Goal: Task Accomplishment & Management: Manage account settings

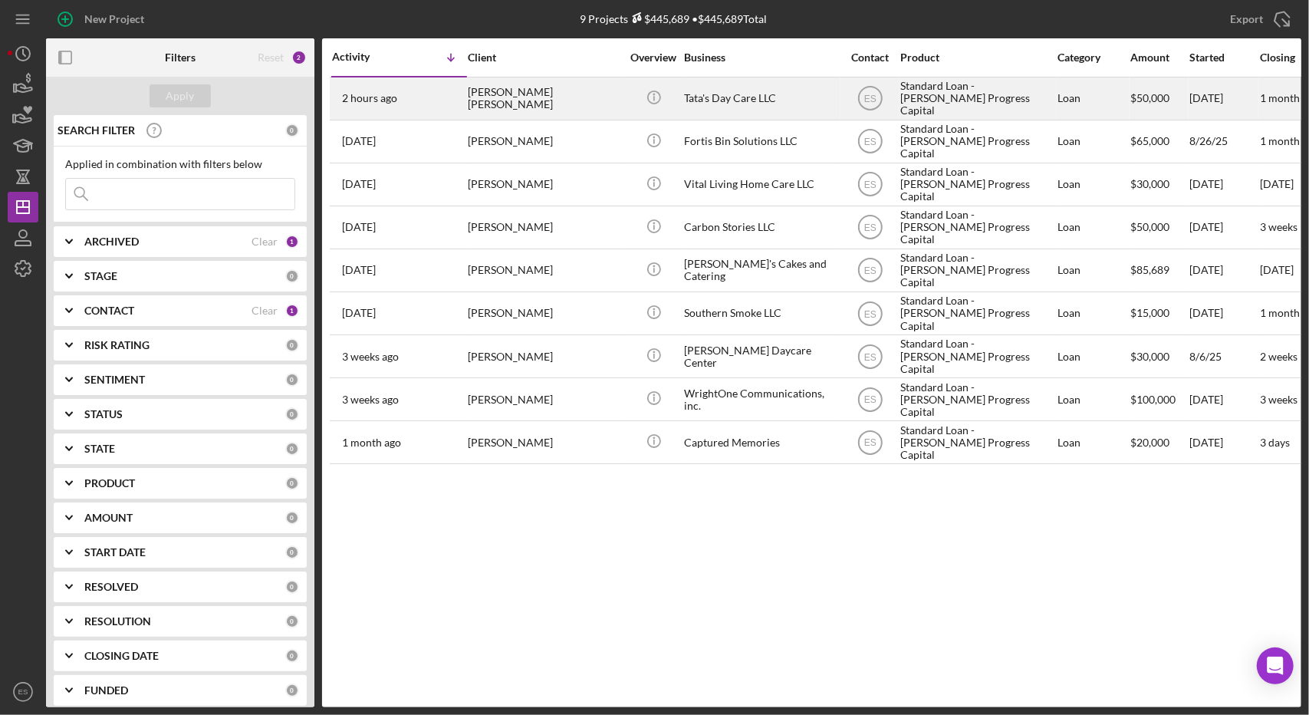
click at [701, 107] on div "Tata's Day Care LLC" at bounding box center [760, 98] width 153 height 41
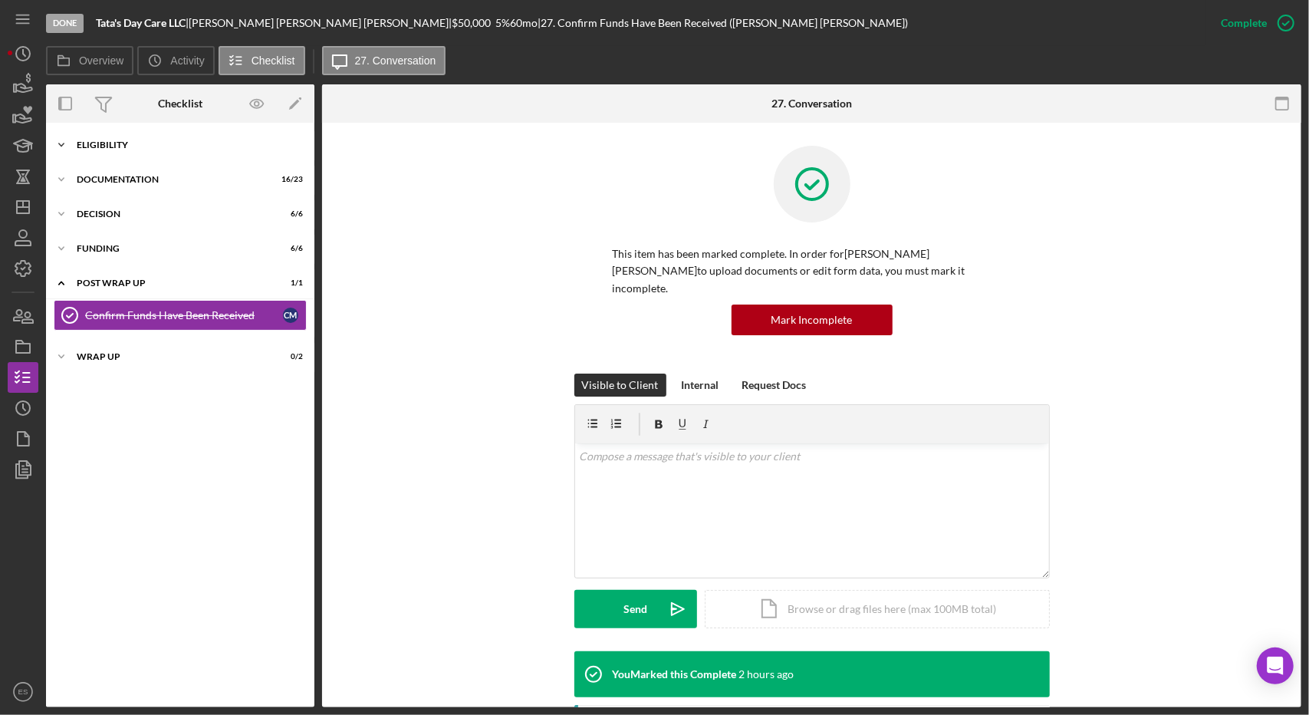
click at [96, 143] on div "Eligibility" at bounding box center [186, 144] width 219 height 9
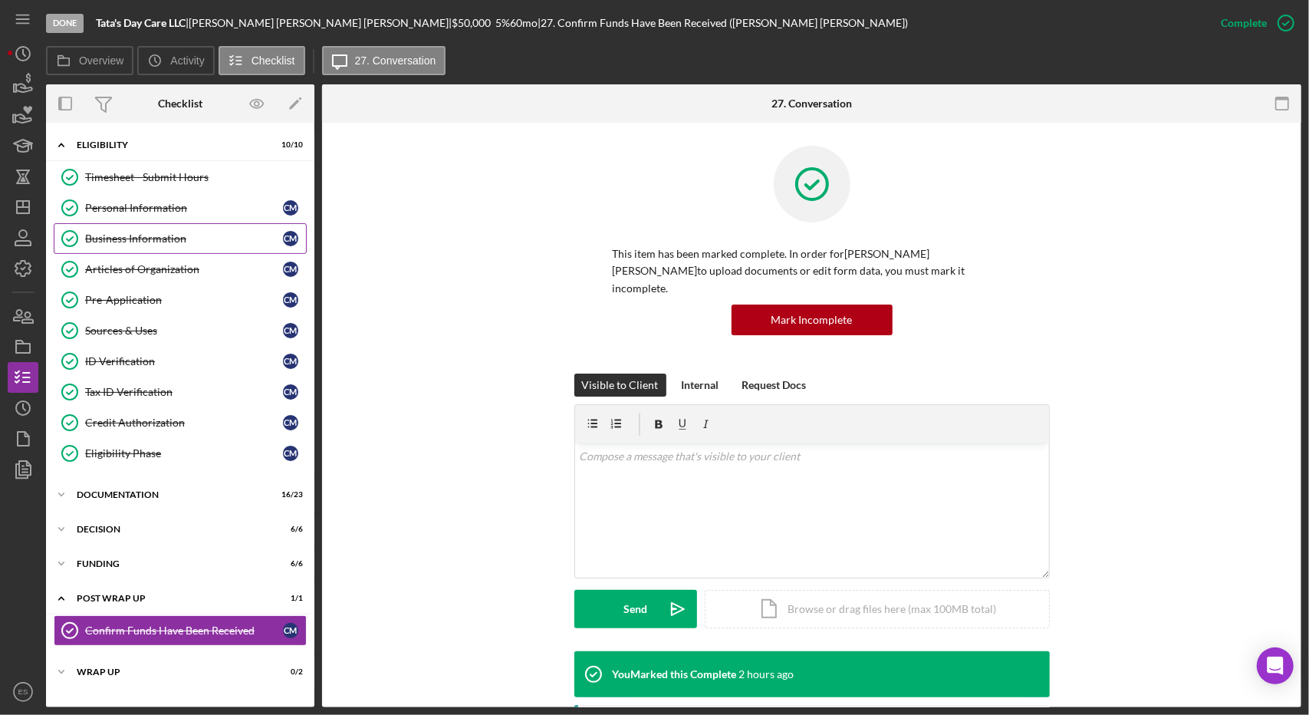
click at [138, 228] on link "Business Information Business Information C M" at bounding box center [180, 238] width 253 height 31
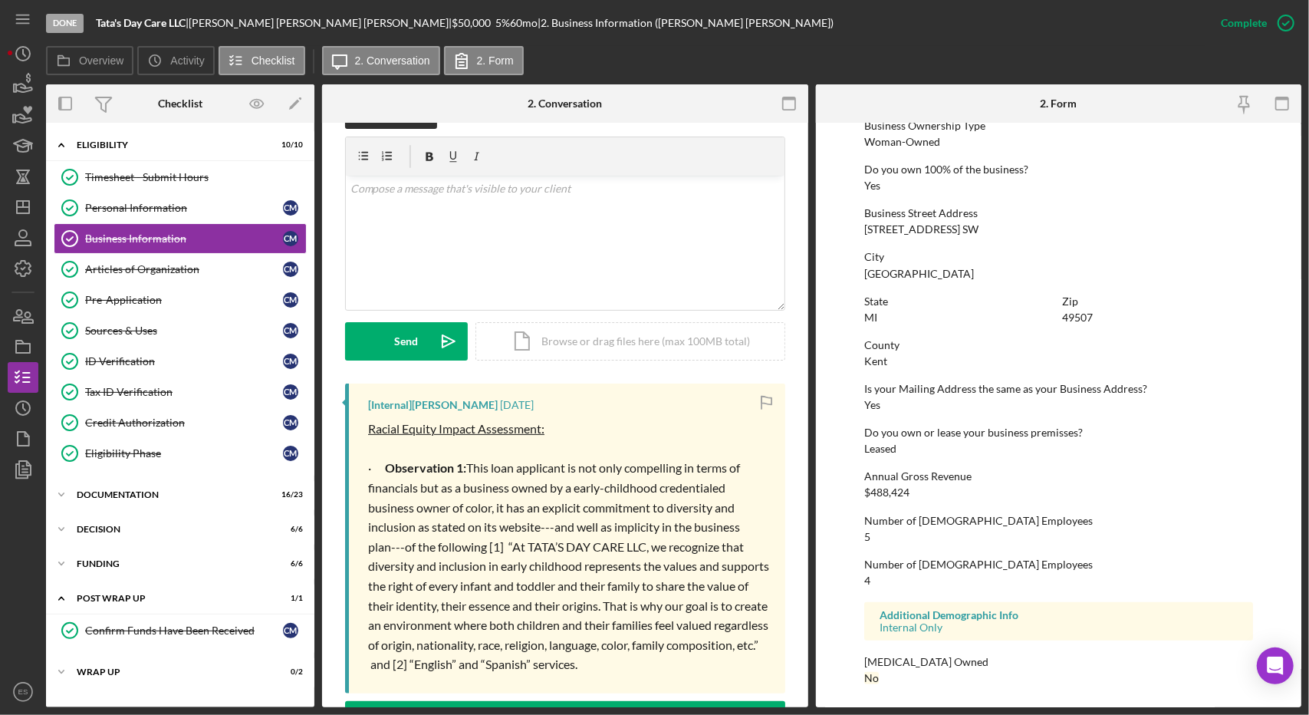
scroll to position [267, 0]
click at [104, 146] on div "Eligibility" at bounding box center [186, 144] width 219 height 9
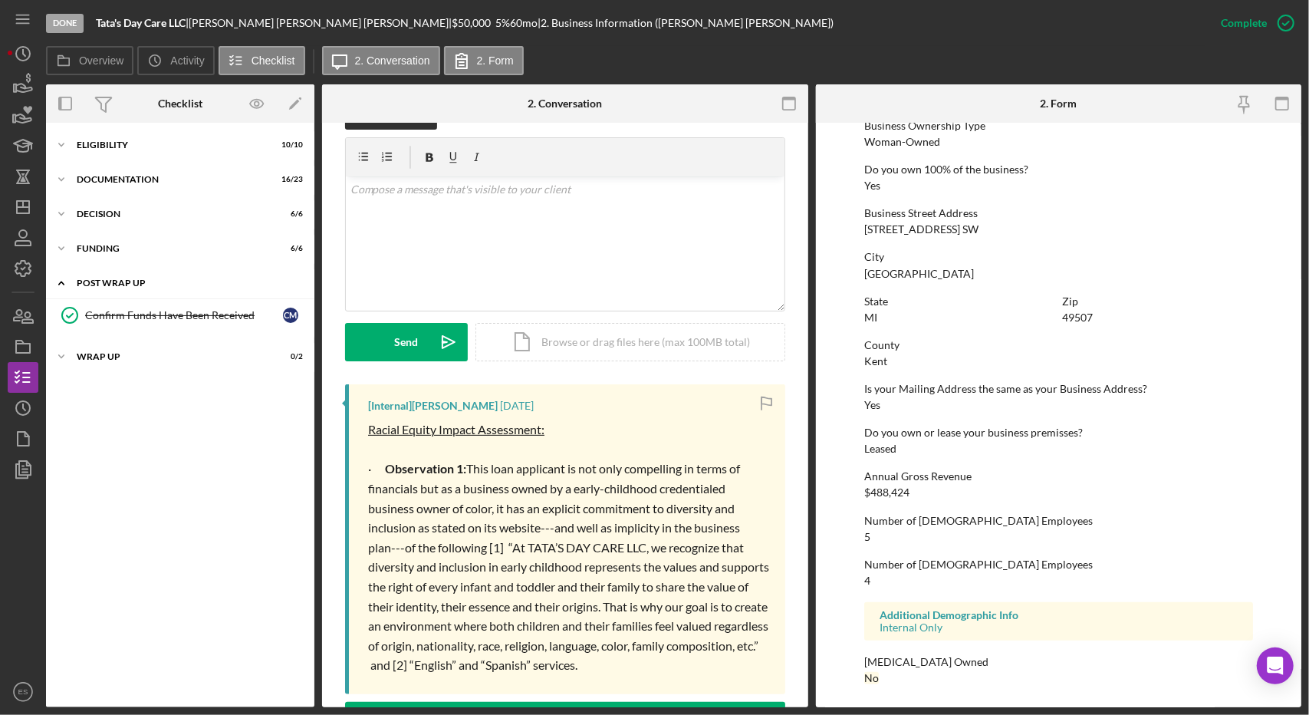
click at [136, 279] on div "Post Wrap Up" at bounding box center [186, 282] width 219 height 9
click at [135, 319] on div "Wrap up" at bounding box center [186, 317] width 219 height 9
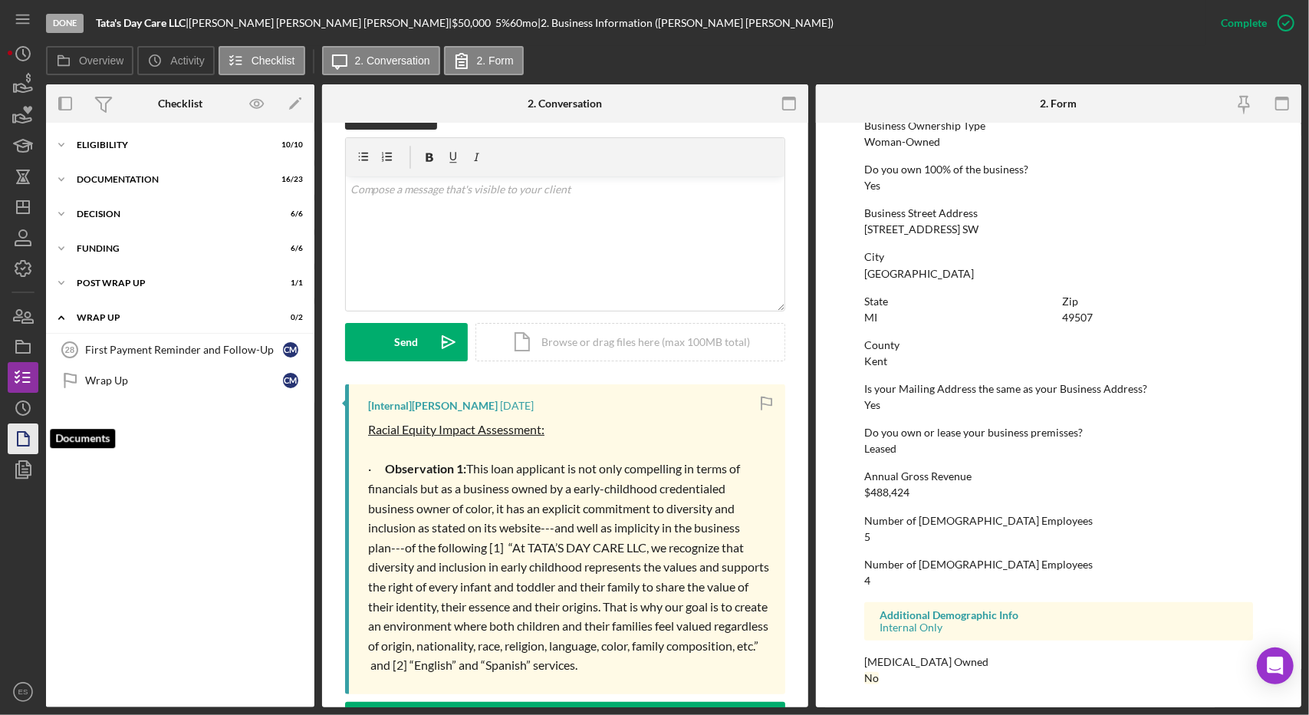
click at [21, 435] on icon "button" at bounding box center [23, 438] width 38 height 38
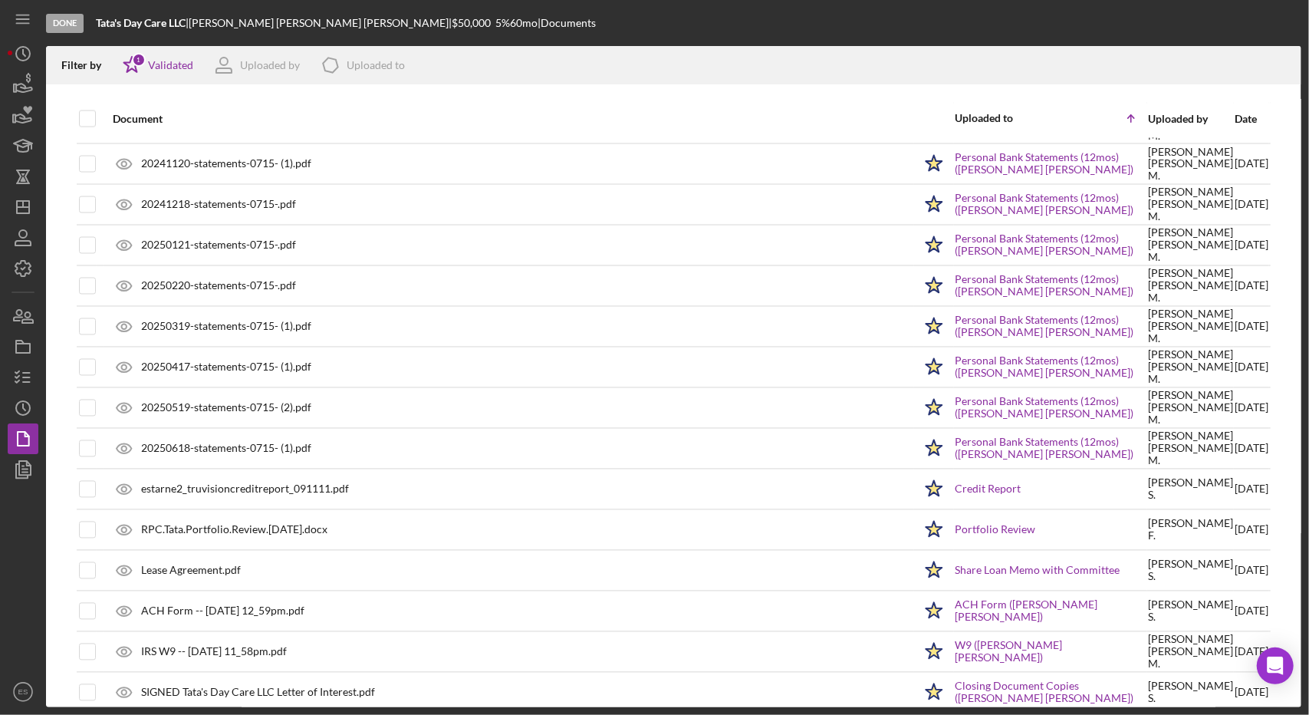
scroll to position [1950, 0]
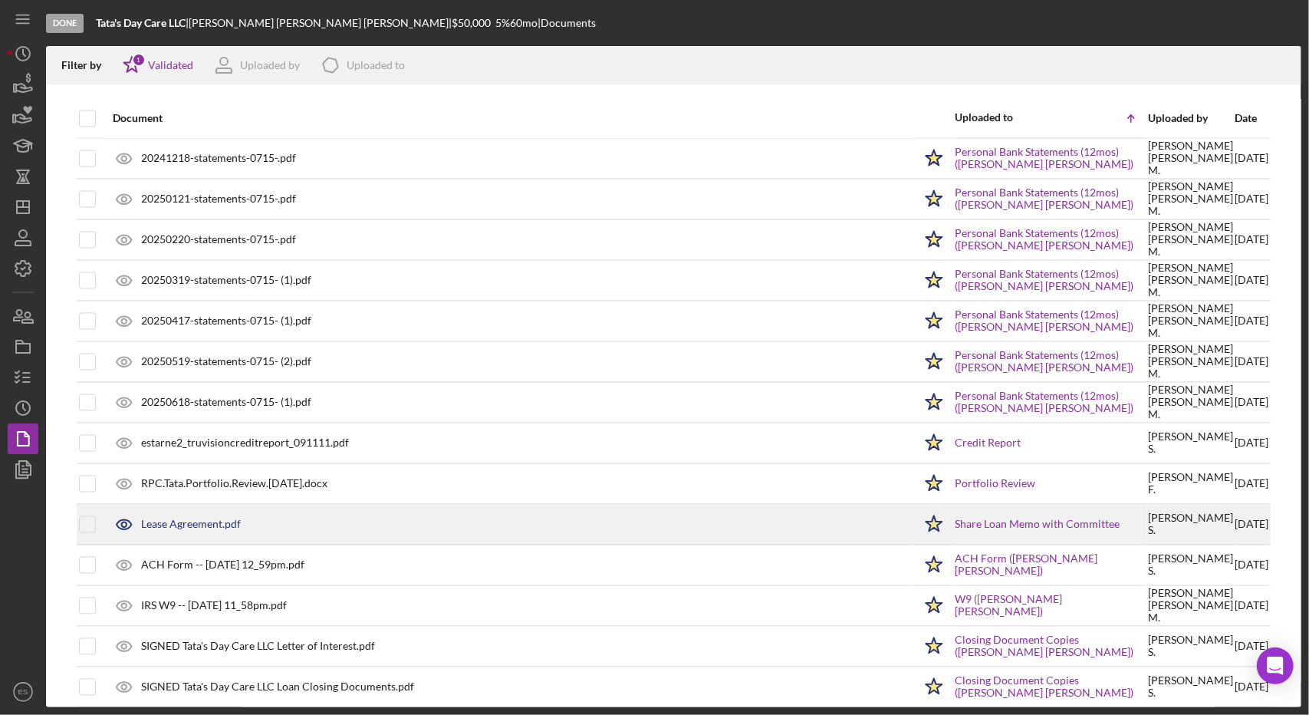
click at [446, 505] on div "Lease Agreement.pdf" at bounding box center [509, 524] width 808 height 38
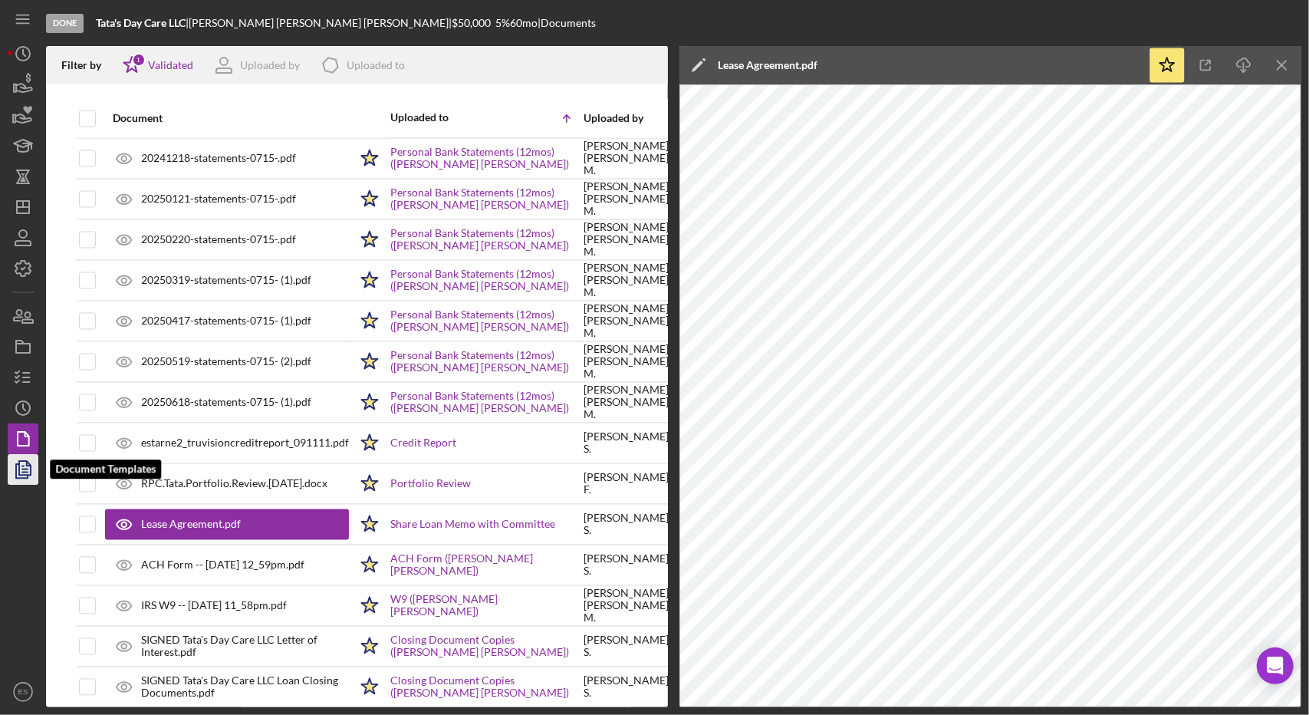
click at [14, 481] on icon "button" at bounding box center [23, 469] width 38 height 38
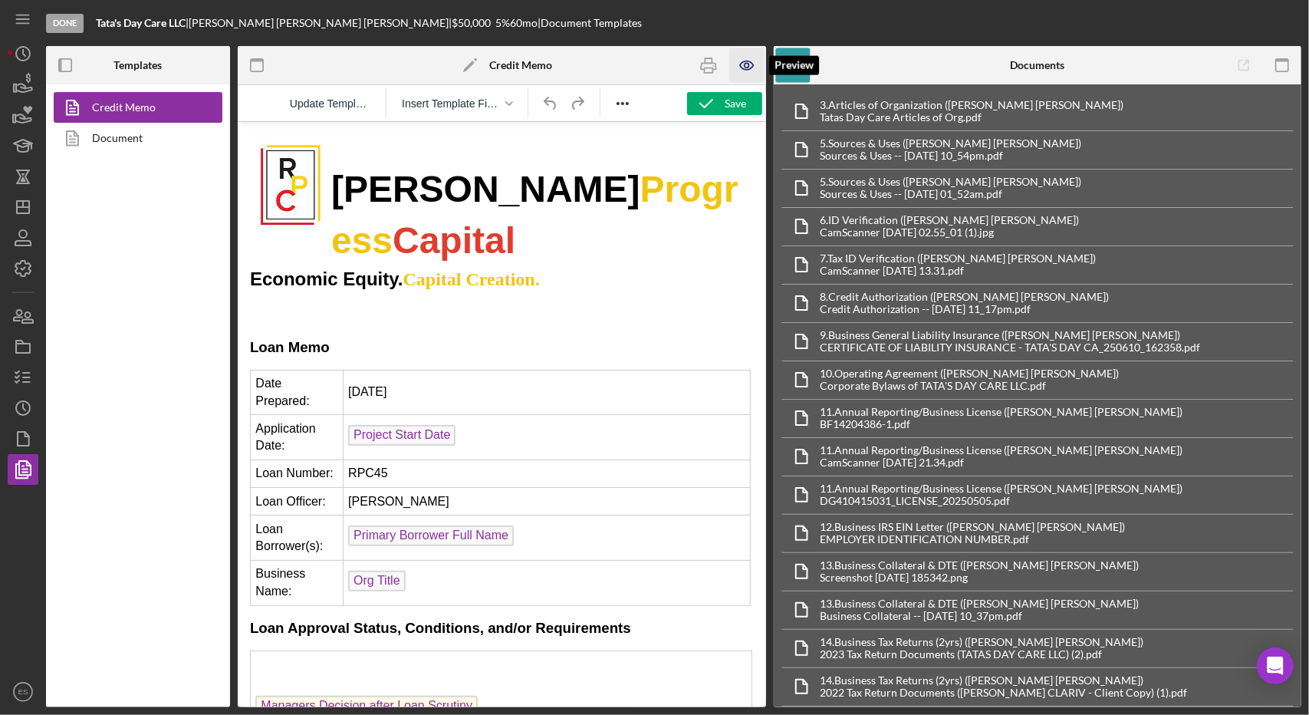
click at [744, 67] on icon "button" at bounding box center [746, 65] width 35 height 35
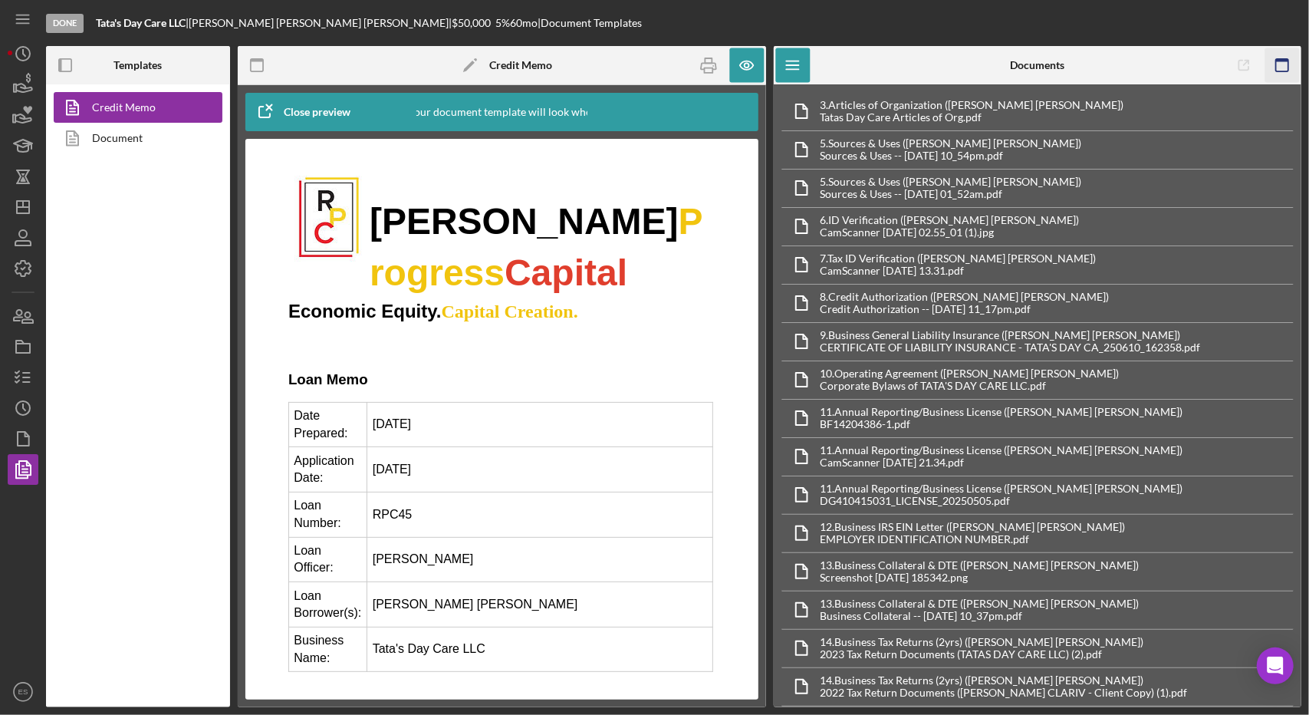
click at [1284, 62] on icon "button" at bounding box center [1282, 65] width 35 height 35
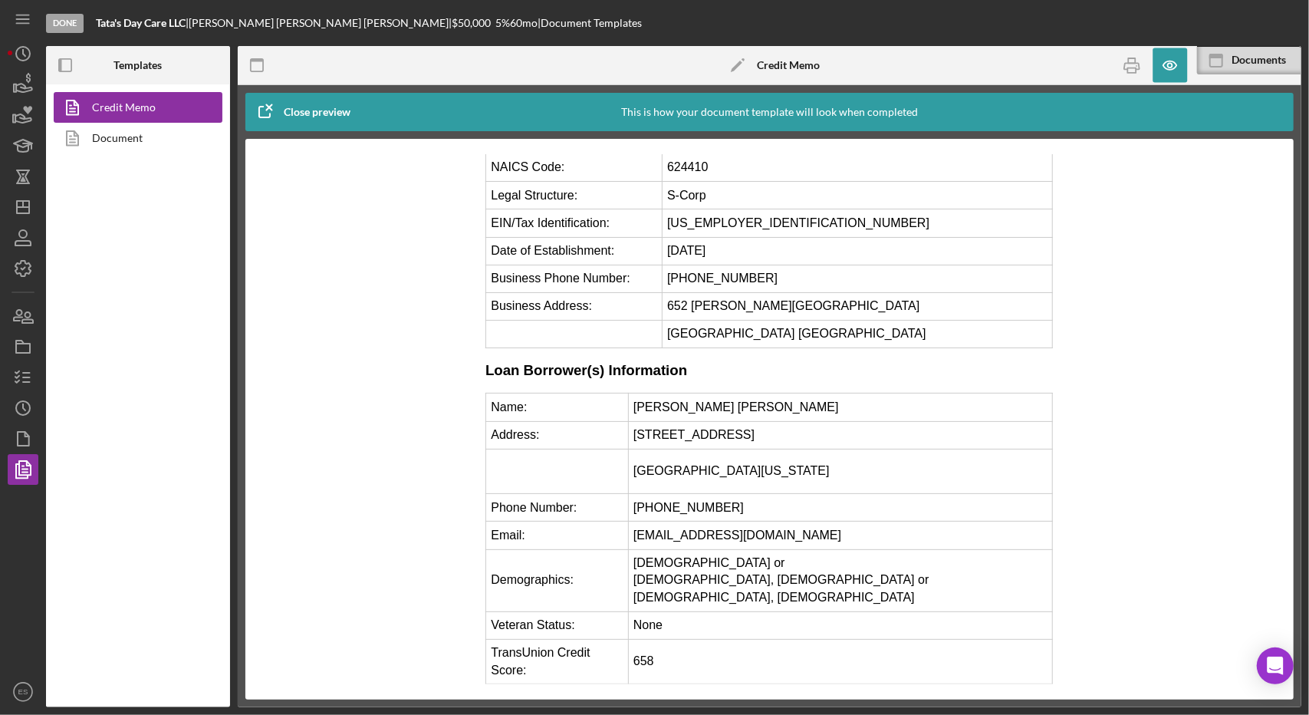
scroll to position [1395, 0]
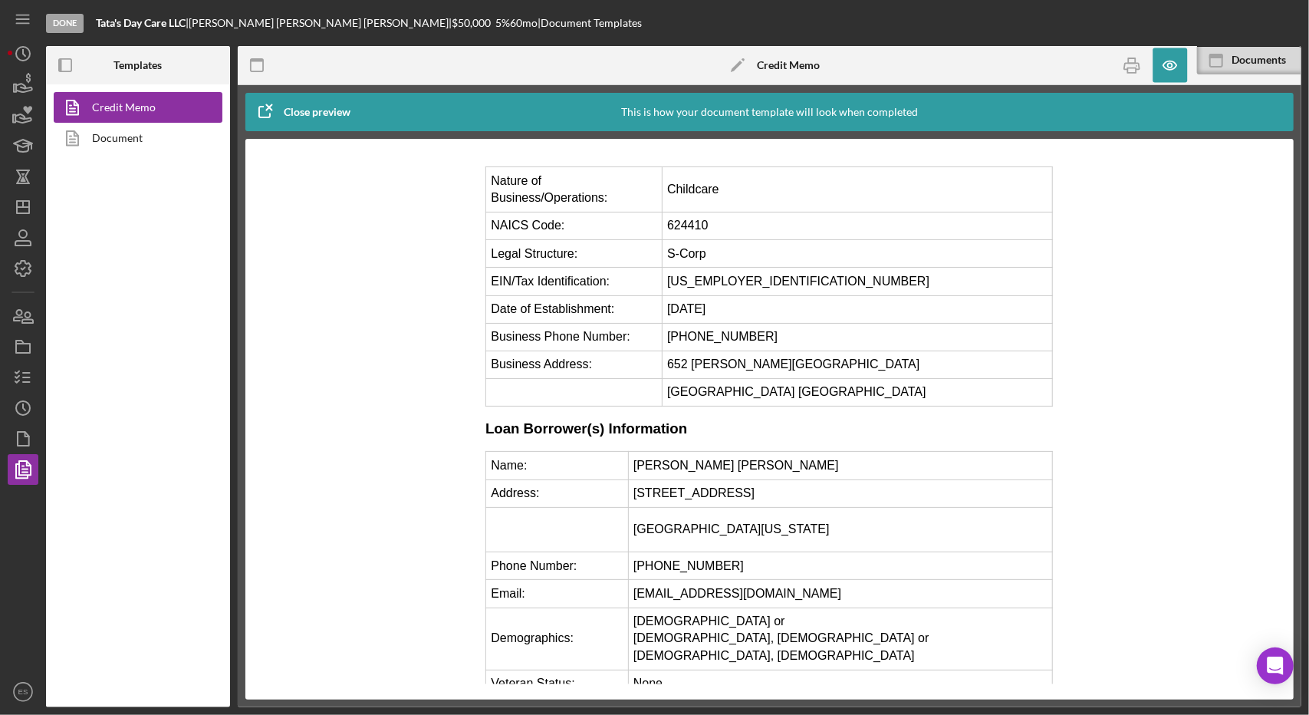
click at [828, 378] on td "[GEOGRAPHIC_DATA] [GEOGRAPHIC_DATA]" at bounding box center [857, 392] width 390 height 28
drag, startPoint x: 831, startPoint y: 271, endPoint x: 664, endPoint y: 265, distance: 167.2
click at [664, 350] on td "652 [PERSON_NAME][GEOGRAPHIC_DATA]" at bounding box center [857, 364] width 390 height 28
copy td "652 [PERSON_NAME][GEOGRAPHIC_DATA]"
click at [29, 204] on polygon "button" at bounding box center [23, 207] width 12 height 12
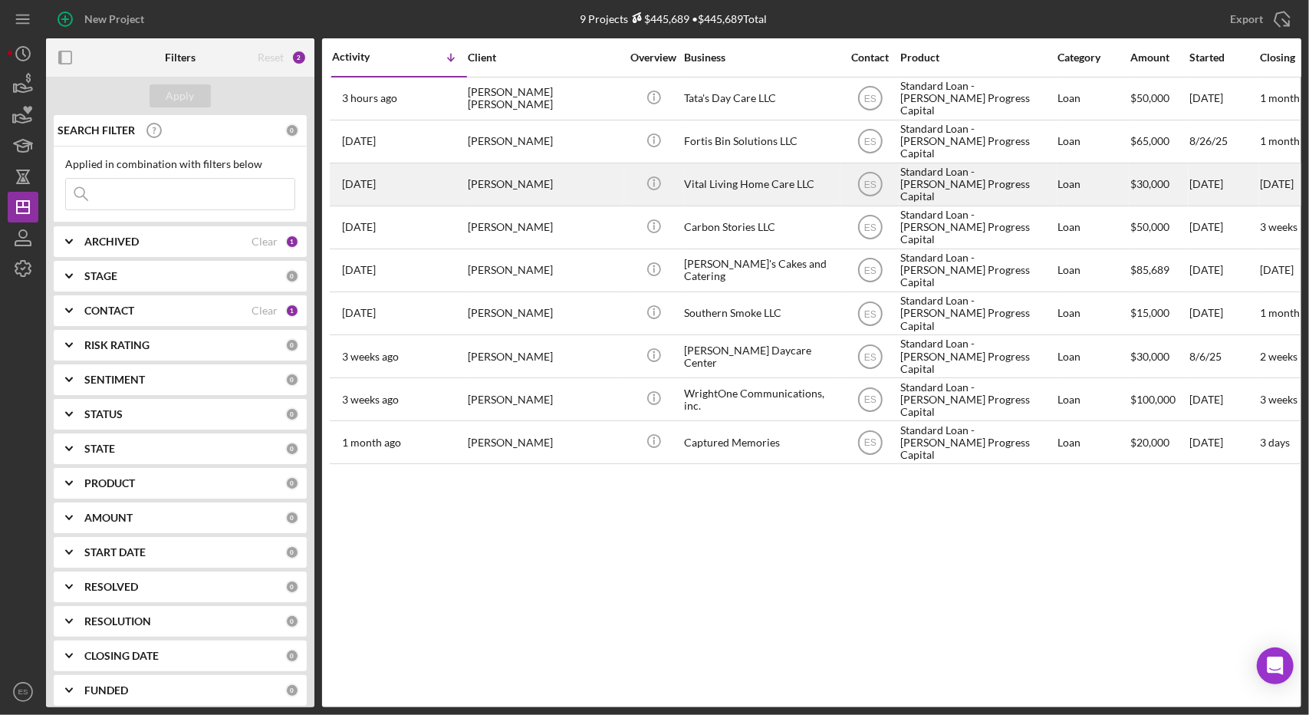
click at [686, 196] on div "Vital Living Home Care LLC" at bounding box center [760, 184] width 153 height 41
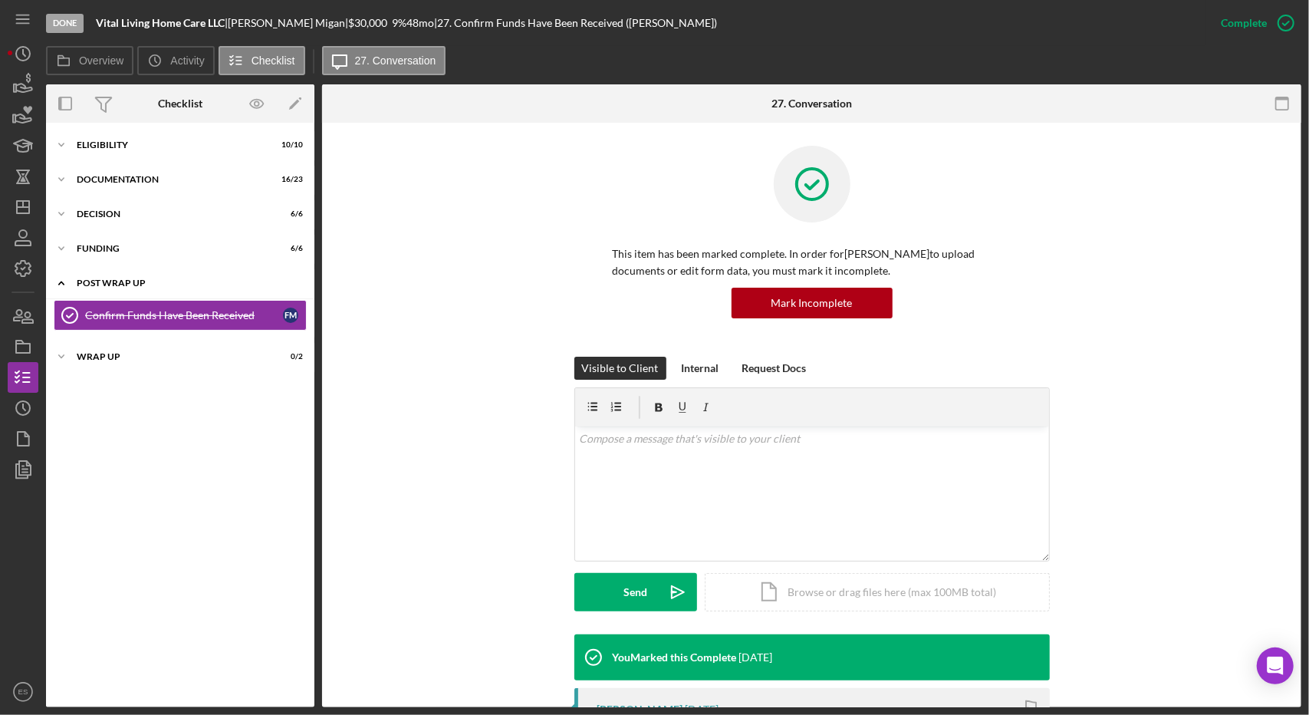
click at [106, 280] on div "Post Wrap Up" at bounding box center [186, 282] width 219 height 9
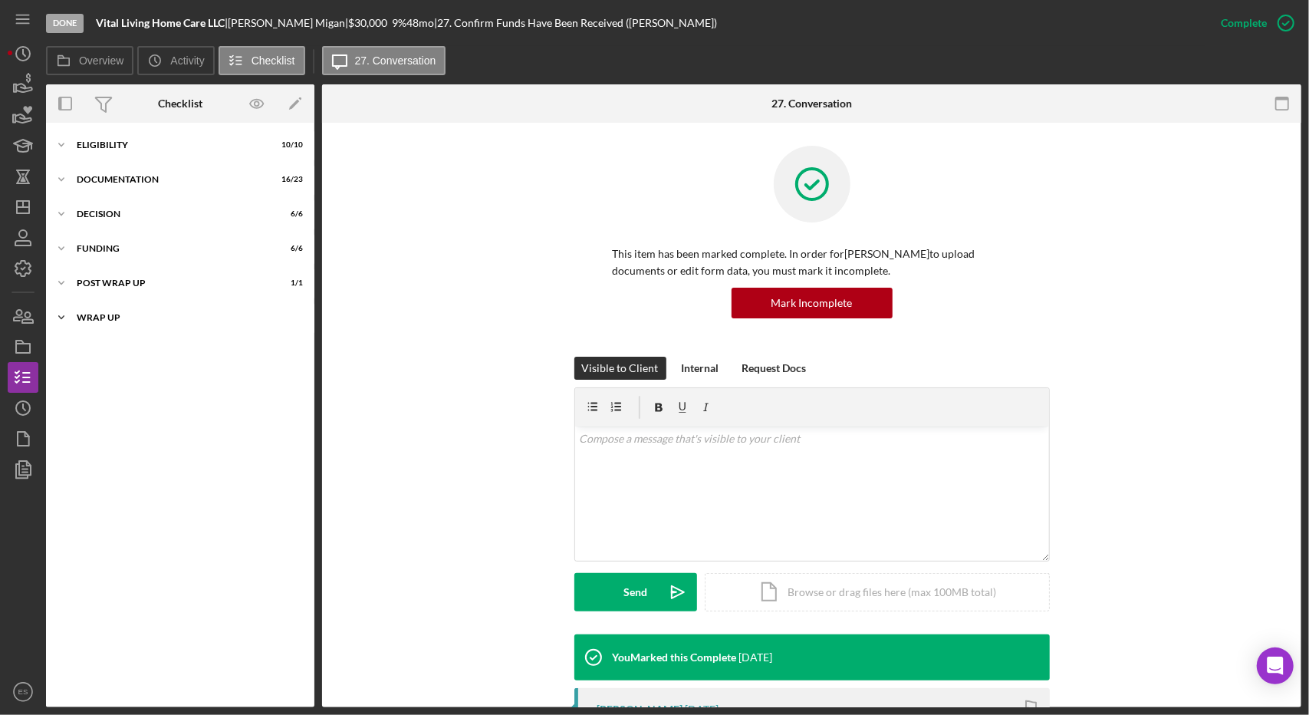
click at [114, 312] on div "Icon/Expander Wrap up 0 / 2" at bounding box center [180, 317] width 268 height 31
click at [128, 350] on div "First Payment Reminder and Follow-Up" at bounding box center [184, 349] width 198 height 12
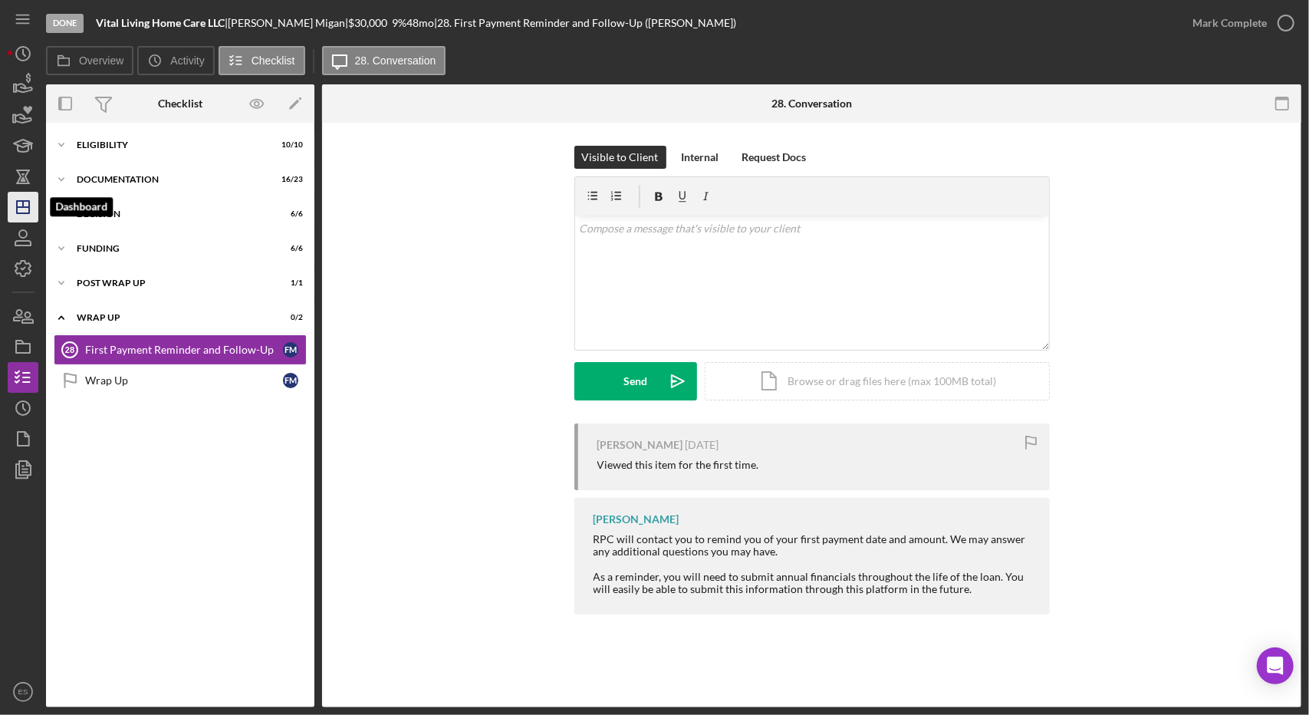
click at [22, 199] on icon "Icon/Dashboard" at bounding box center [23, 207] width 38 height 38
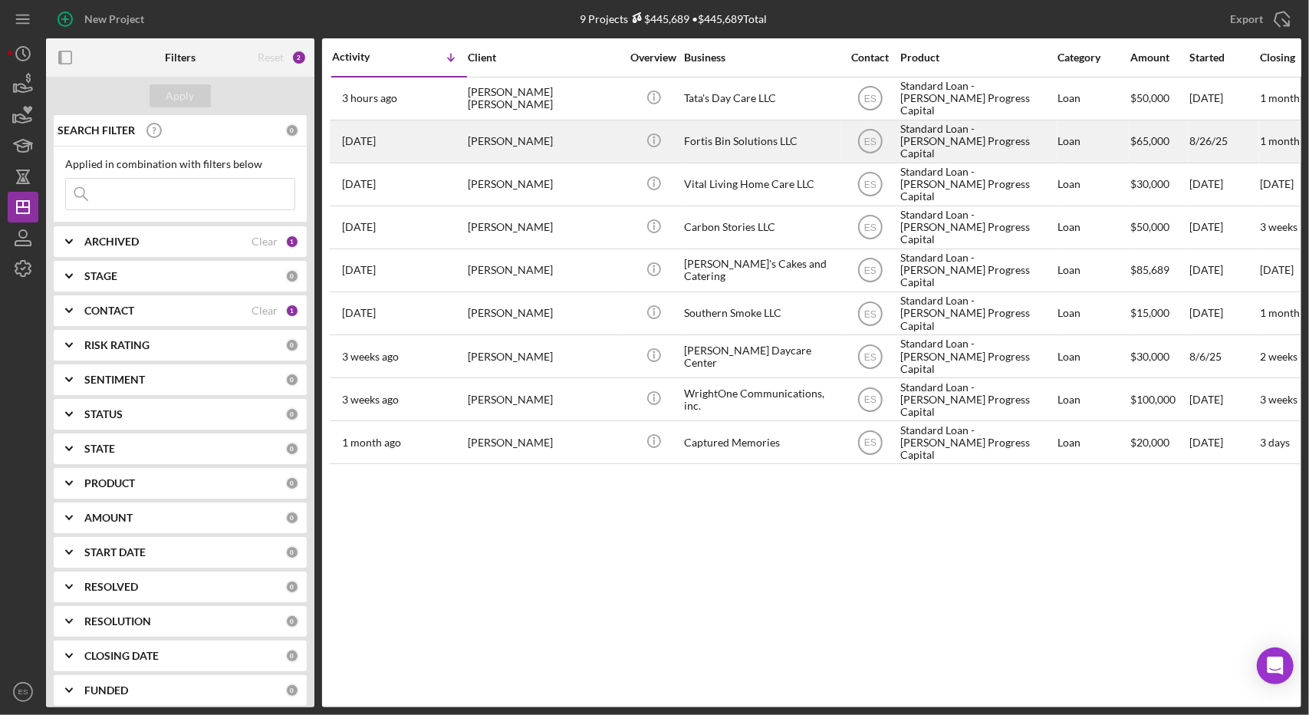
click at [745, 153] on div "Fortis Bin Solutions LLC" at bounding box center [760, 141] width 153 height 41
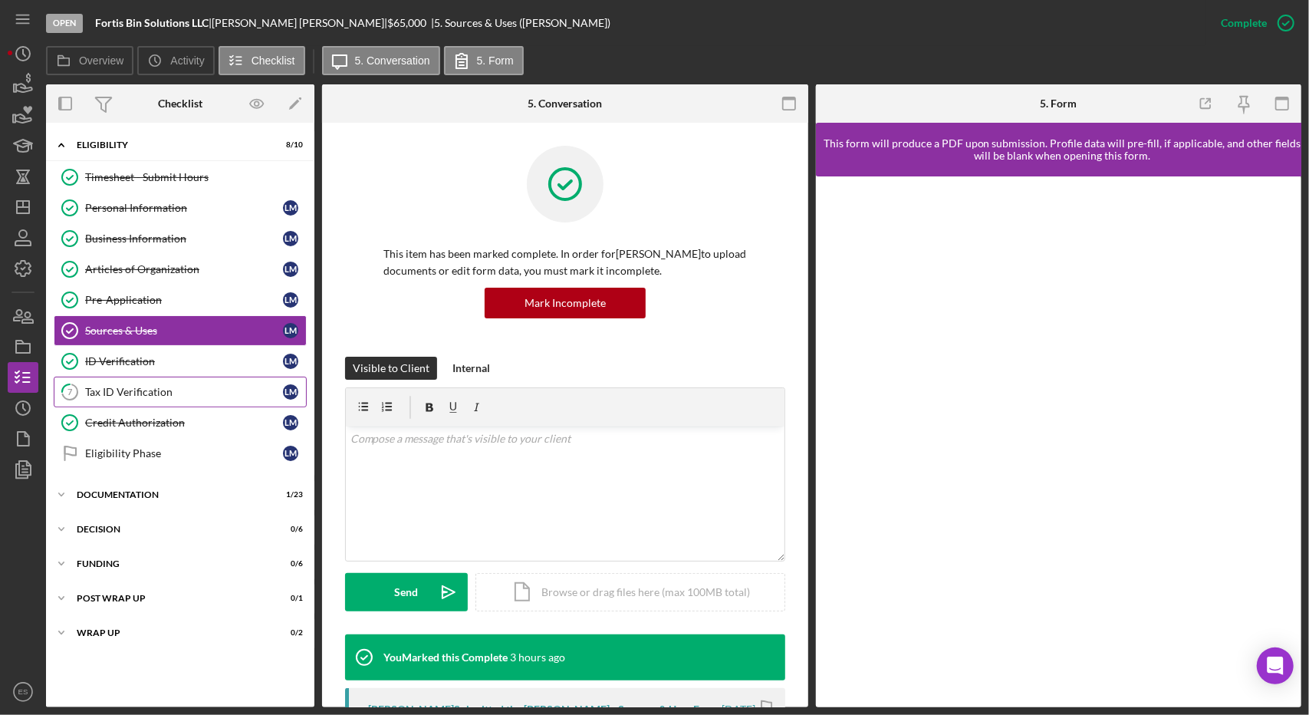
click at [156, 386] on div "Tax ID Verification" at bounding box center [184, 392] width 198 height 12
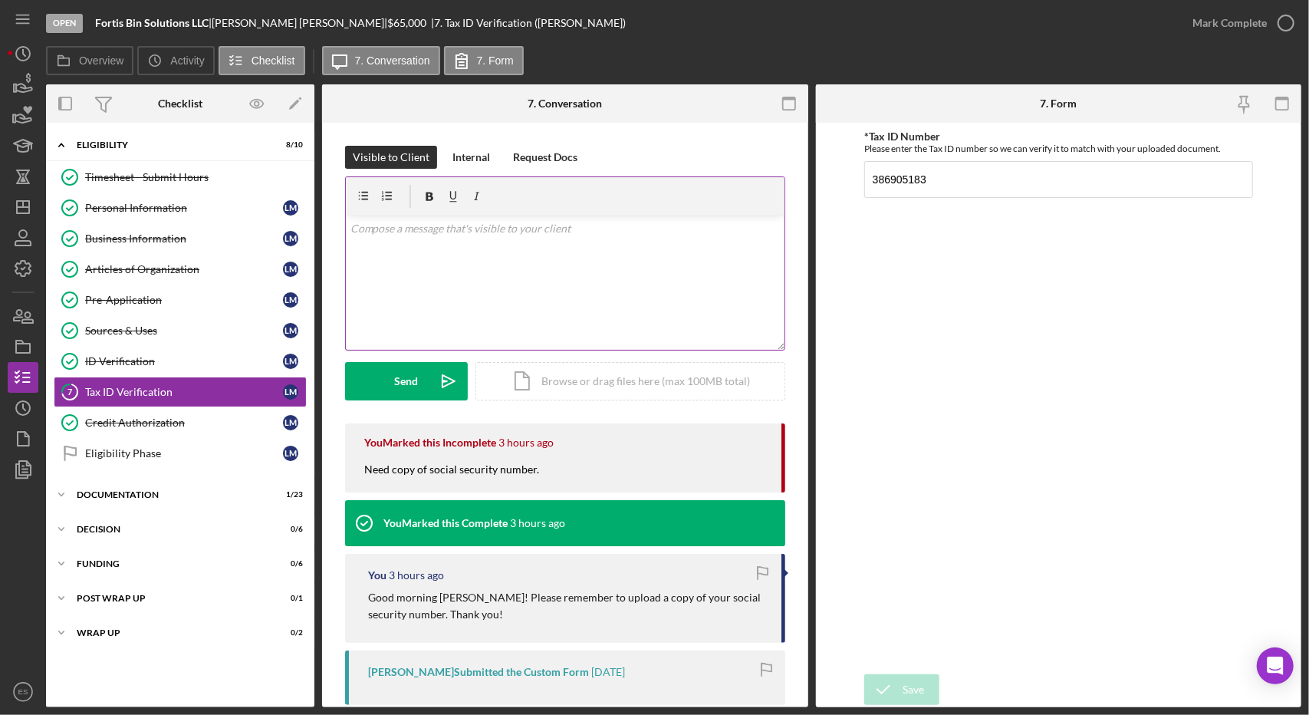
click at [525, 266] on div "v Color teal Color pink Remove color Add row above Add row below Add column bef…" at bounding box center [565, 282] width 439 height 134
click at [28, 207] on line "button" at bounding box center [23, 207] width 12 height 0
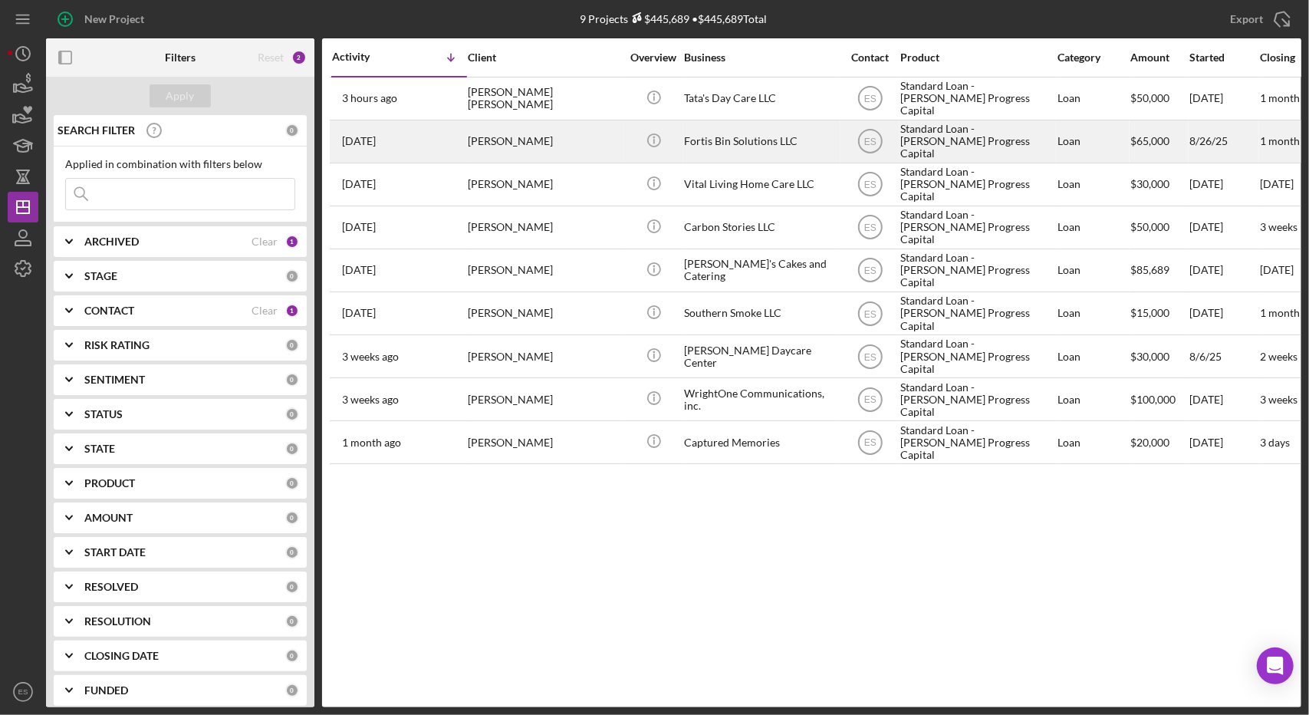
click at [748, 137] on div "Fortis Bin Solutions LLC" at bounding box center [760, 141] width 153 height 41
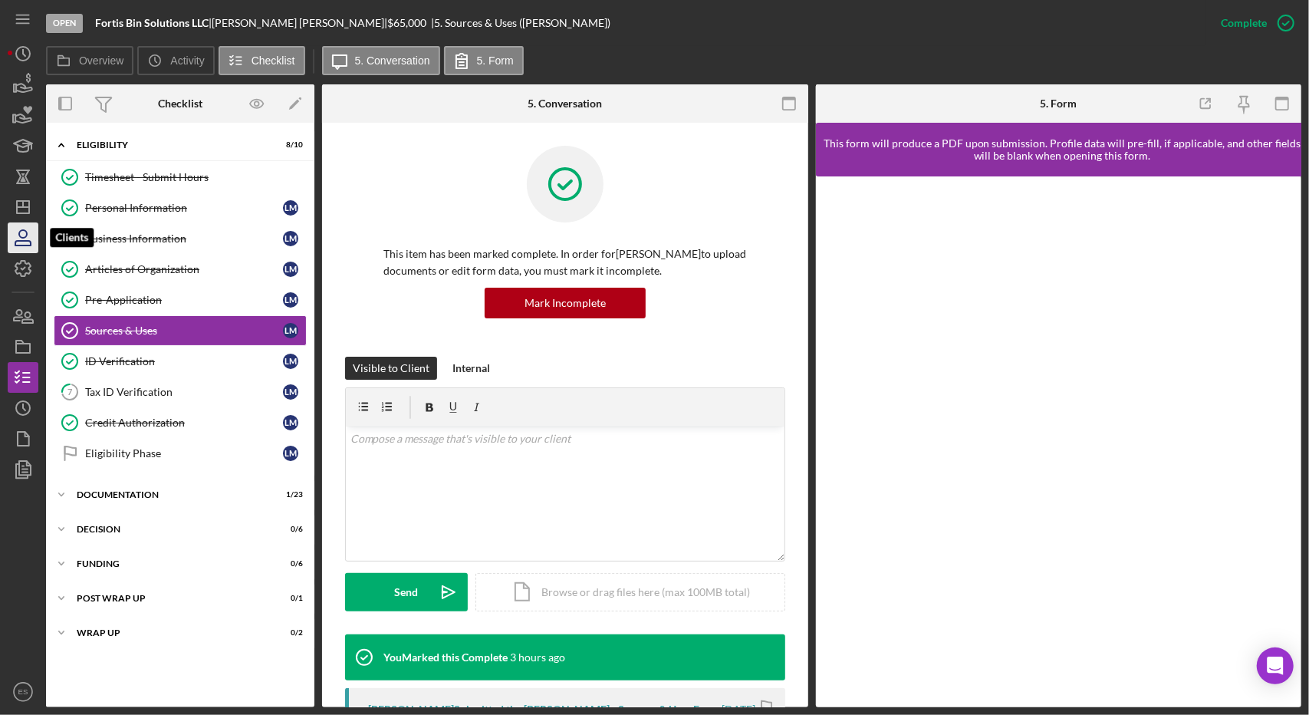
click at [15, 222] on icon "button" at bounding box center [23, 238] width 38 height 38
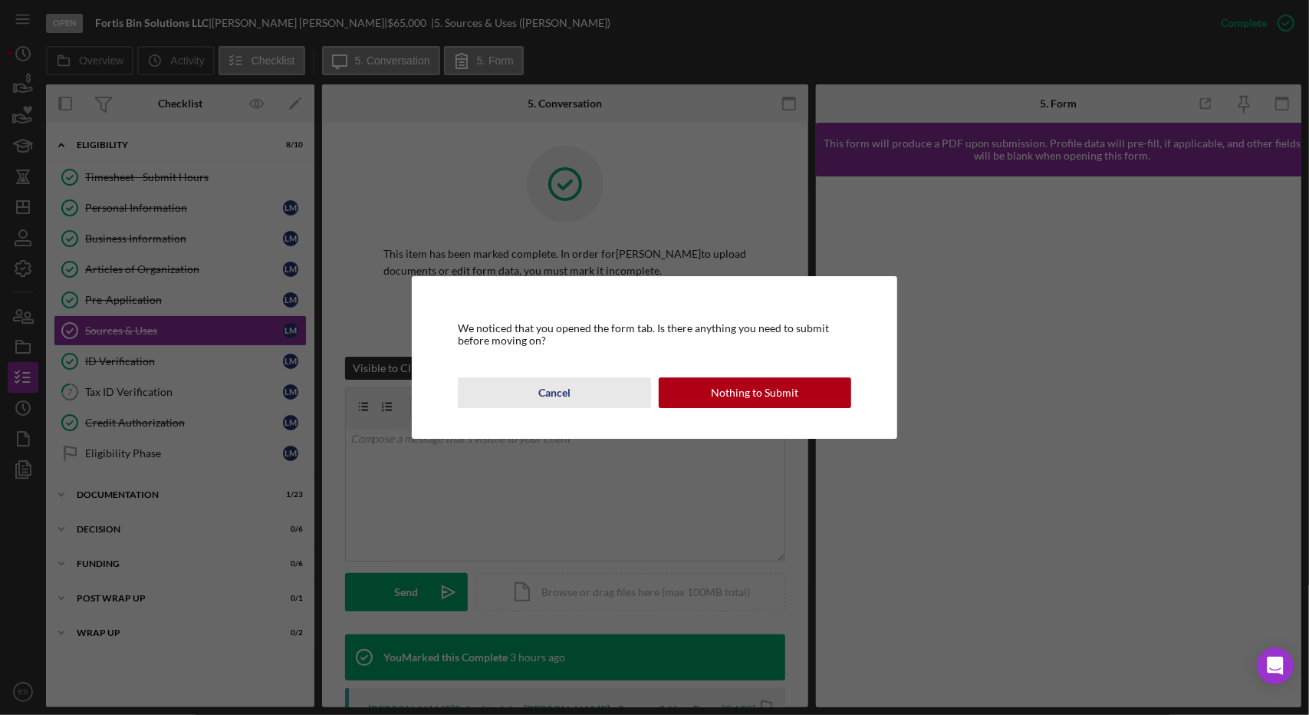
click at [514, 395] on button "Cancel" at bounding box center [554, 392] width 192 height 31
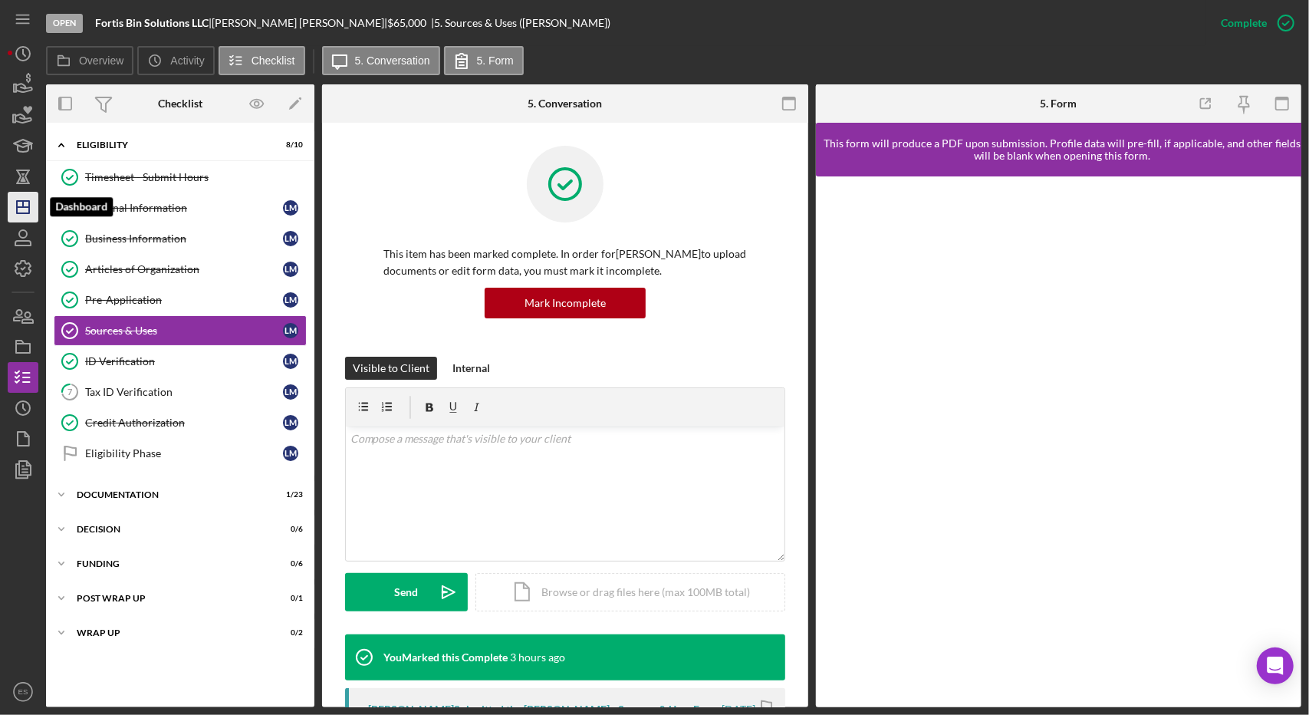
click at [19, 197] on icon "Icon/Dashboard" at bounding box center [23, 207] width 38 height 38
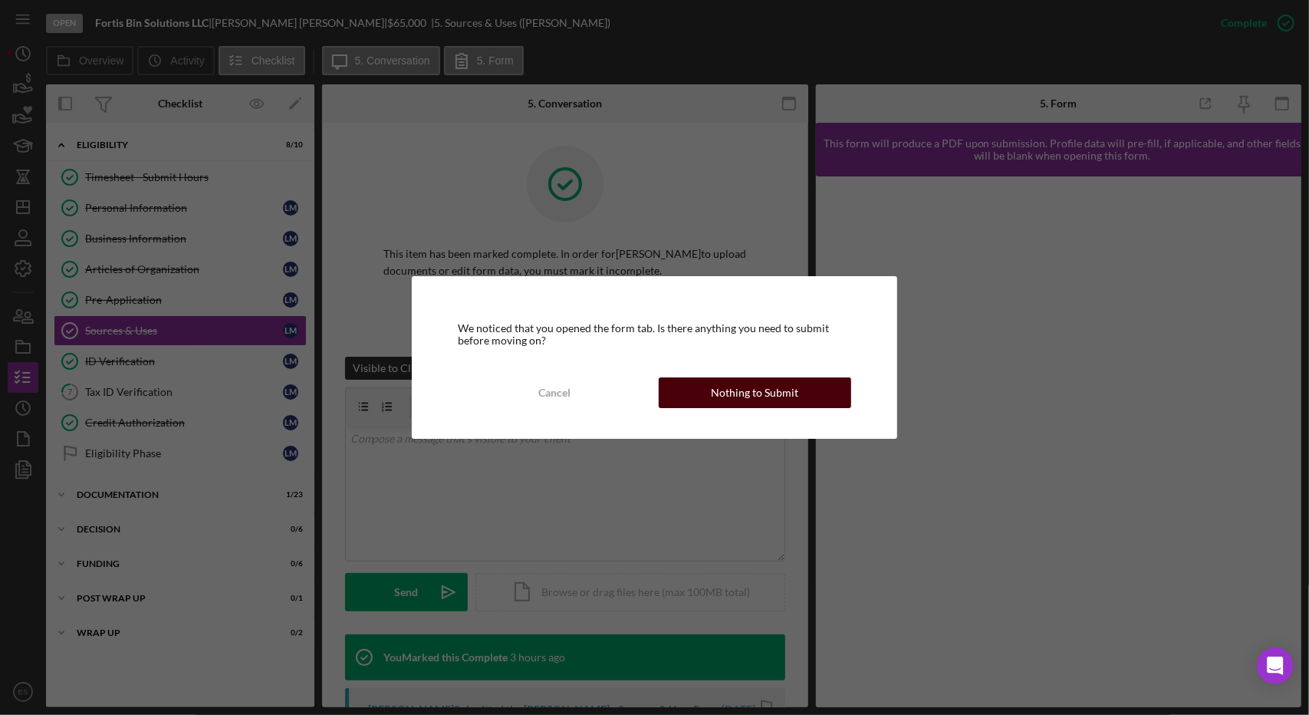
click at [774, 388] on div "Nothing to Submit" at bounding box center [754, 392] width 87 height 31
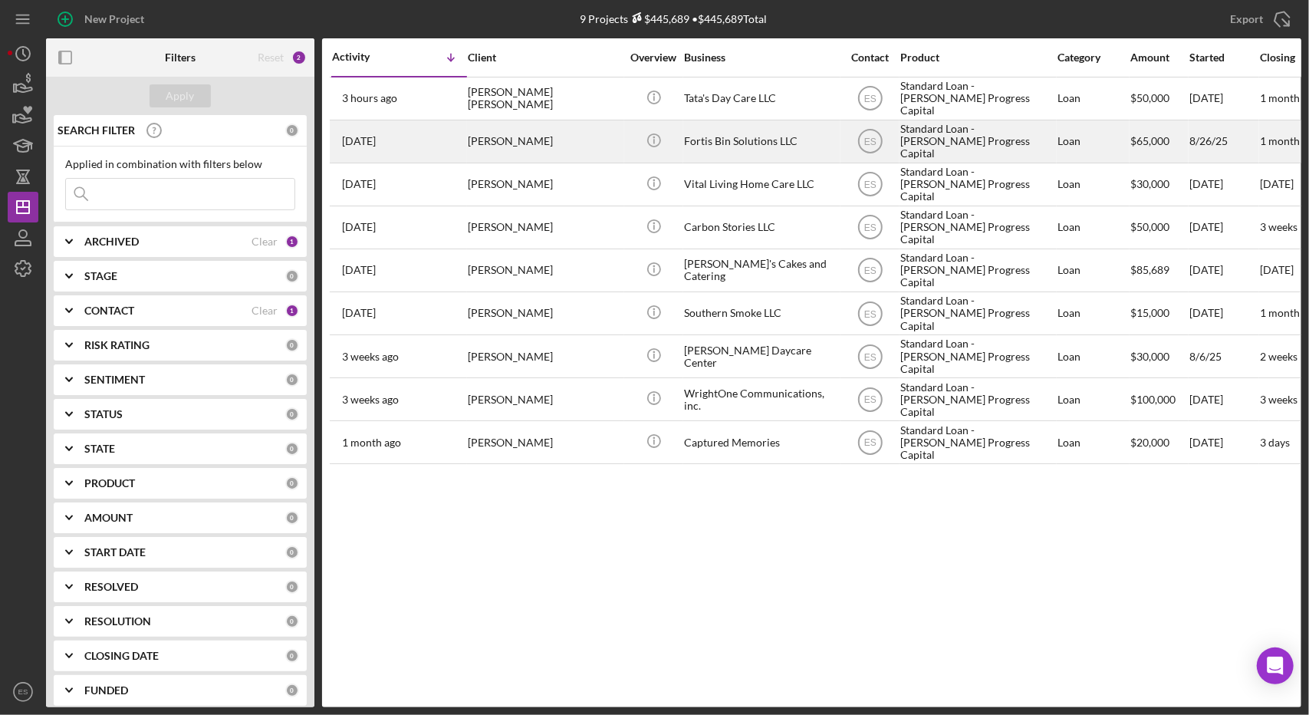
click at [779, 139] on div "Fortis Bin Solutions LLC" at bounding box center [760, 141] width 153 height 41
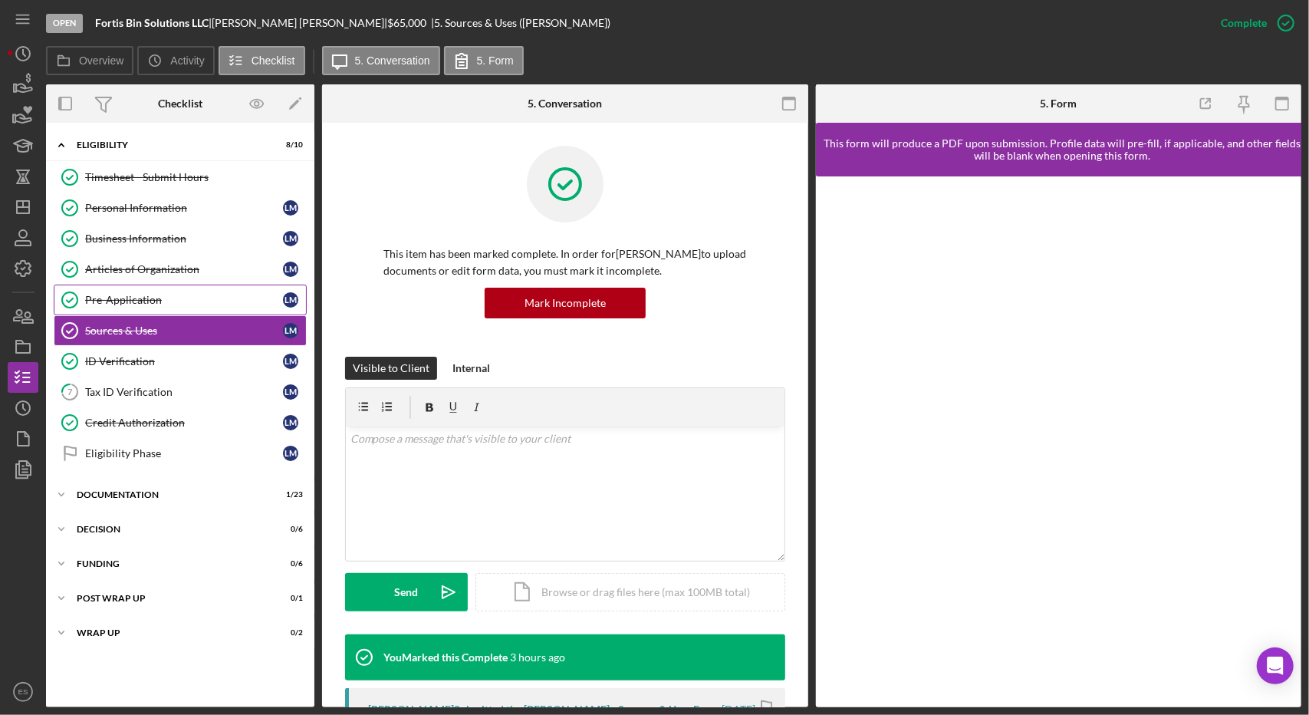
click at [161, 307] on link "Pre-Application Pre-Application [PERSON_NAME]" at bounding box center [180, 299] width 253 height 31
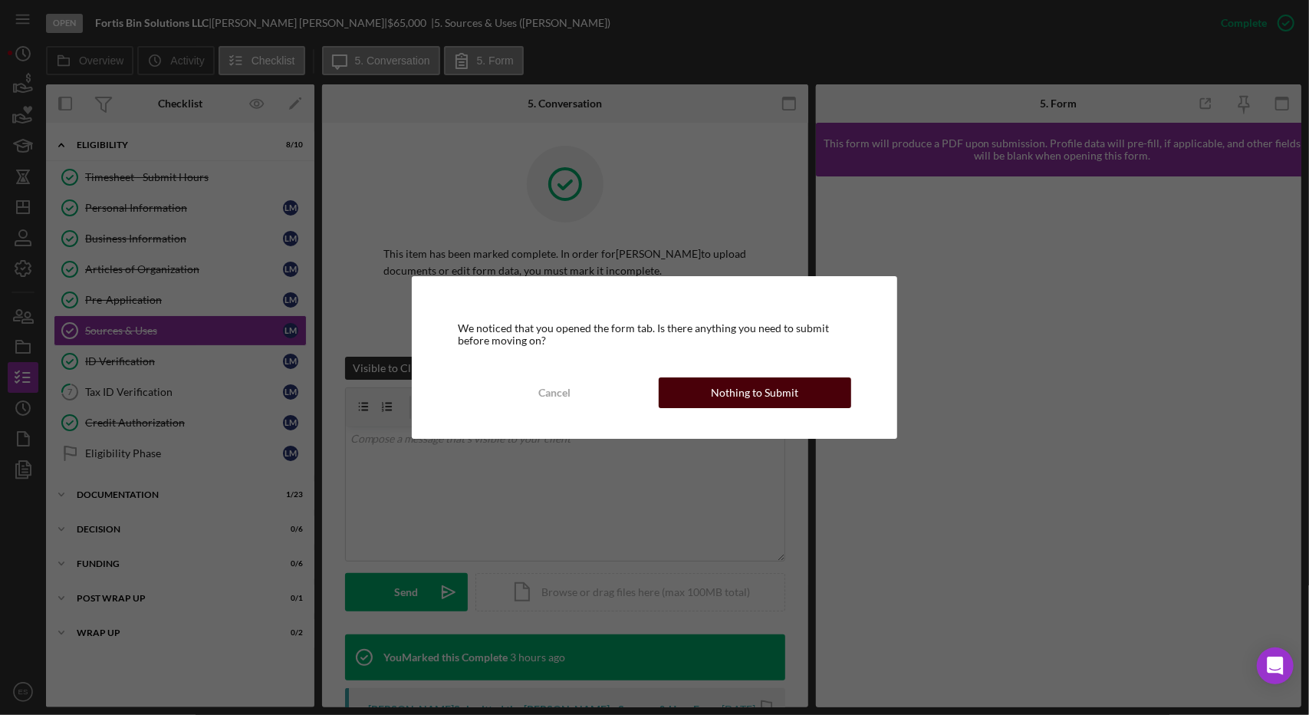
click at [780, 389] on div "Nothing to Submit" at bounding box center [754, 392] width 87 height 31
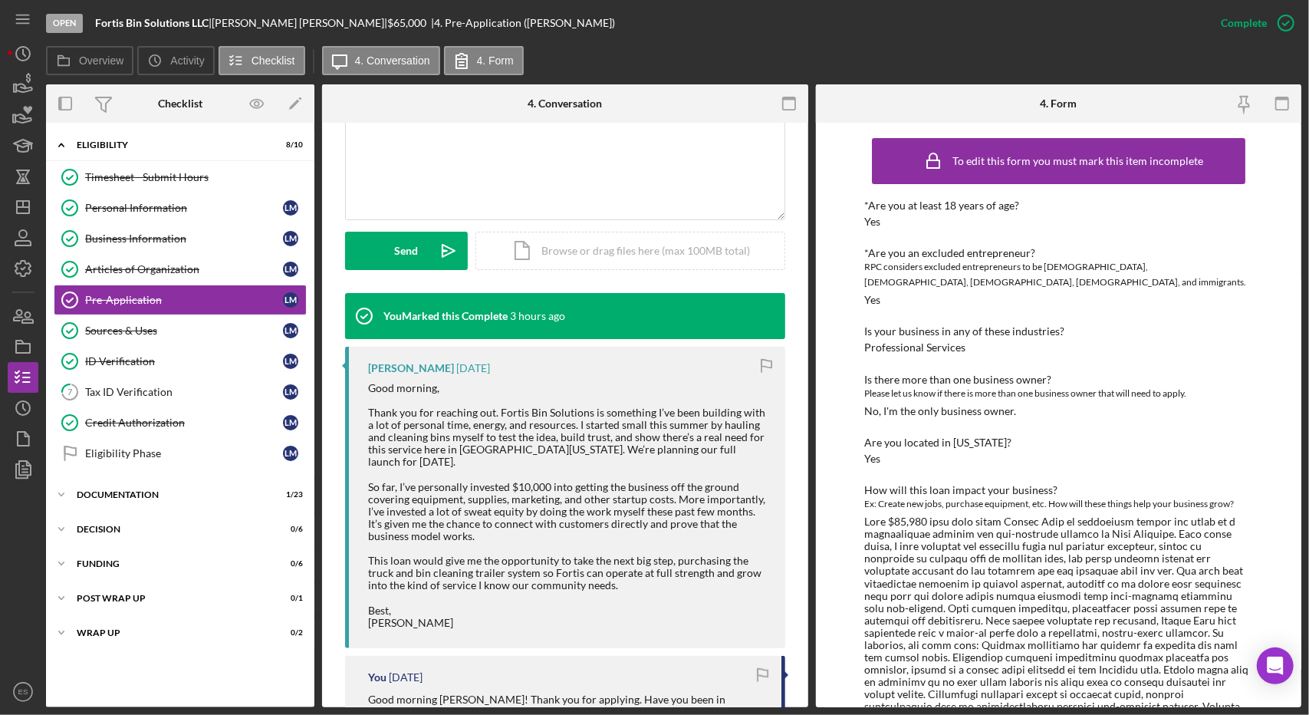
scroll to position [343, 0]
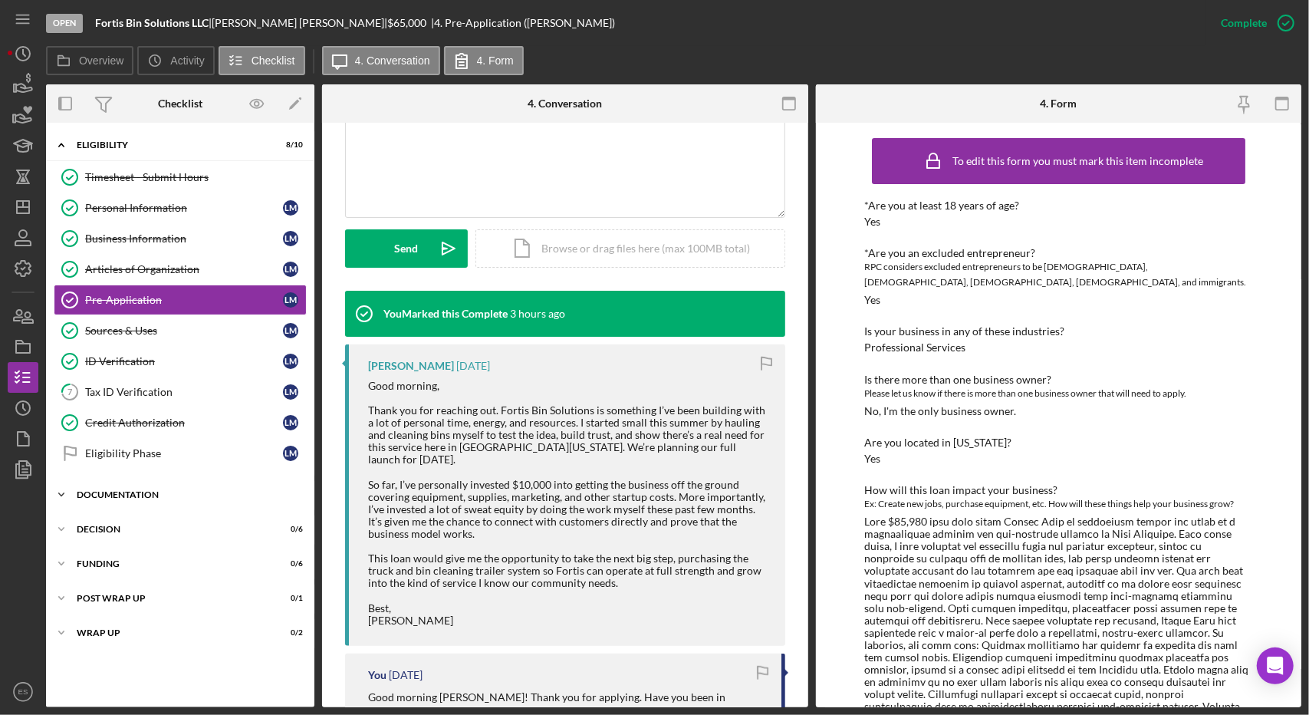
click at [166, 490] on div "Documentation" at bounding box center [186, 494] width 219 height 9
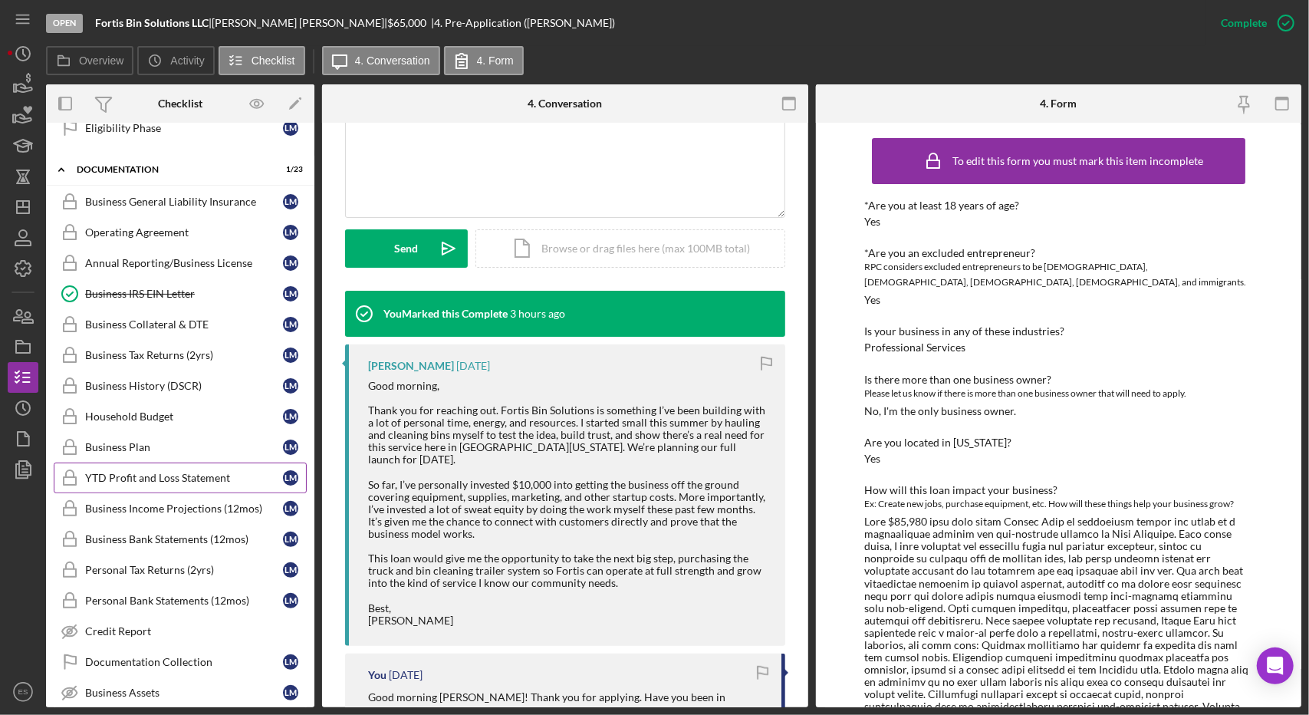
scroll to position [0, 0]
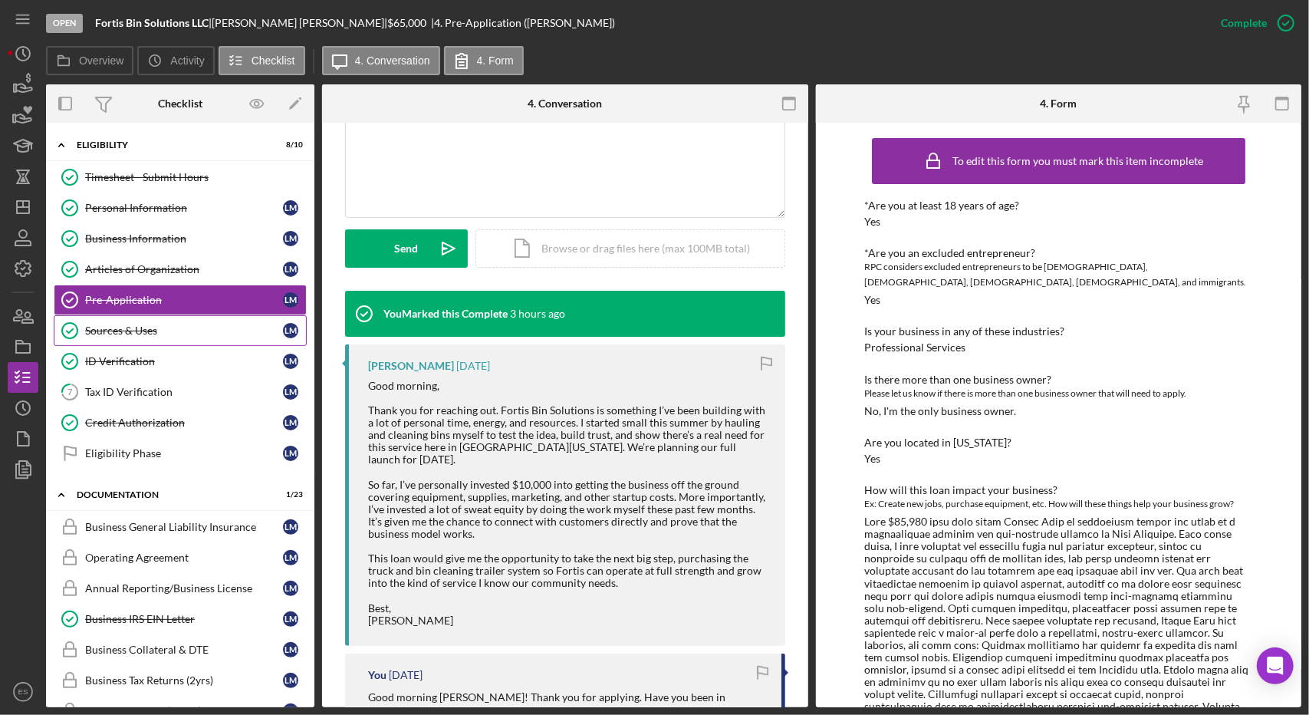
click at [150, 327] on div "Sources & Uses" at bounding box center [184, 330] width 198 height 12
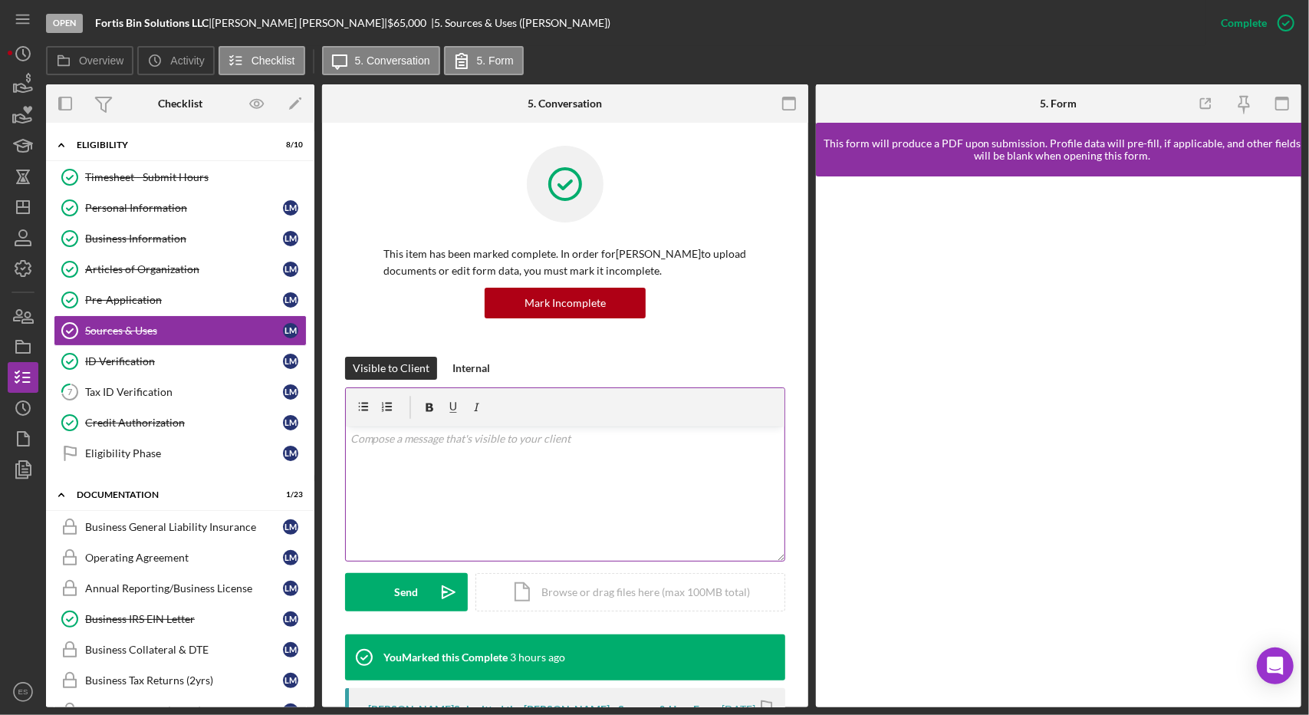
scroll to position [417, 0]
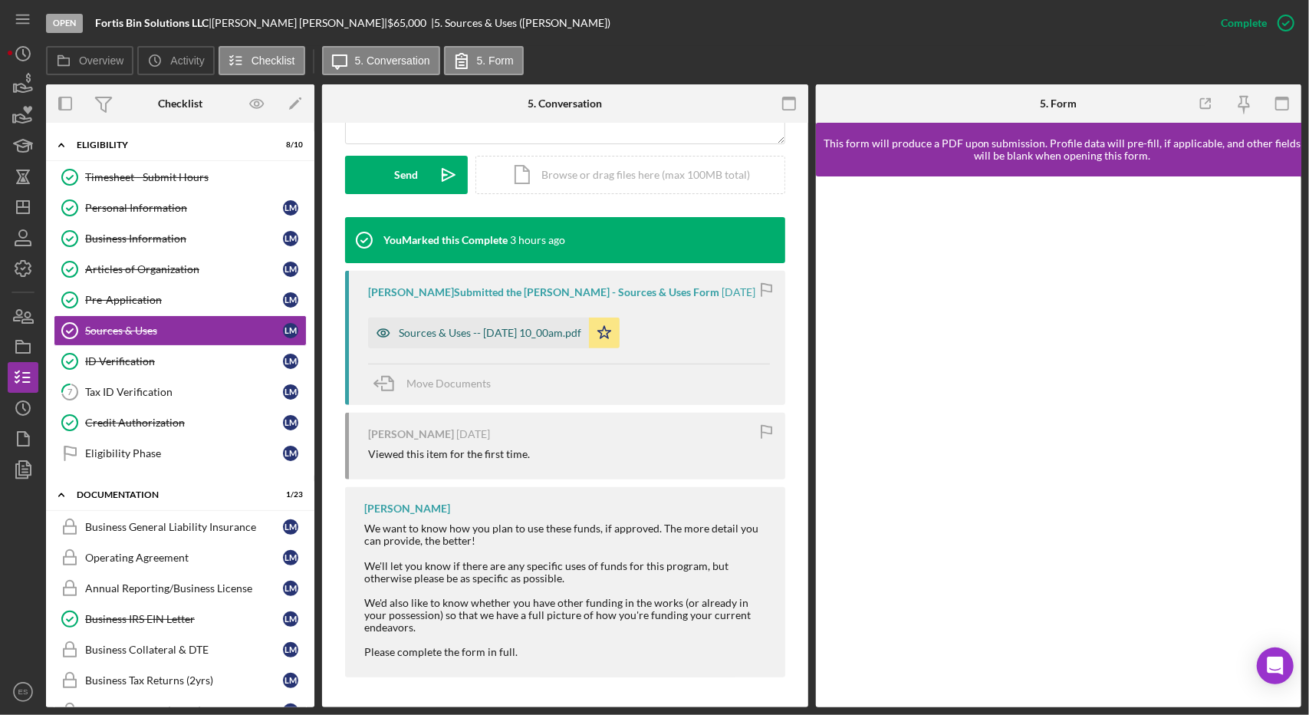
click at [480, 336] on div "Sources & Uses -- [DATE] 10_00am.pdf" at bounding box center [490, 333] width 182 height 12
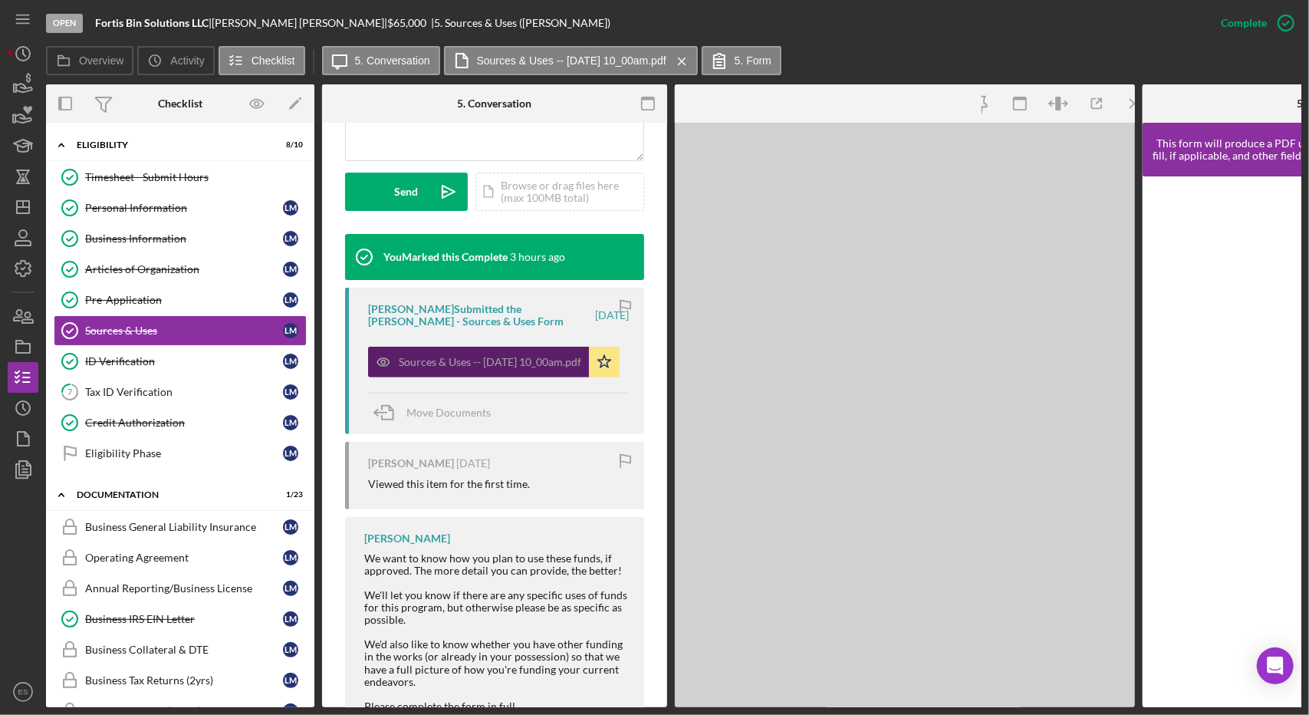
scroll to position [434, 0]
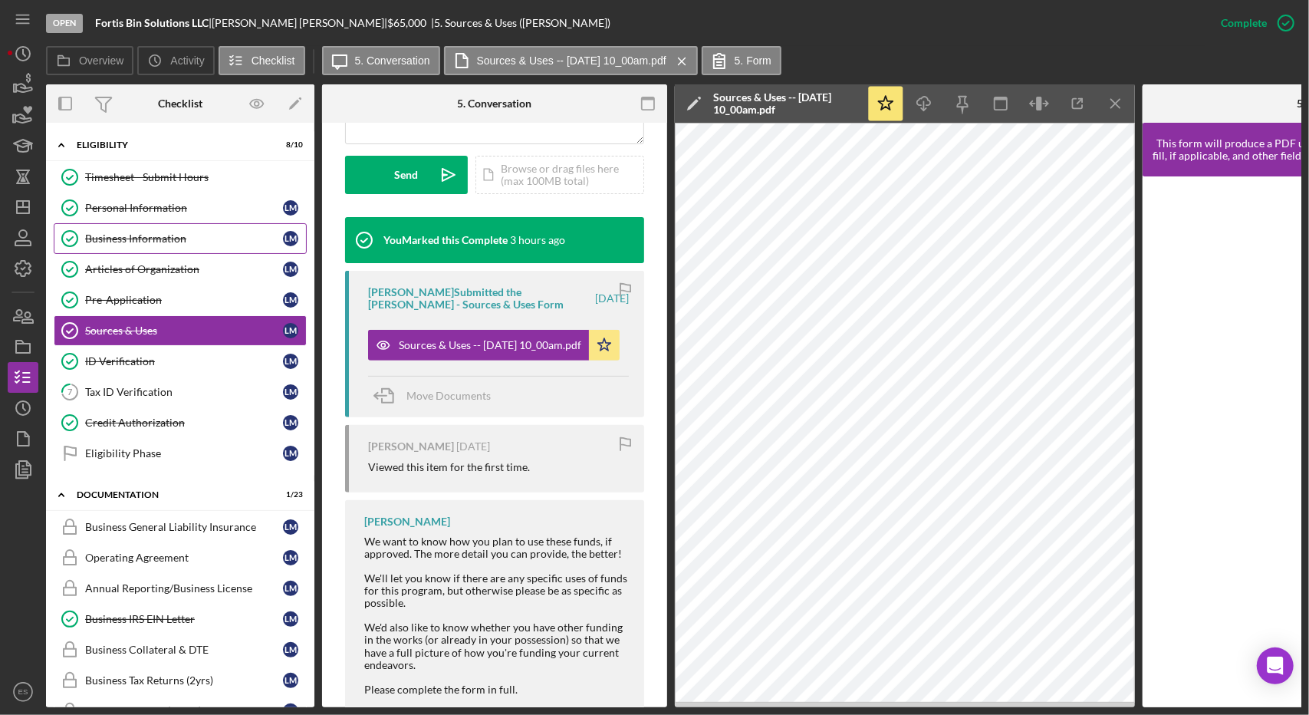
click at [124, 238] on div "Business Information" at bounding box center [184, 238] width 198 height 12
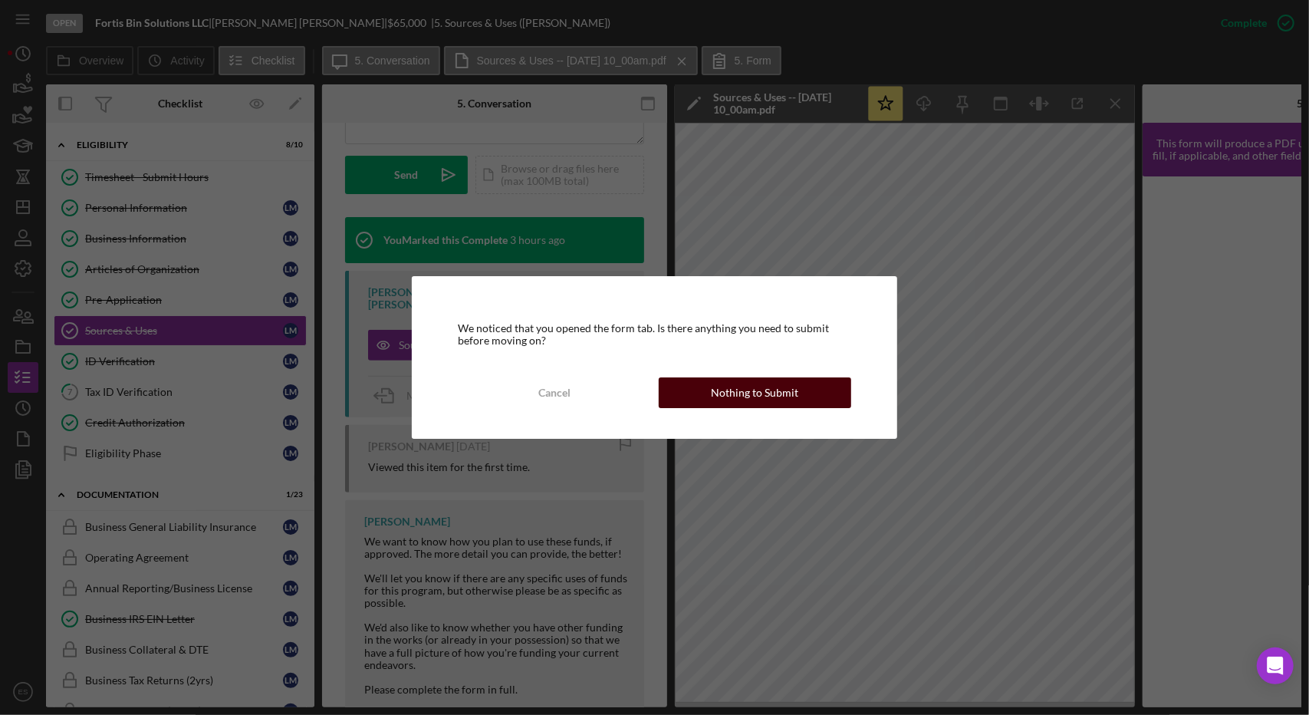
click at [764, 380] on div "Nothing to Submit" at bounding box center [754, 392] width 87 height 31
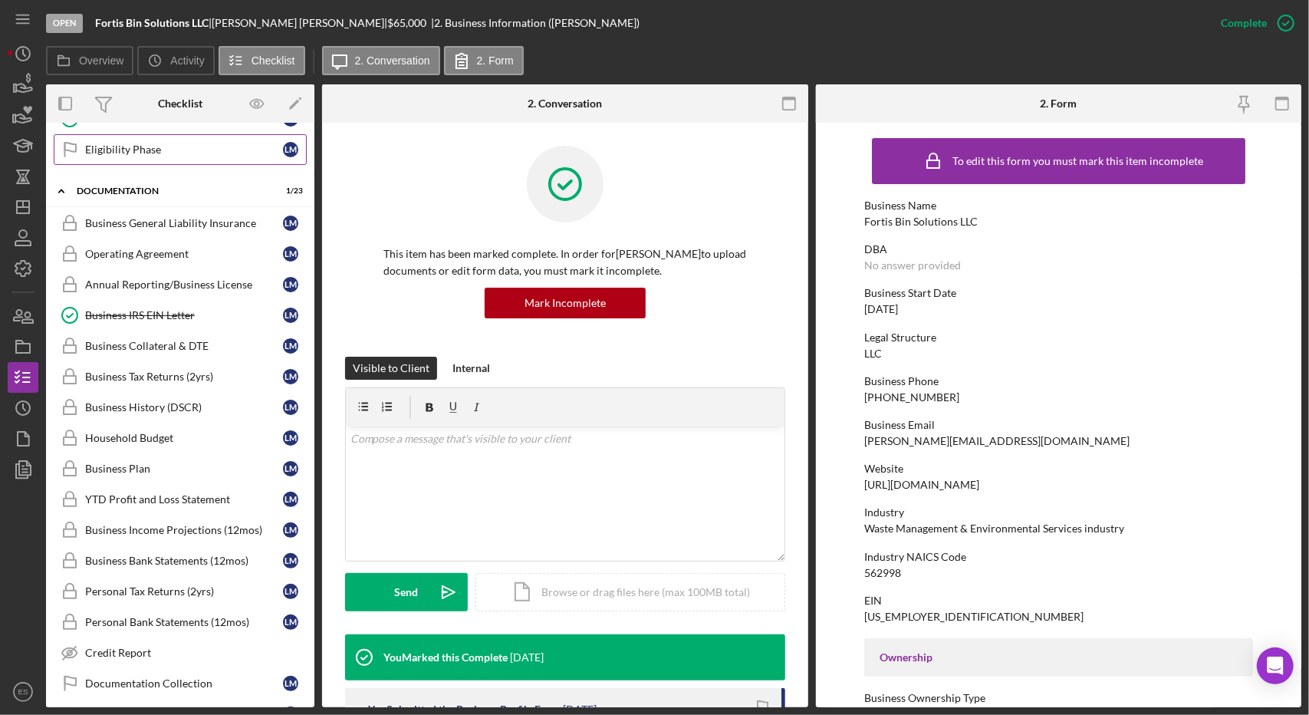
scroll to position [304, 0]
click at [130, 186] on div "Documentation" at bounding box center [186, 190] width 219 height 9
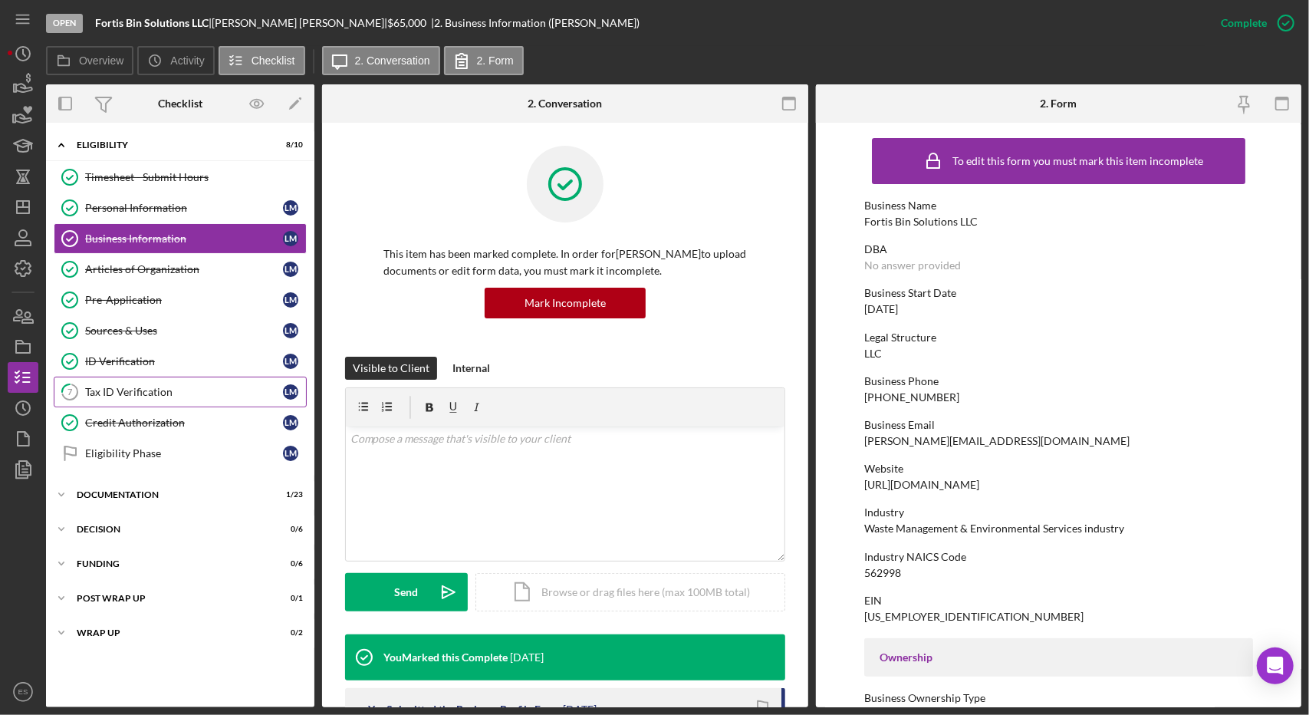
click at [124, 376] on link "7 Tax ID Verification [PERSON_NAME]" at bounding box center [180, 391] width 253 height 31
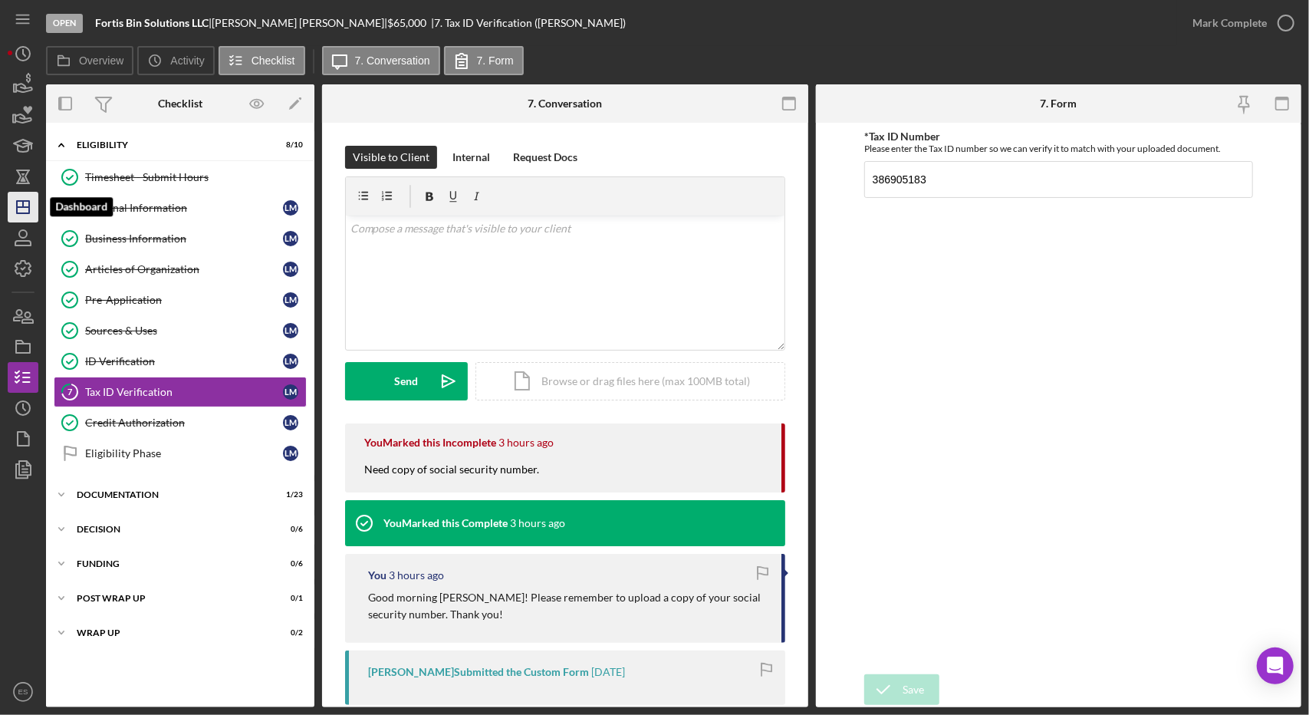
click at [26, 207] on line "button" at bounding box center [23, 207] width 12 height 0
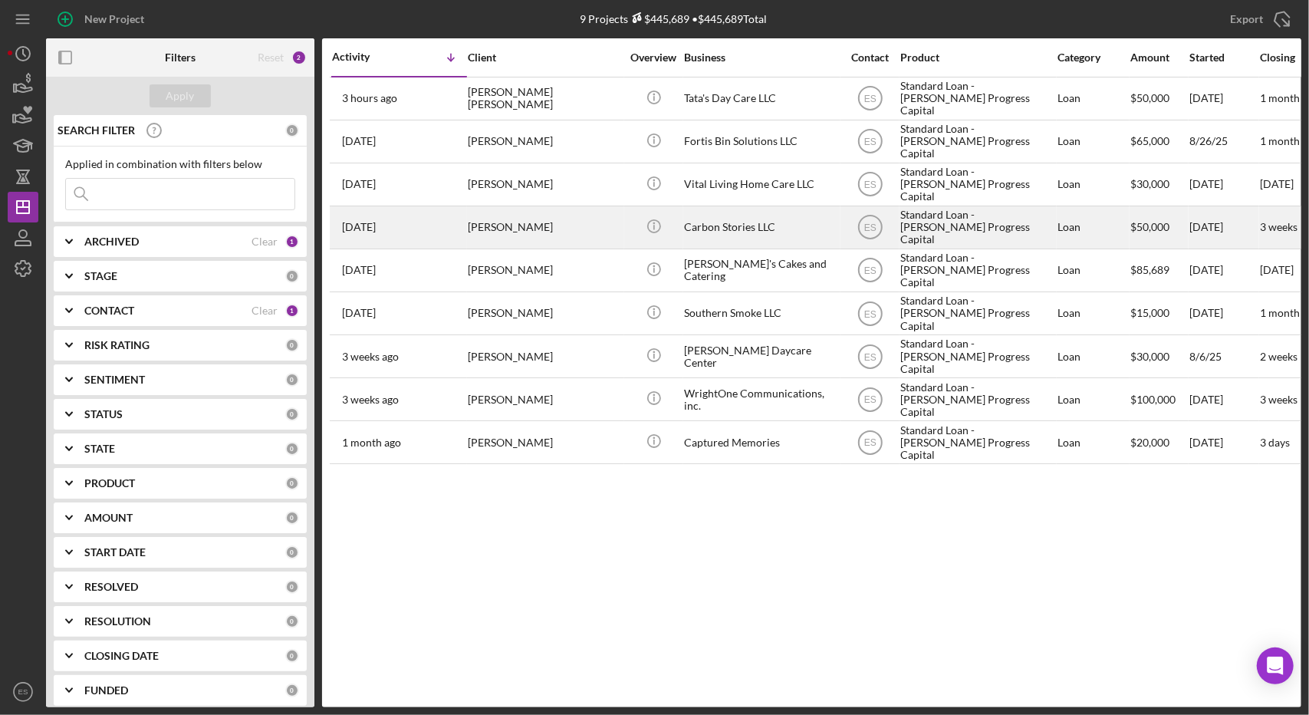
click at [793, 216] on div "Carbon Stories LLC" at bounding box center [760, 227] width 153 height 41
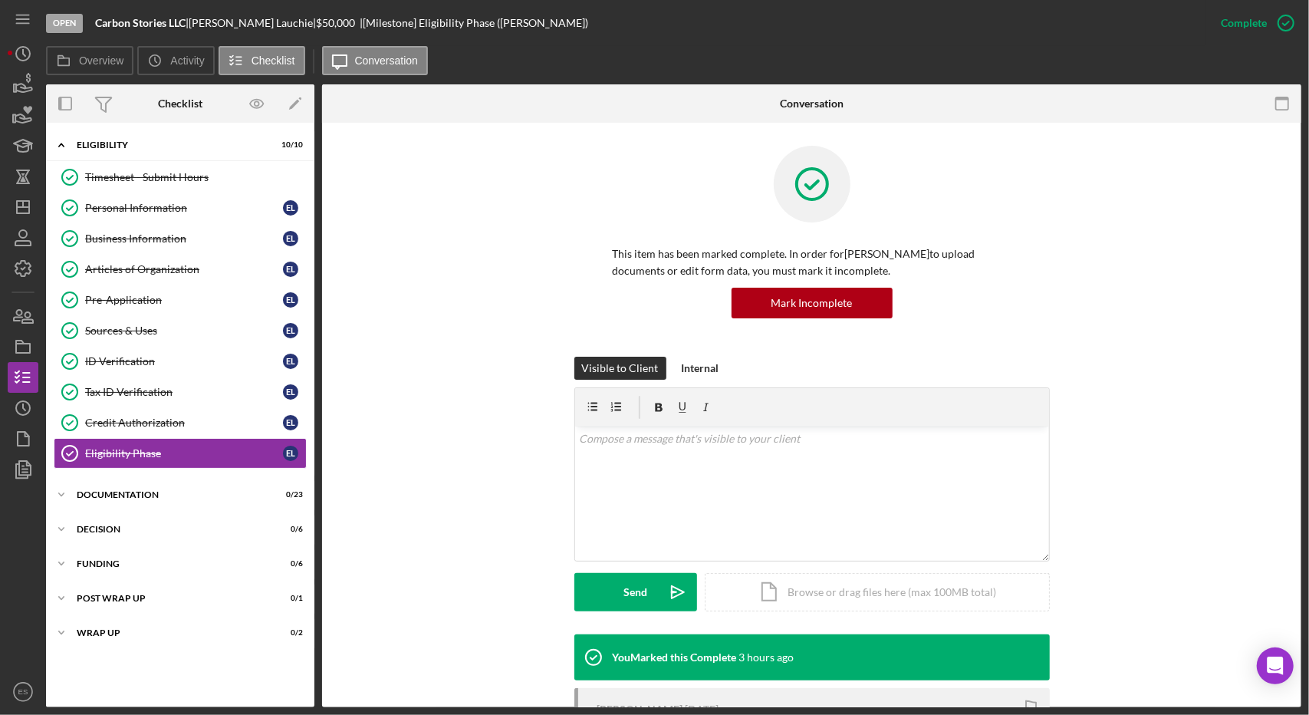
scroll to position [233, 0]
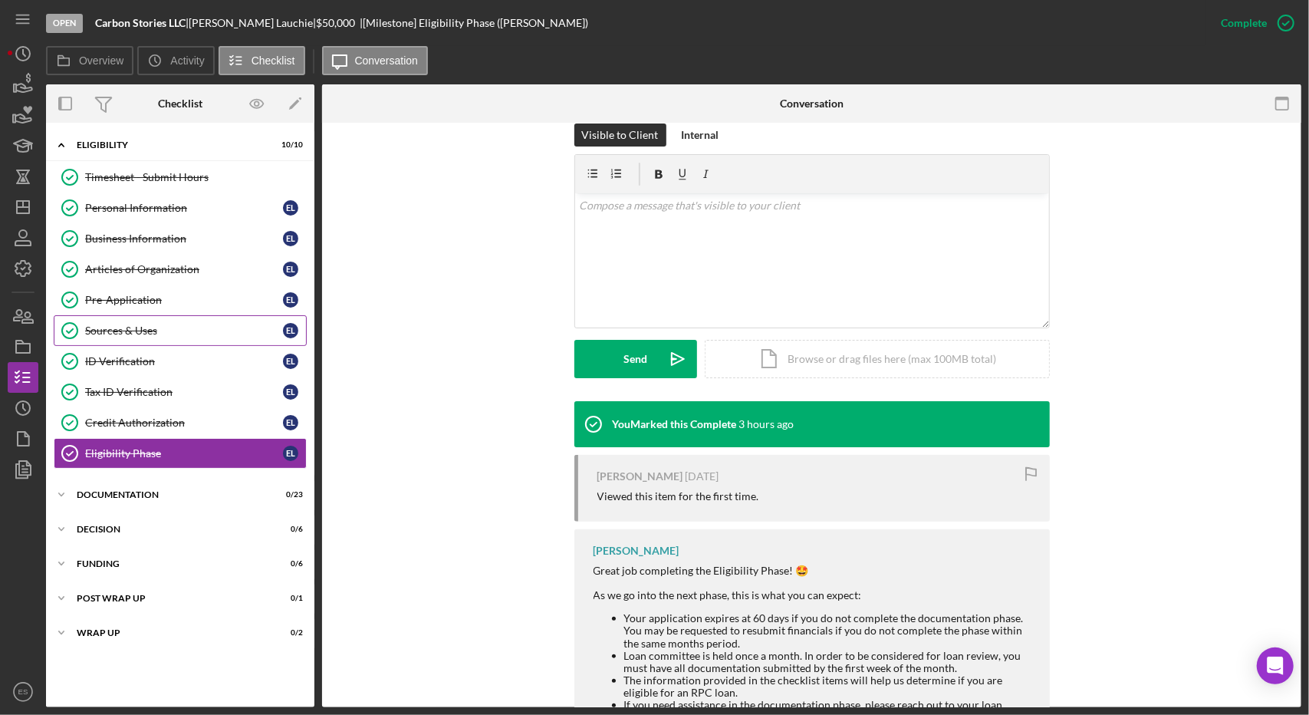
click at [165, 331] on div "Sources & Uses" at bounding box center [184, 330] width 198 height 12
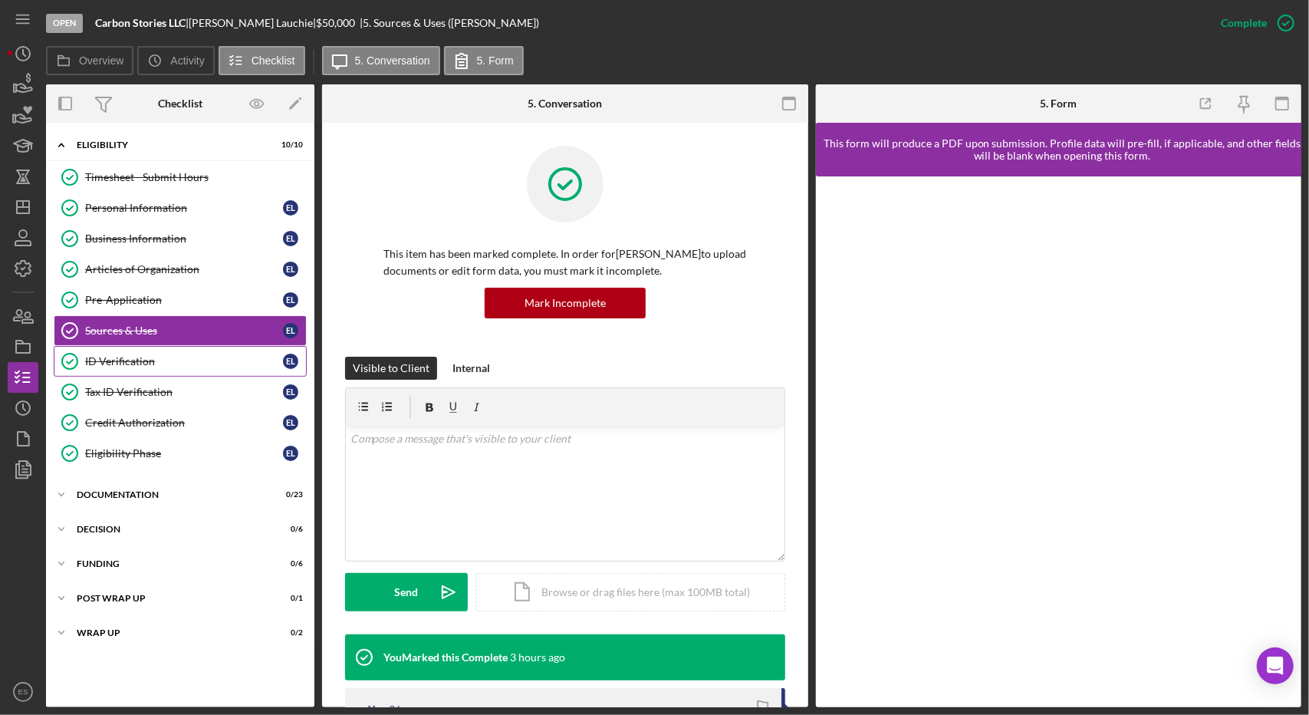
click at [173, 357] on div "ID Verification" at bounding box center [184, 361] width 198 height 12
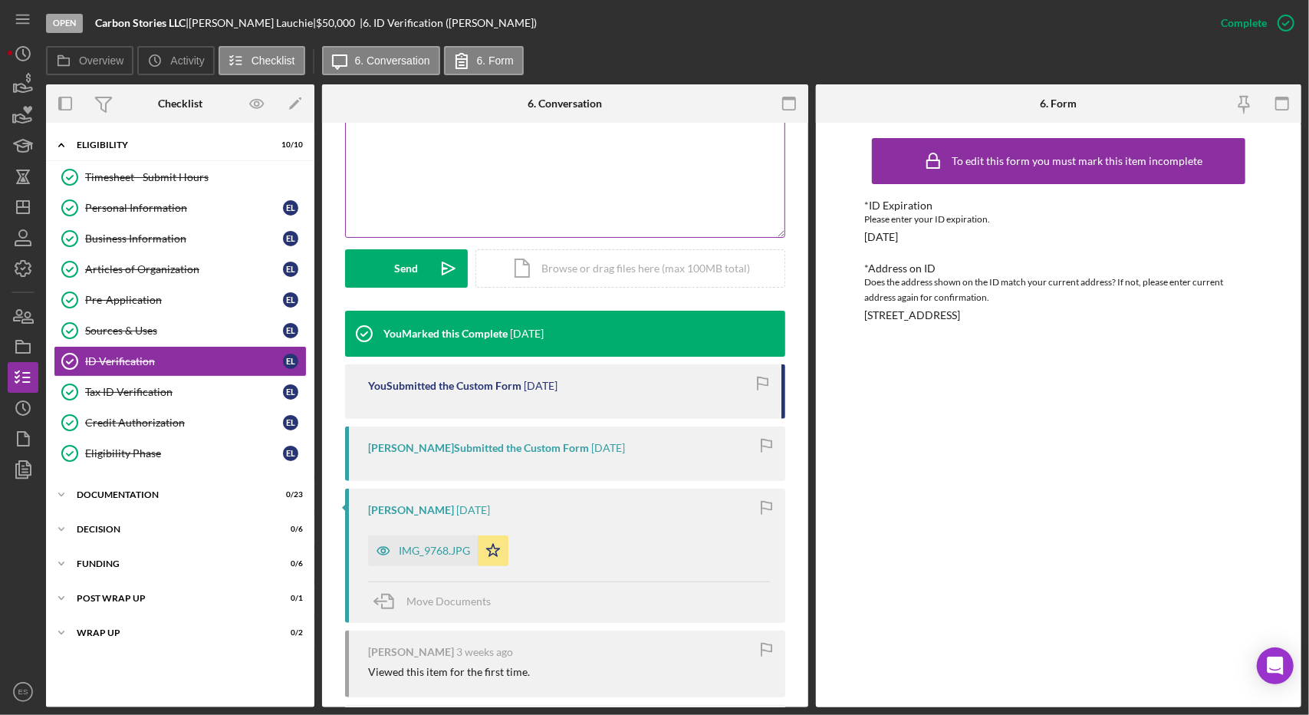
scroll to position [324, 0]
click at [175, 380] on link "Tax ID Verification Tax ID Verification E L" at bounding box center [180, 391] width 253 height 31
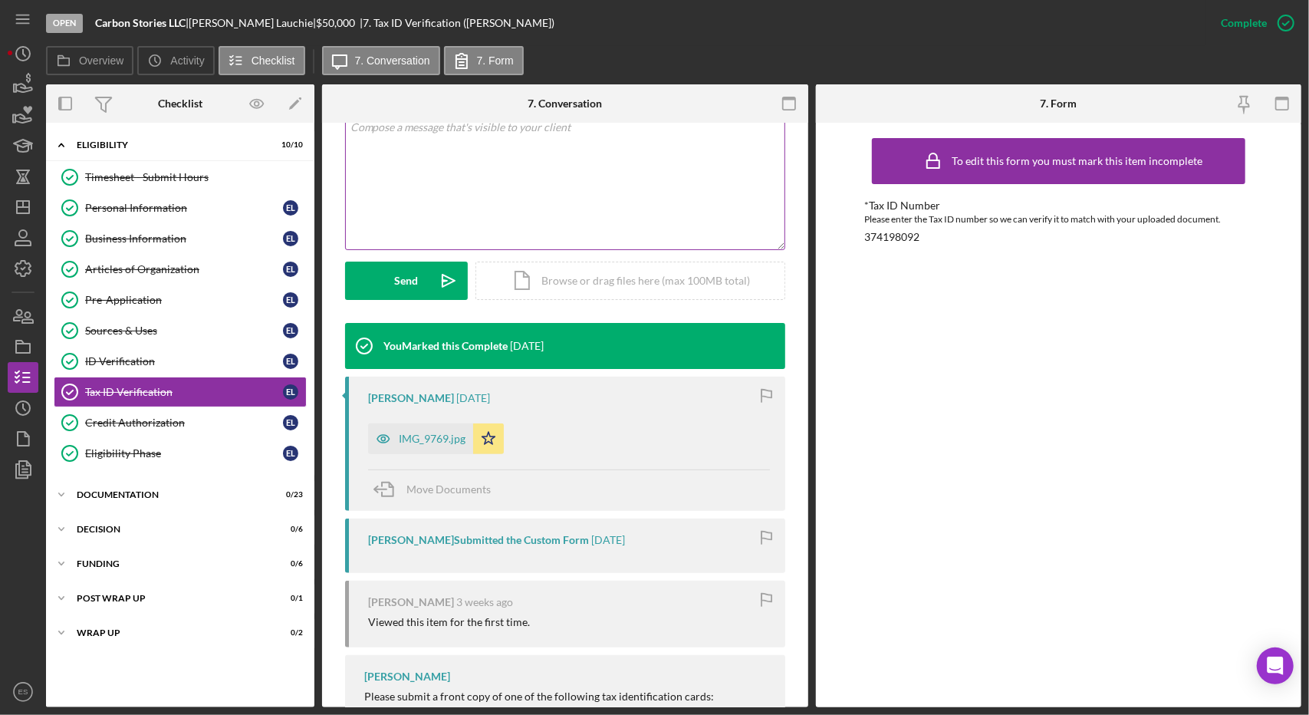
scroll to position [324, 0]
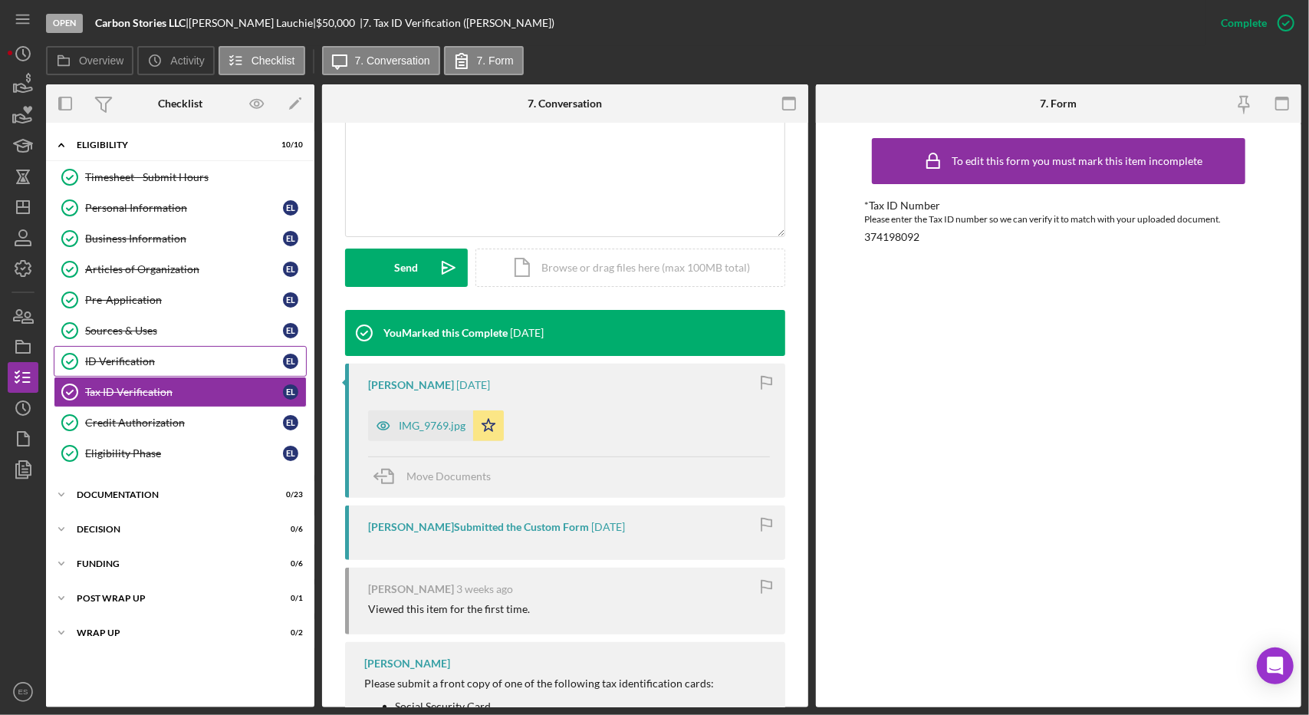
click at [141, 355] on div "ID Verification" at bounding box center [184, 361] width 198 height 12
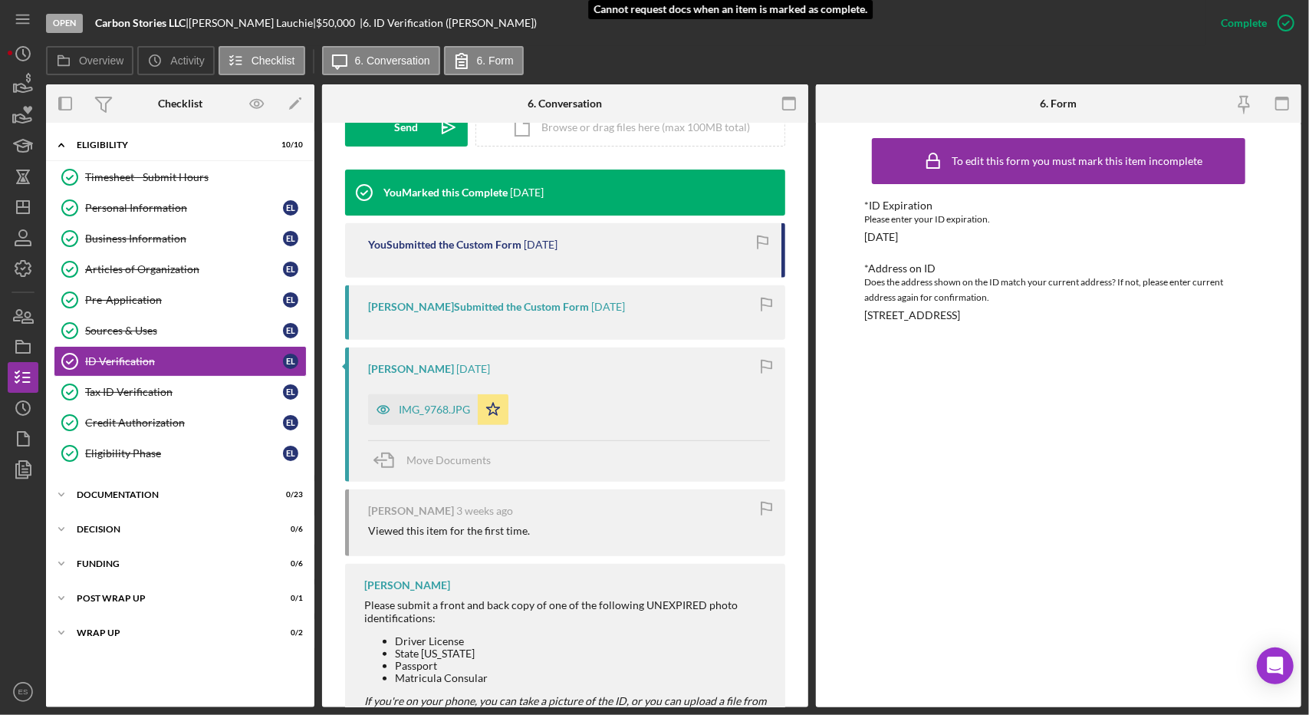
scroll to position [466, 0]
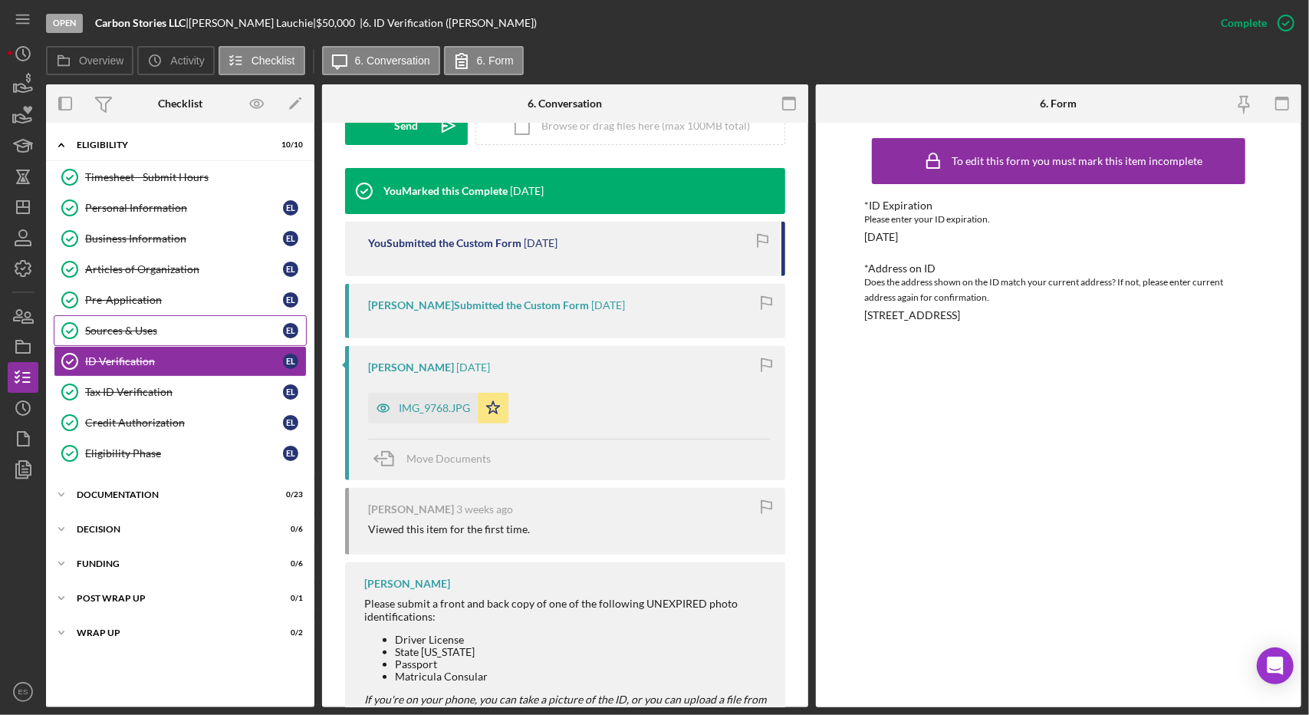
click at [175, 332] on div "Sources & Uses" at bounding box center [184, 330] width 198 height 12
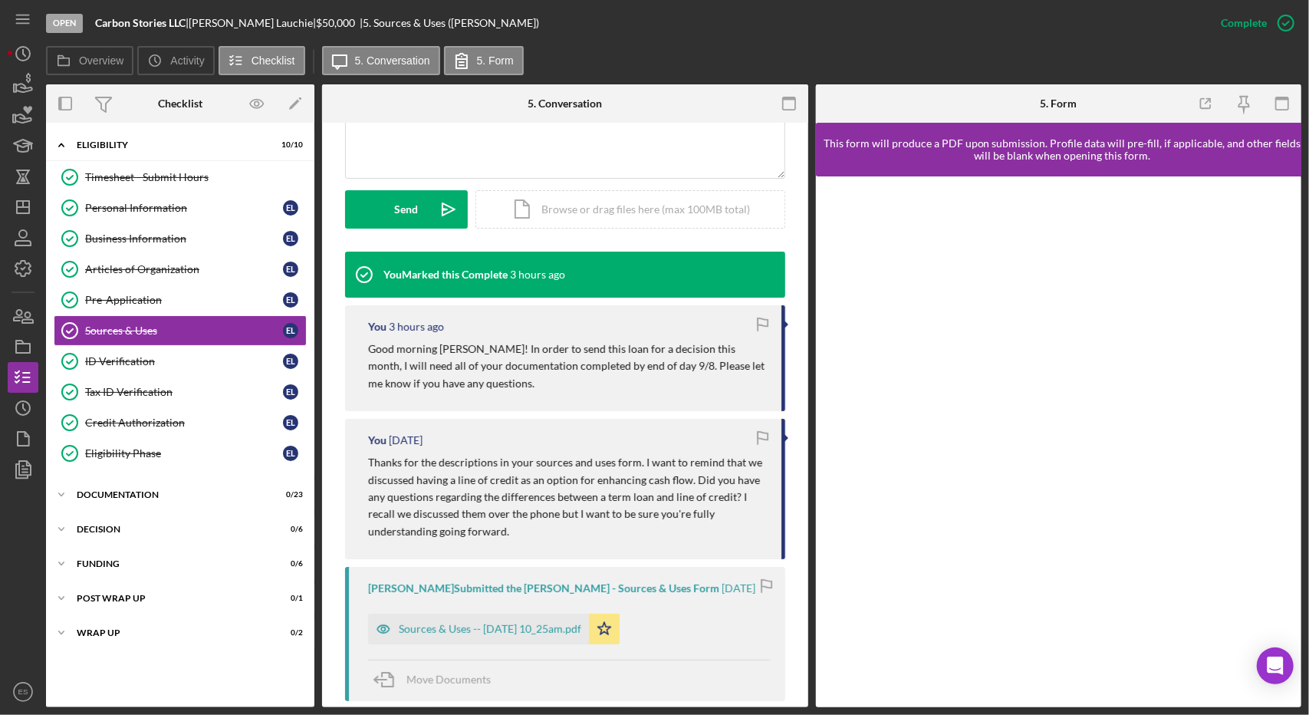
scroll to position [383, 0]
click at [641, 366] on p "Good morning [PERSON_NAME]! In order to send this loan for a decision this mont…" at bounding box center [567, 365] width 398 height 51
click at [106, 143] on div "Eligibility" at bounding box center [186, 144] width 219 height 9
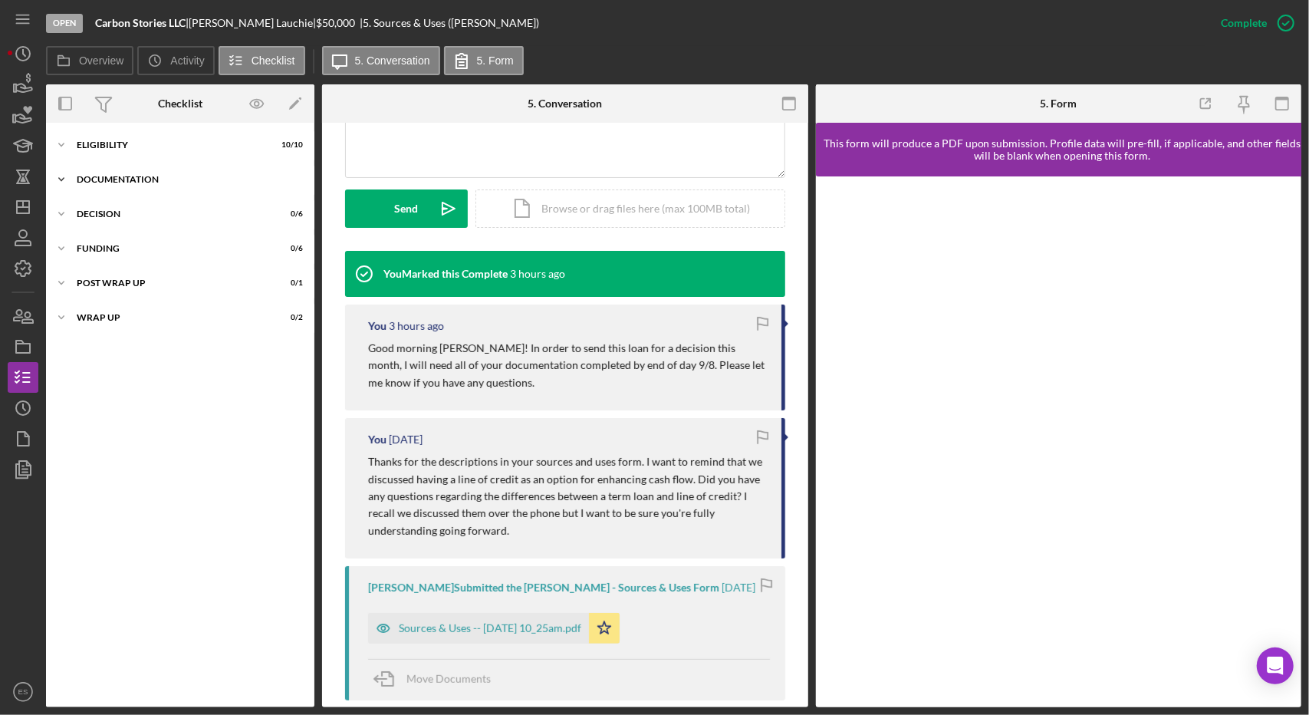
click at [111, 185] on div "Icon/Expander Documentation 0 / 23" at bounding box center [180, 179] width 268 height 31
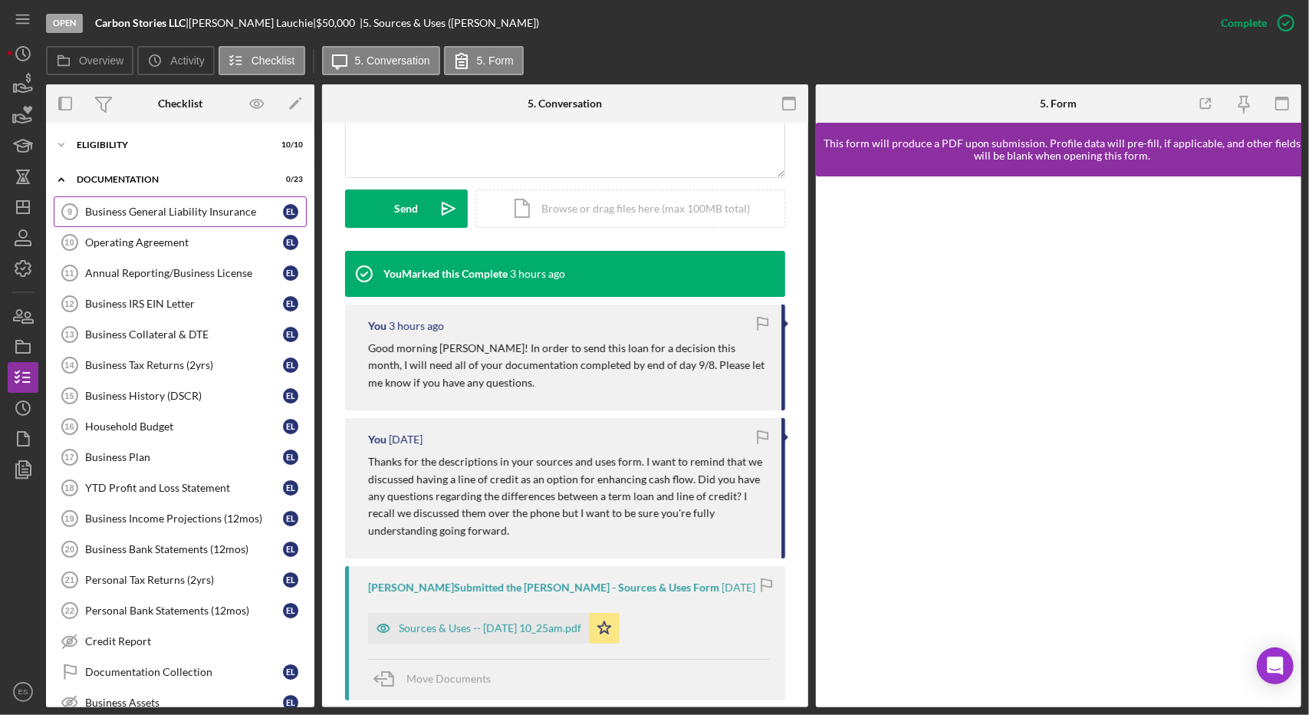
click at [117, 201] on link "Business General Liability Insurance 9 Business General Liability Insurance E L" at bounding box center [180, 211] width 253 height 31
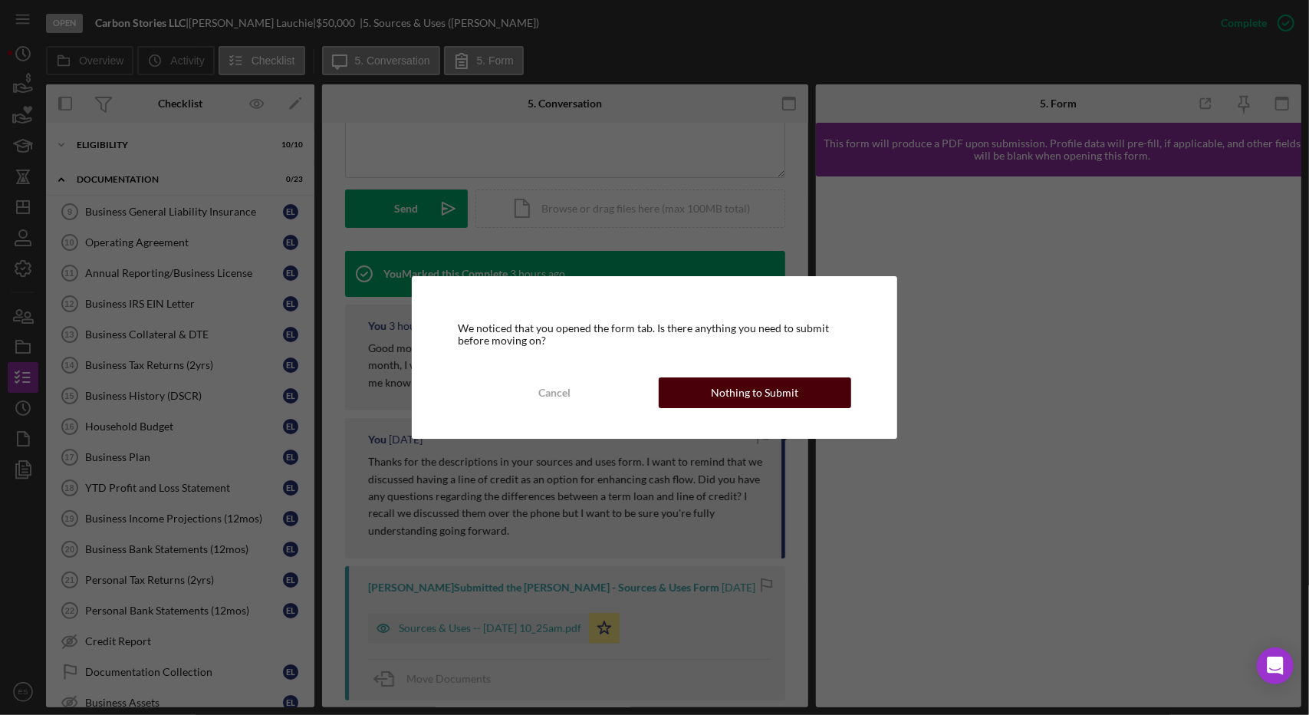
click at [803, 390] on button "Nothing to Submit" at bounding box center [755, 392] width 192 height 31
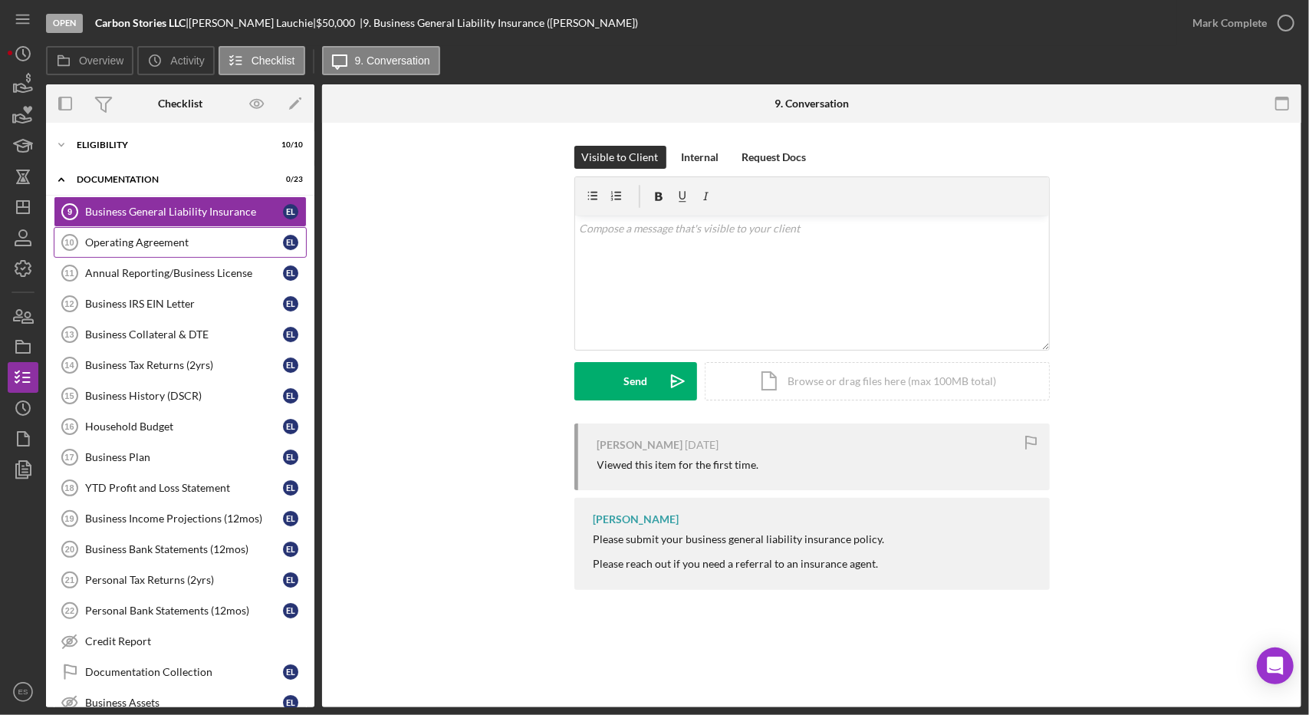
click at [202, 232] on link "Operating Agreement 10 Operating Agreement E L" at bounding box center [180, 242] width 253 height 31
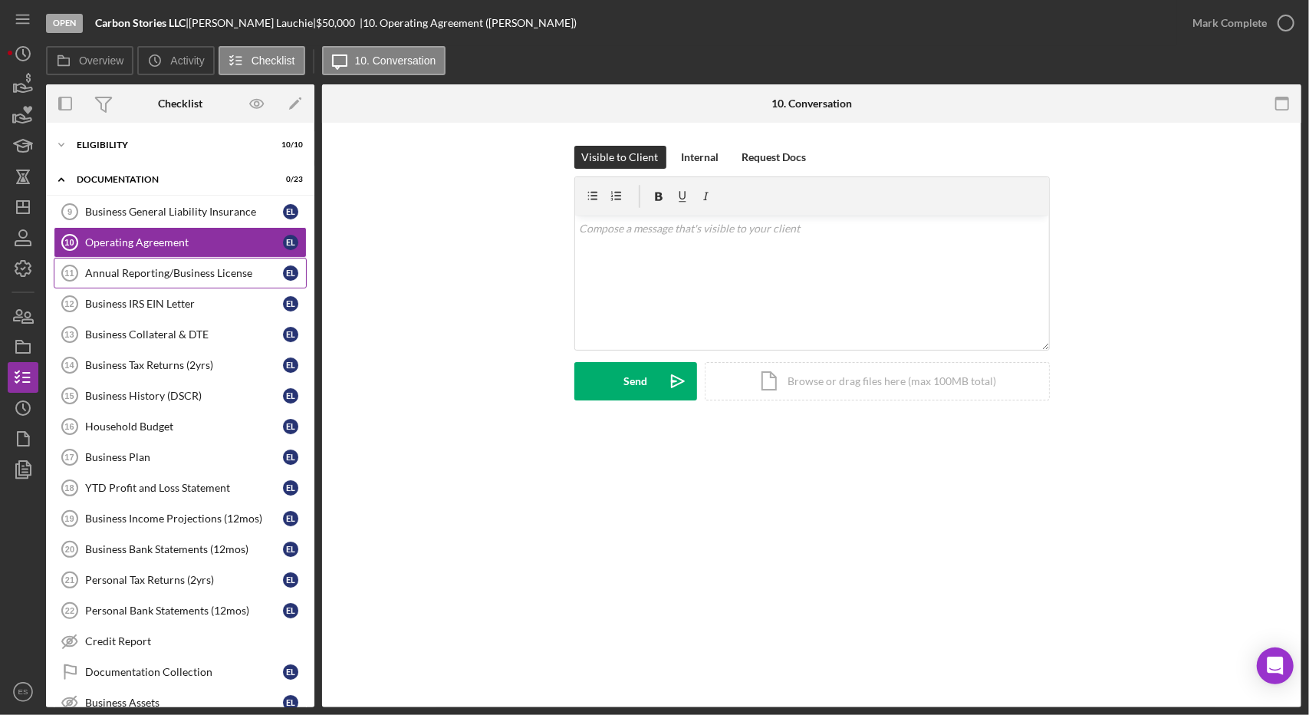
click at [196, 258] on link "Annual Reporting/Business License 11 Annual Reporting/Business License E L" at bounding box center [180, 273] width 253 height 31
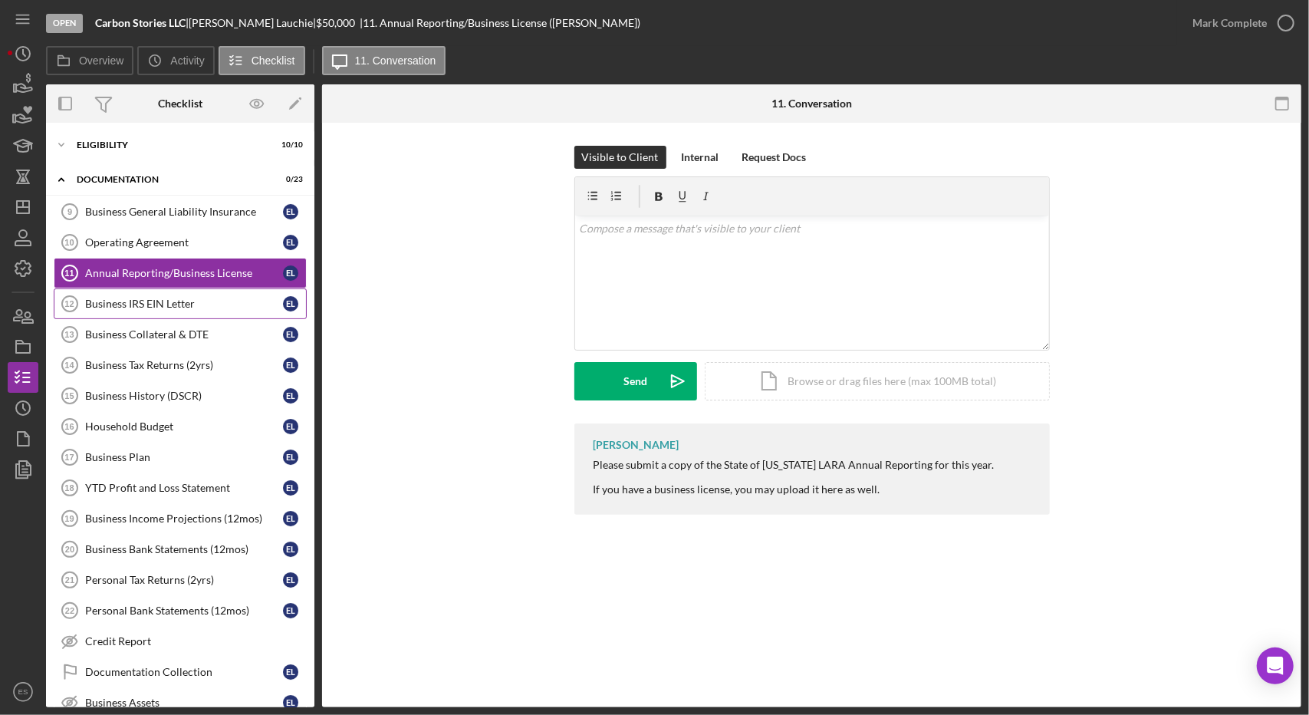
click at [181, 313] on link "Business IRS EIN Letter 12 Business IRS EIN Letter E L" at bounding box center [180, 303] width 253 height 31
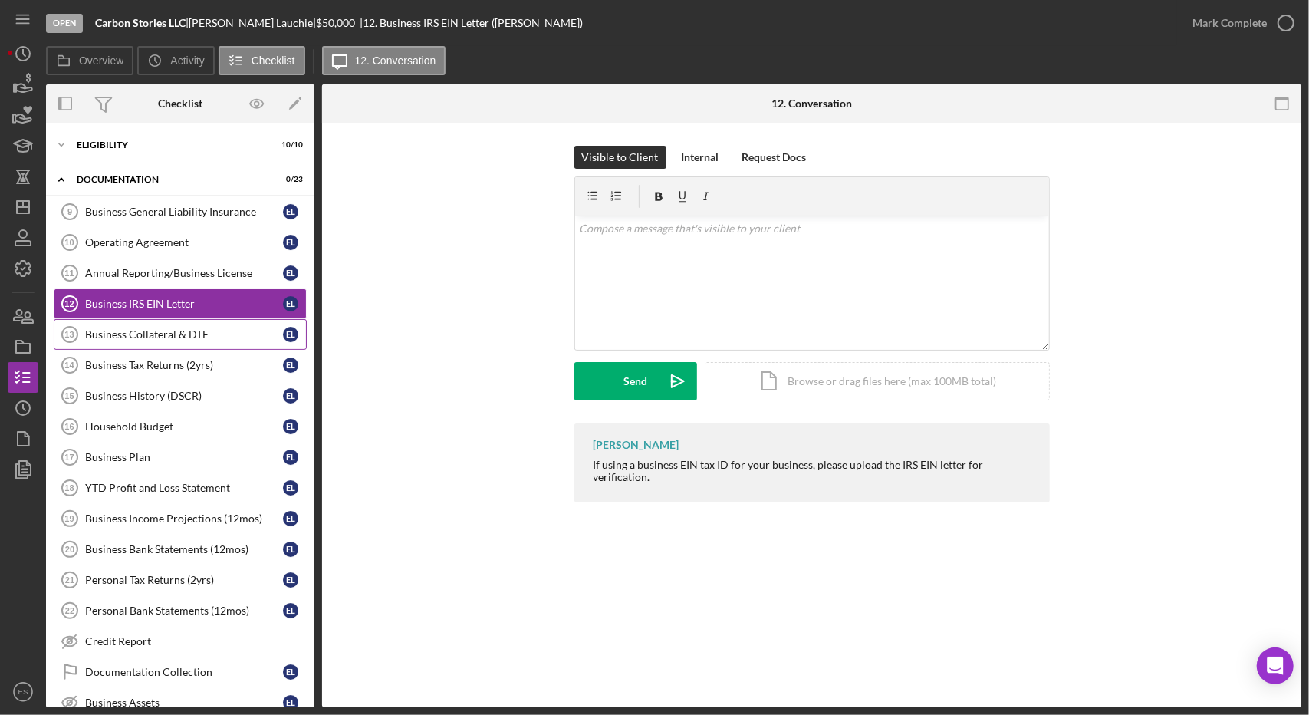
click at [175, 332] on div "Business Collateral & DTE" at bounding box center [184, 334] width 198 height 12
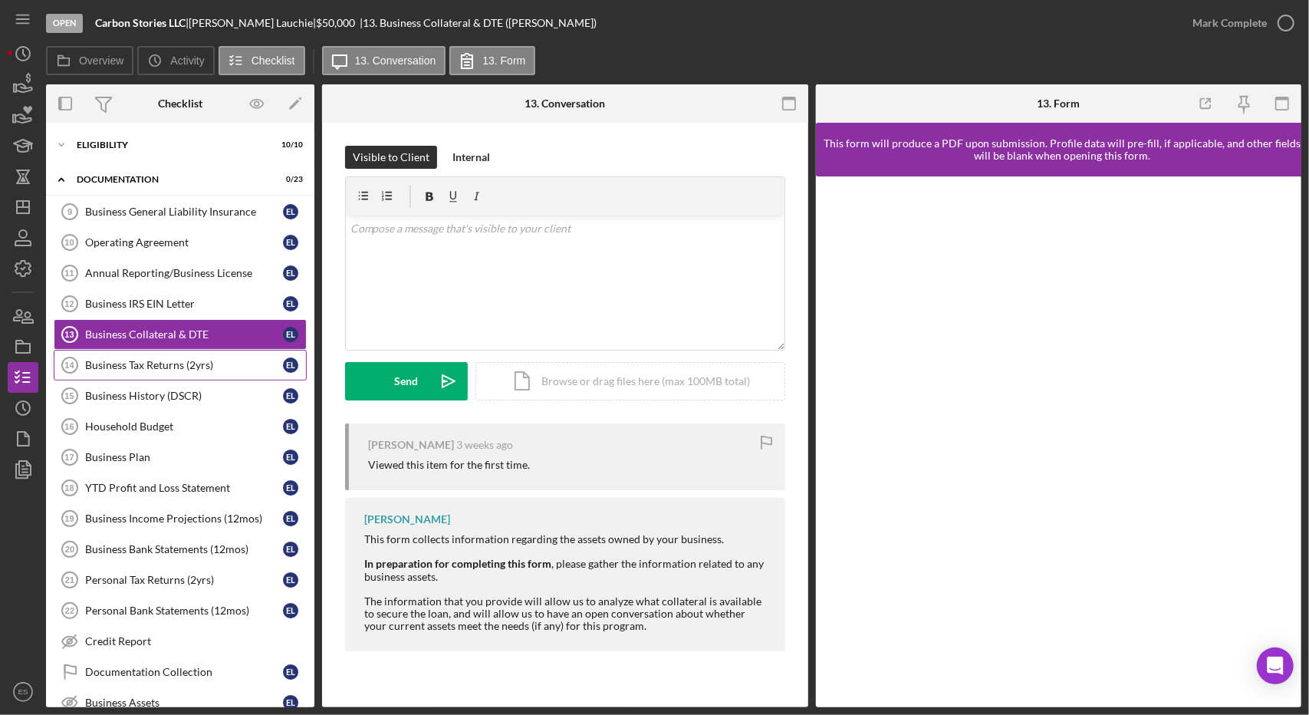
click at [168, 364] on div "Business Tax Returns (2yrs)" at bounding box center [184, 365] width 198 height 12
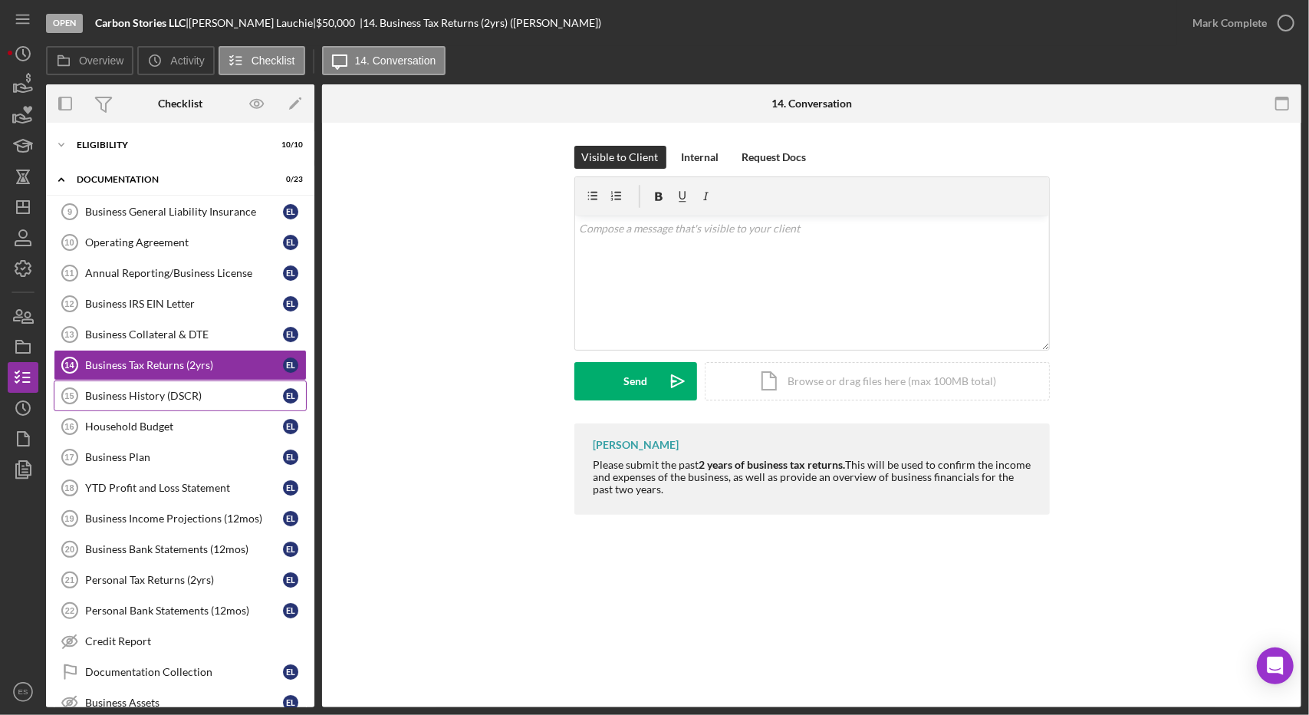
click at [169, 398] on link "Business History (DSCR) 15 Business History (DSCR) E L" at bounding box center [180, 395] width 253 height 31
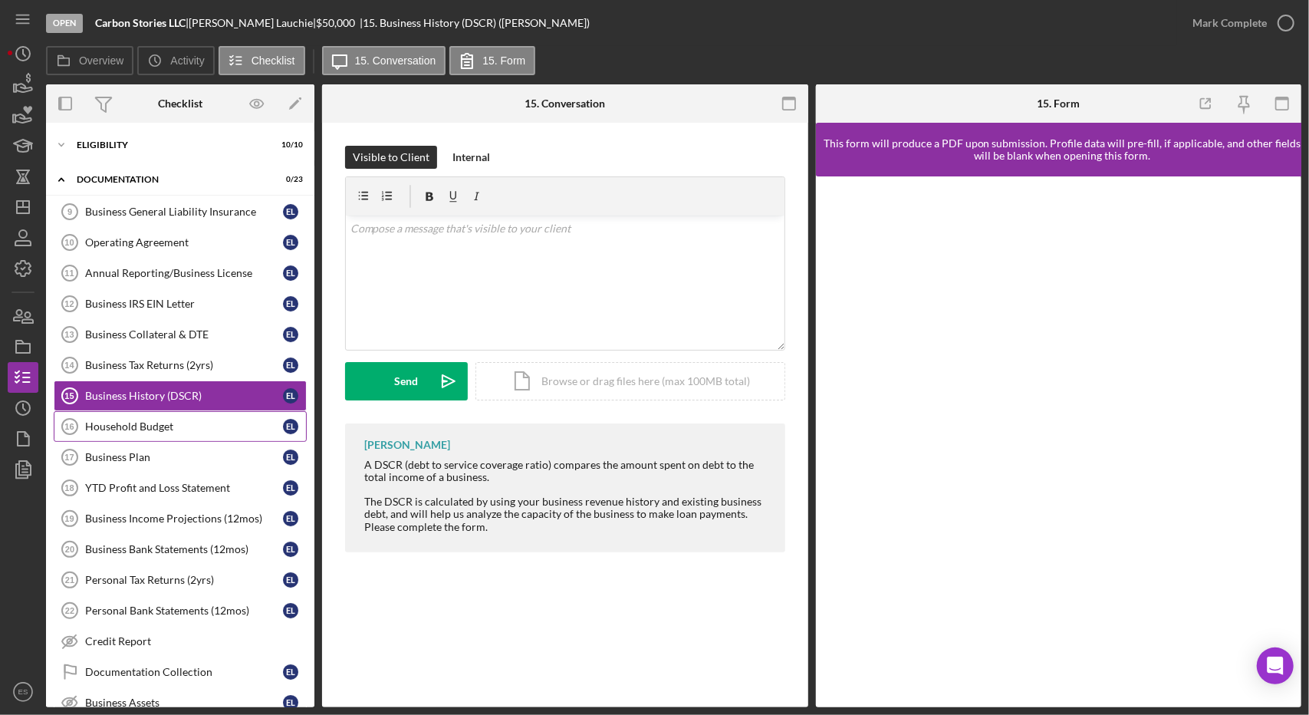
click at [173, 420] on div "Household Budget" at bounding box center [184, 426] width 198 height 12
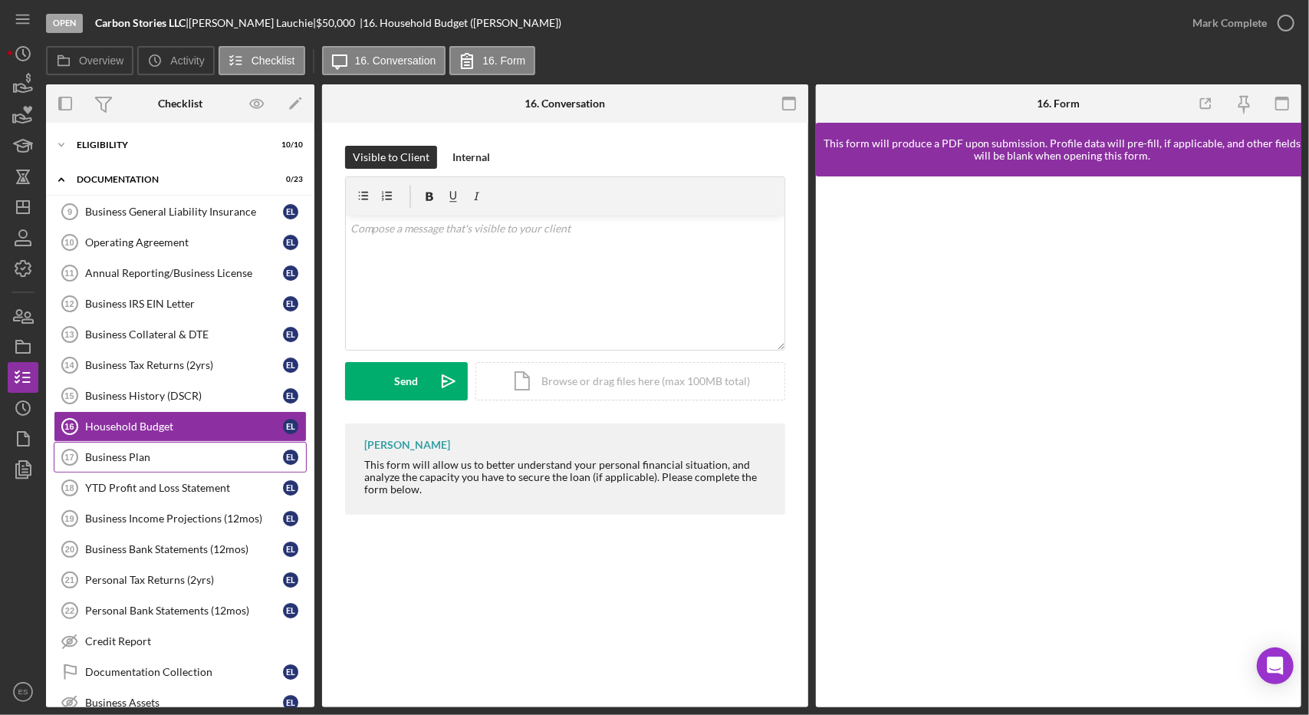
click at [176, 451] on div "Business Plan" at bounding box center [184, 457] width 198 height 12
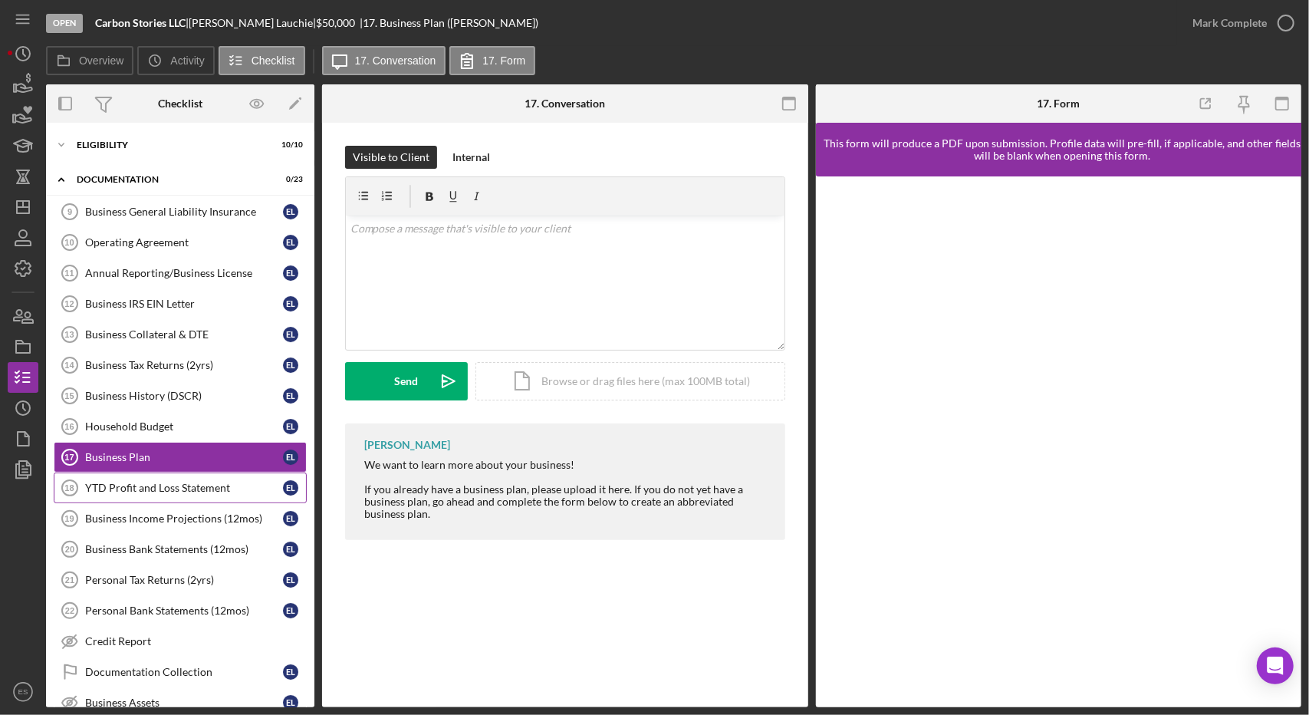
click at [185, 482] on div "YTD Profit and Loss Statement" at bounding box center [184, 487] width 198 height 12
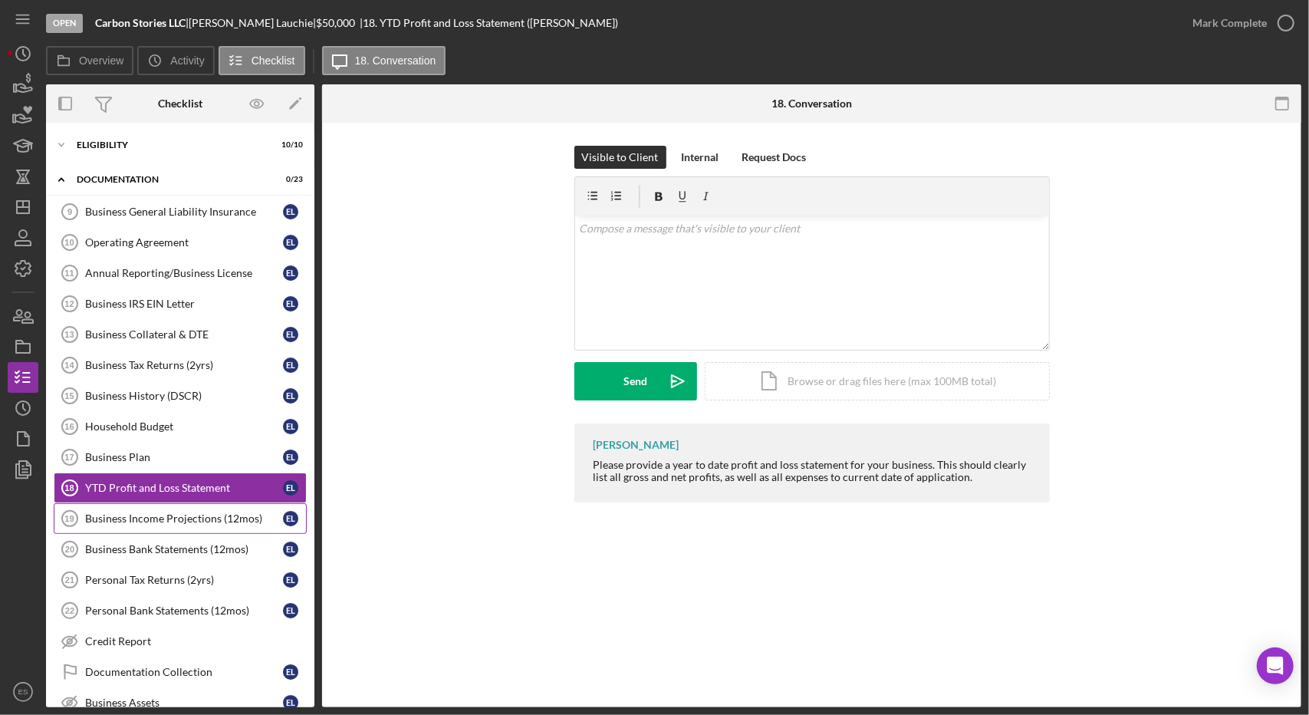
click at [187, 512] on div "Business Income Projections (12mos)" at bounding box center [184, 518] width 198 height 12
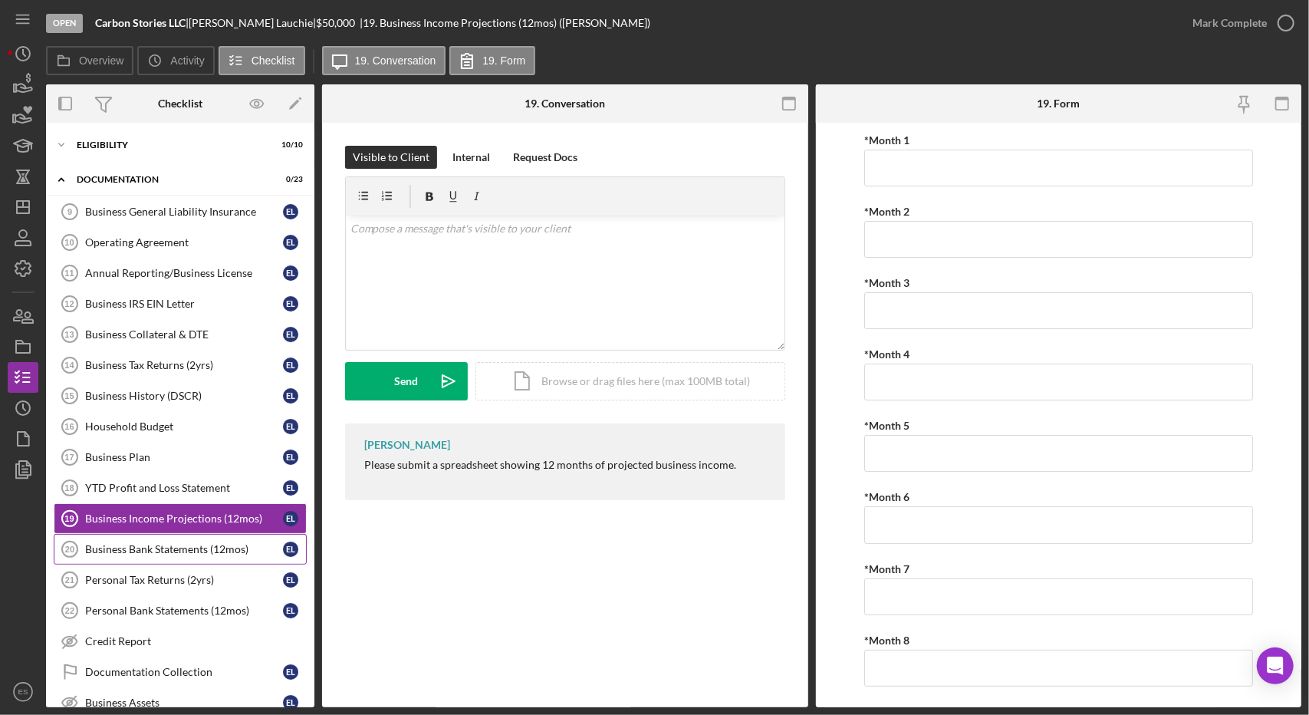
click at [196, 544] on div "Business Bank Statements (12mos)" at bounding box center [184, 549] width 198 height 12
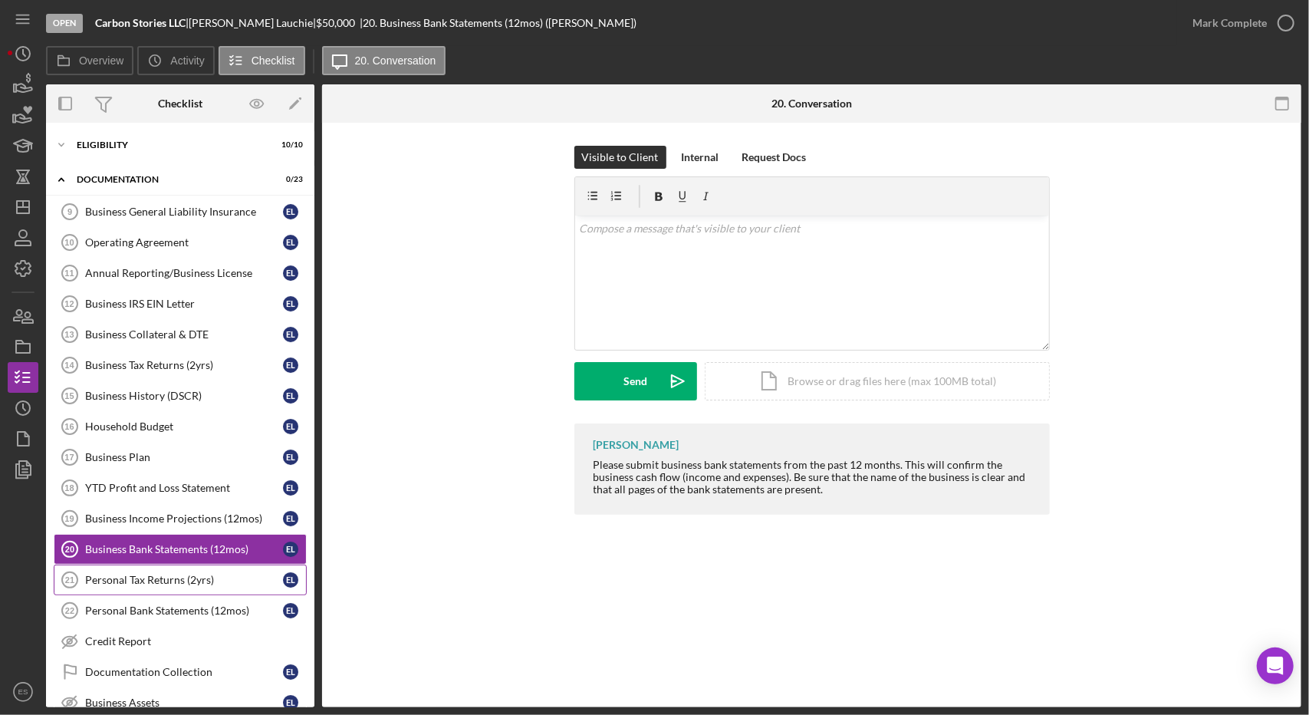
click at [196, 582] on link "Personal Tax Returns (2yrs) 21 Personal Tax Returns (2yrs) E L" at bounding box center [180, 579] width 253 height 31
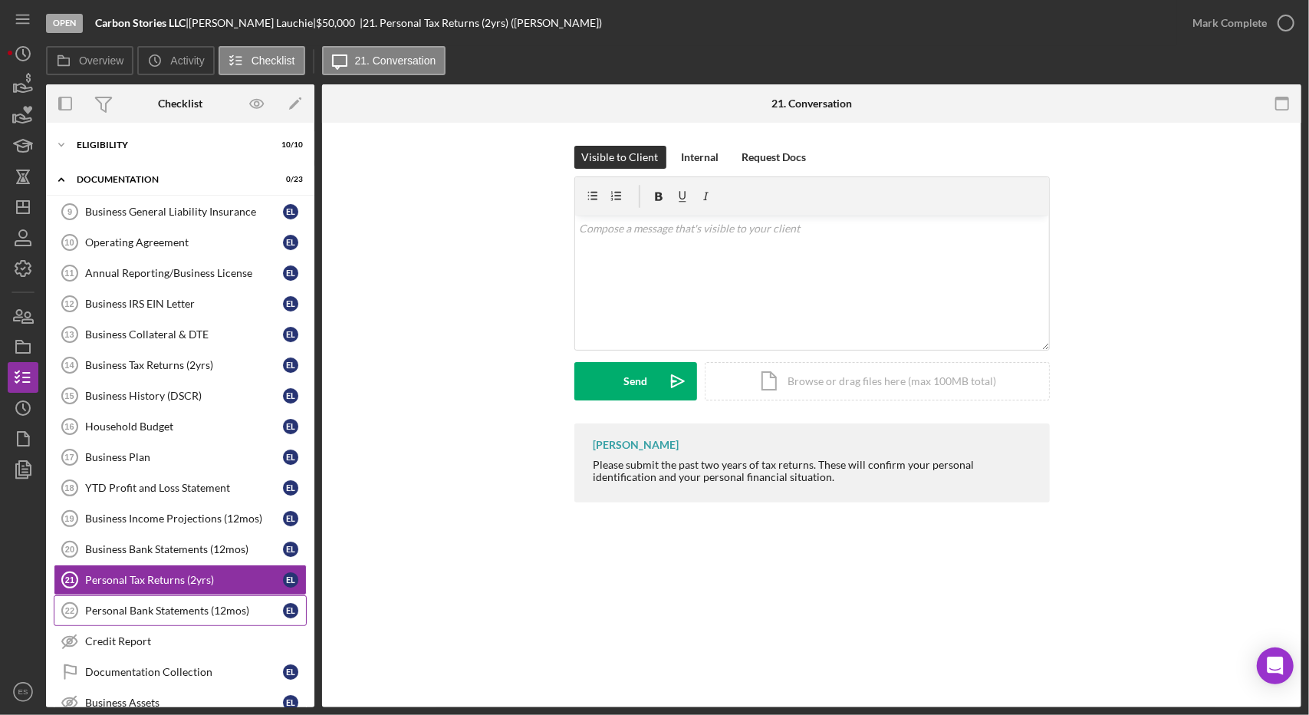
click at [198, 604] on div "Personal Bank Statements (12mos)" at bounding box center [184, 610] width 198 height 12
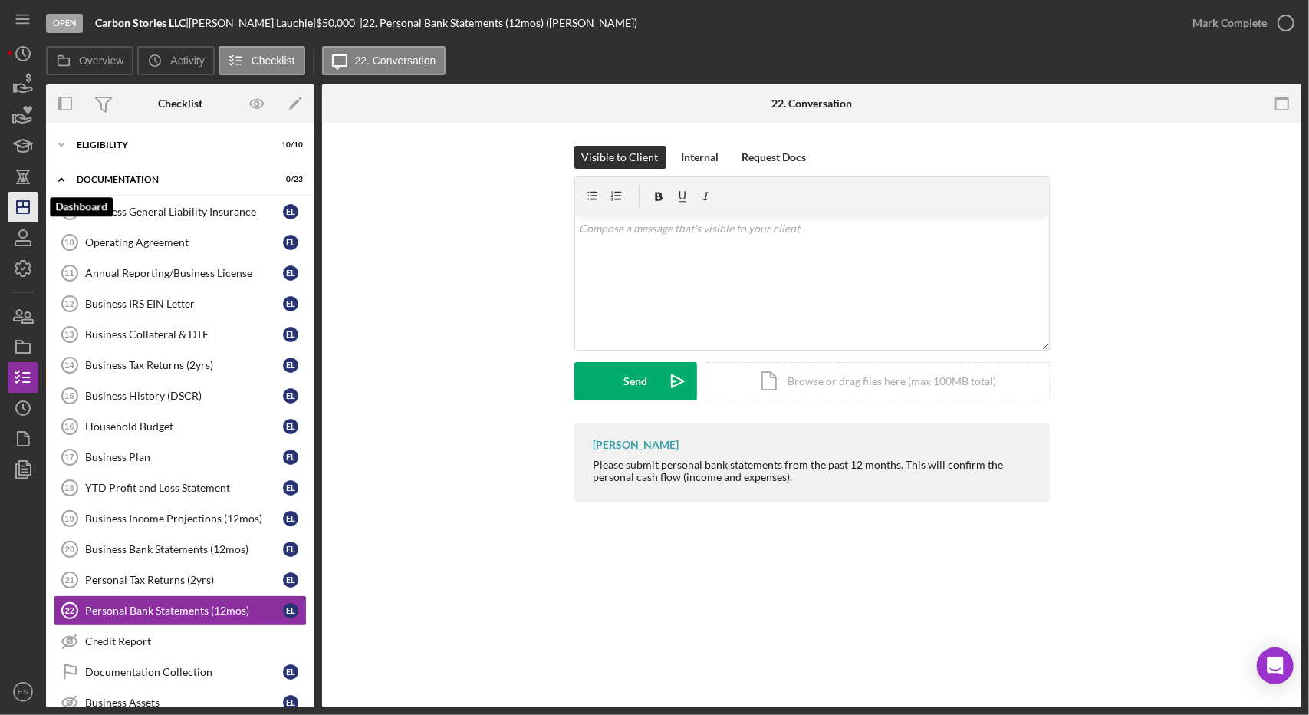
click at [36, 201] on icon "Icon/Dashboard" at bounding box center [23, 207] width 38 height 38
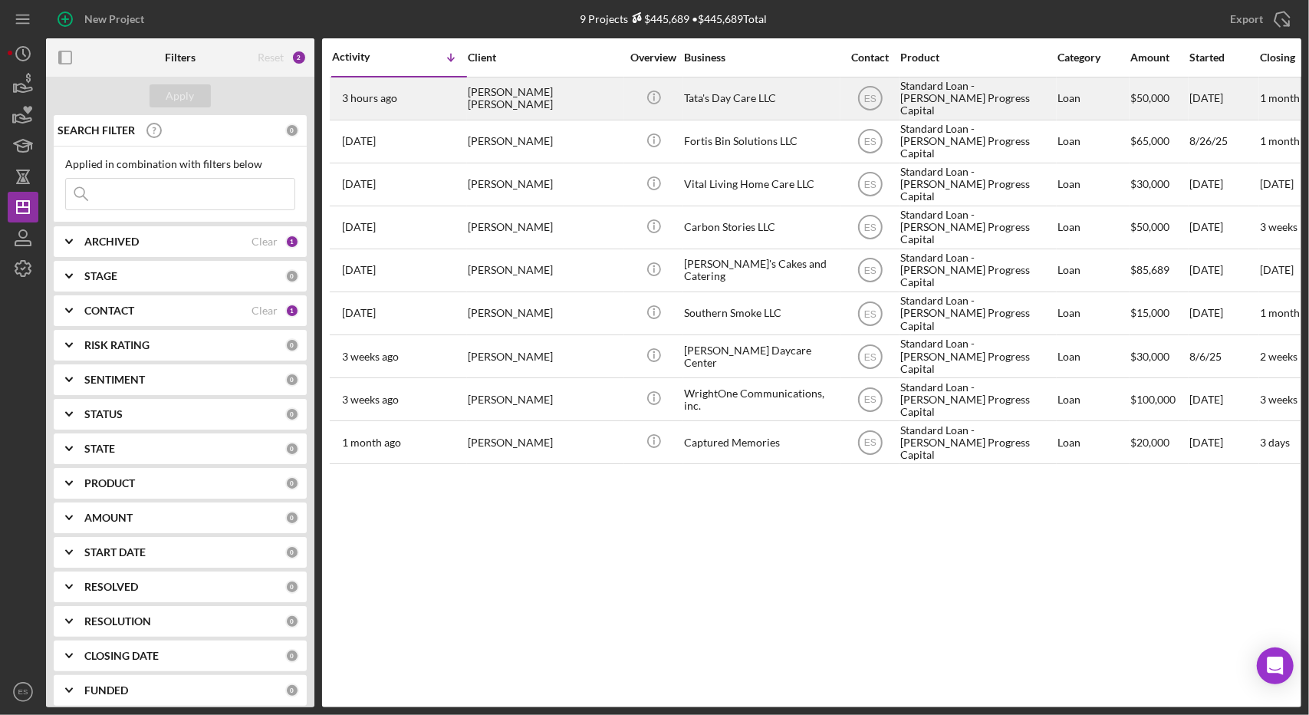
click at [743, 99] on div "Tata's Day Care LLC" at bounding box center [760, 98] width 153 height 41
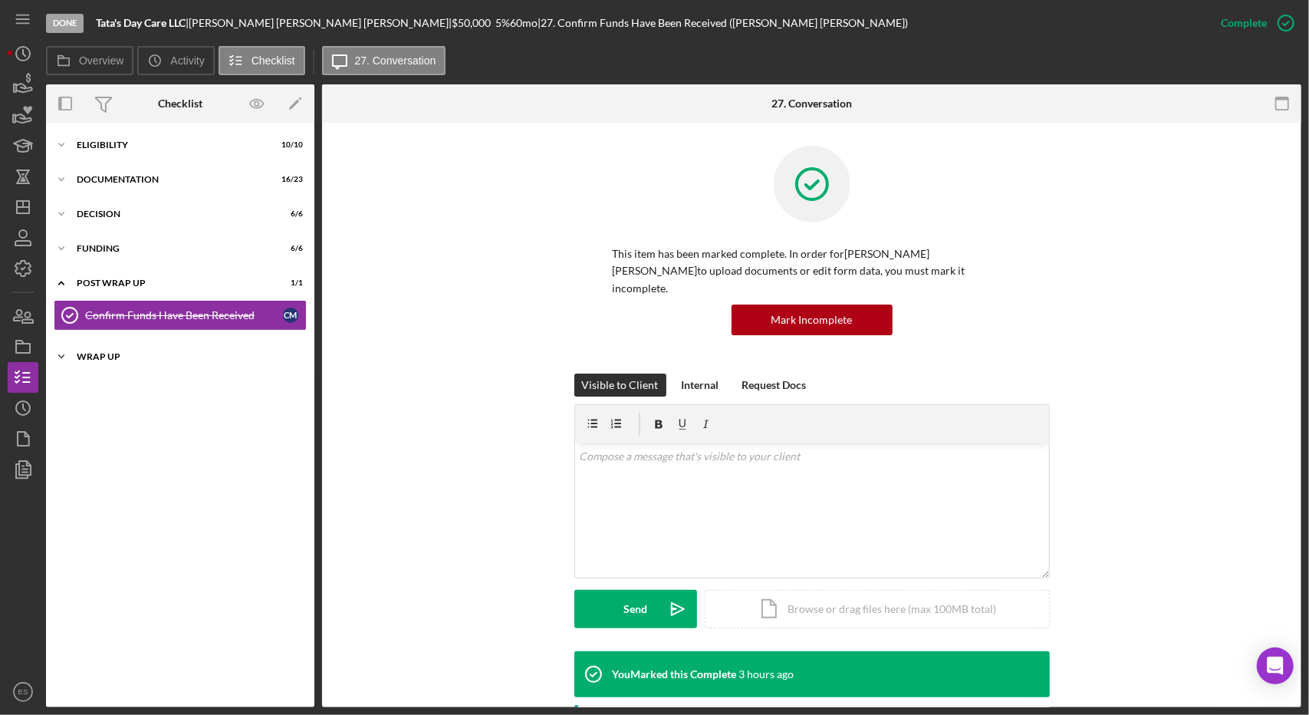
click at [108, 350] on div "Icon/Expander Wrap up 0 / 2" at bounding box center [180, 356] width 268 height 31
click at [101, 284] on div "Post Wrap Up" at bounding box center [186, 282] width 219 height 9
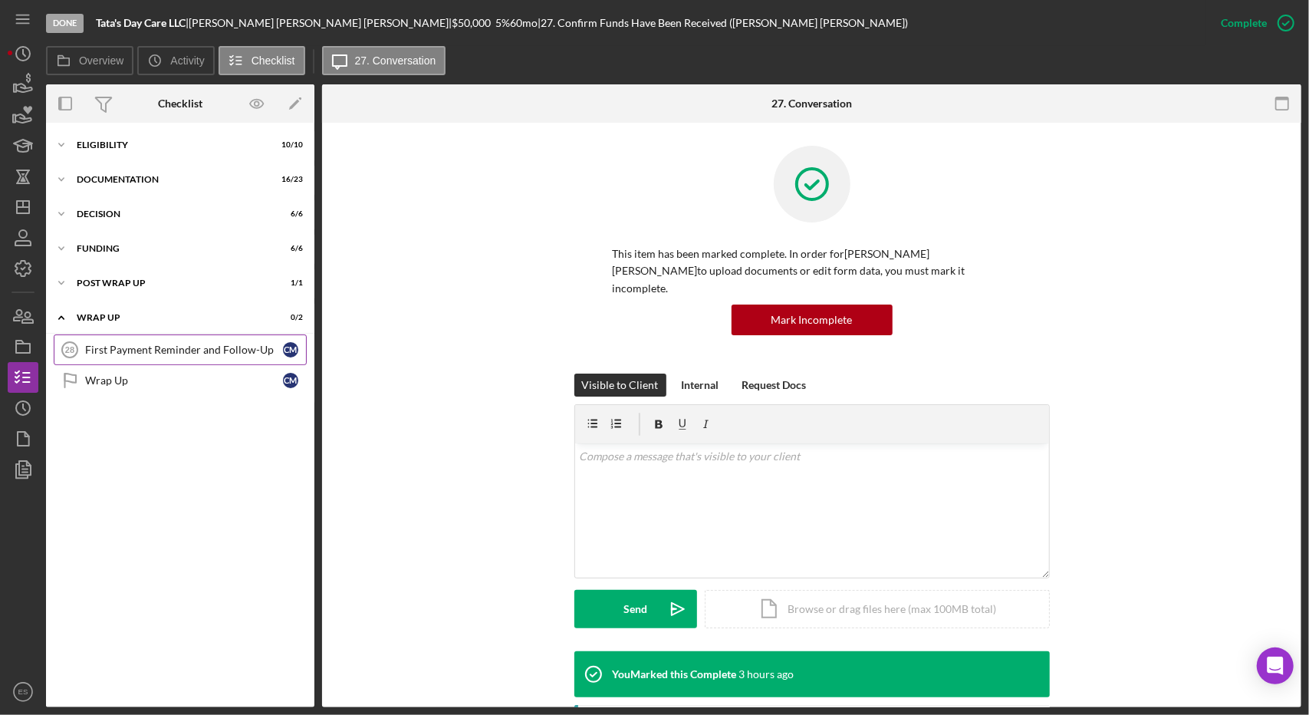
click at [146, 360] on link "First Payment Reminder and Follow-Up 28 First Payment Reminder and Follow-Up C M" at bounding box center [180, 349] width 253 height 31
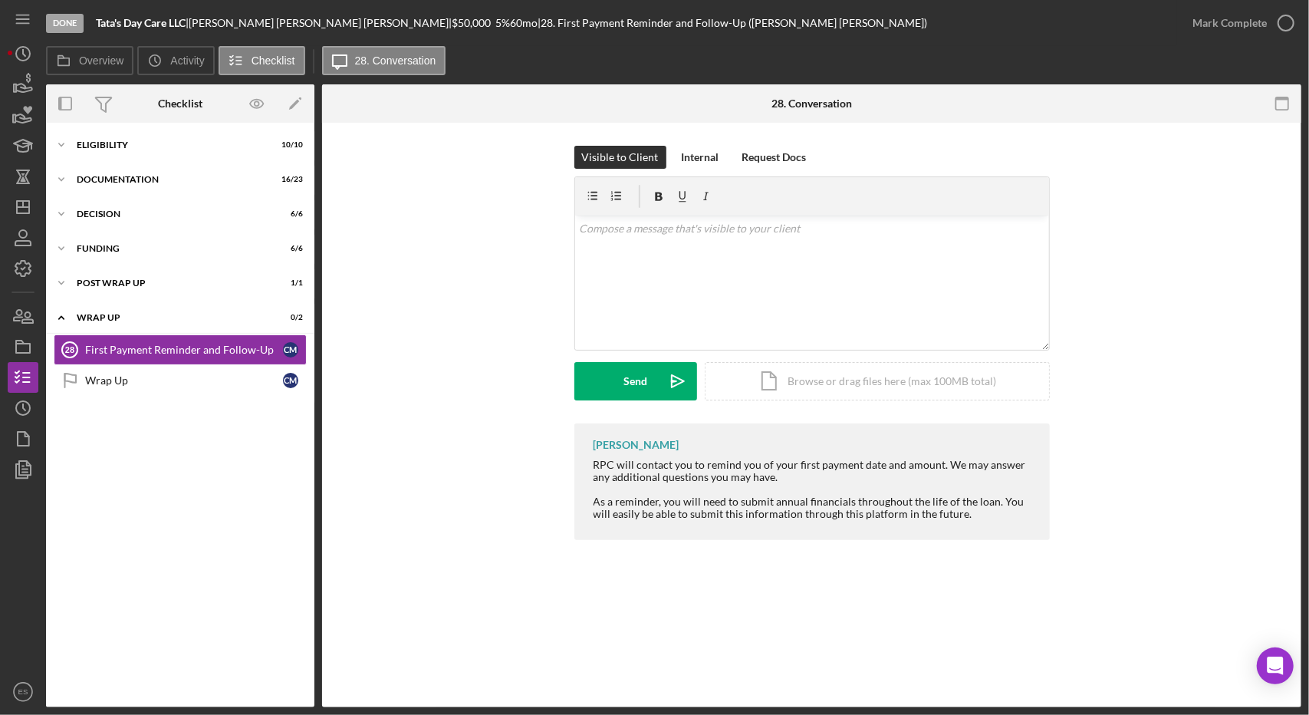
click at [399, 412] on div "Visible to Client Internal Request Docs v Color teal Color pink Remove color Ad…" at bounding box center [811, 285] width 933 height 278
click at [103, 317] on div "Wrap up" at bounding box center [186, 317] width 219 height 9
click at [110, 307] on div "Icon/Expander Wrap up 0 / 2" at bounding box center [180, 317] width 268 height 31
click at [419, 340] on div "Visible to Client Internal Request Docs v Color teal Color pink Remove color Ad…" at bounding box center [811, 285] width 933 height 278
click at [32, 203] on icon "Icon/Dashboard" at bounding box center [23, 207] width 38 height 38
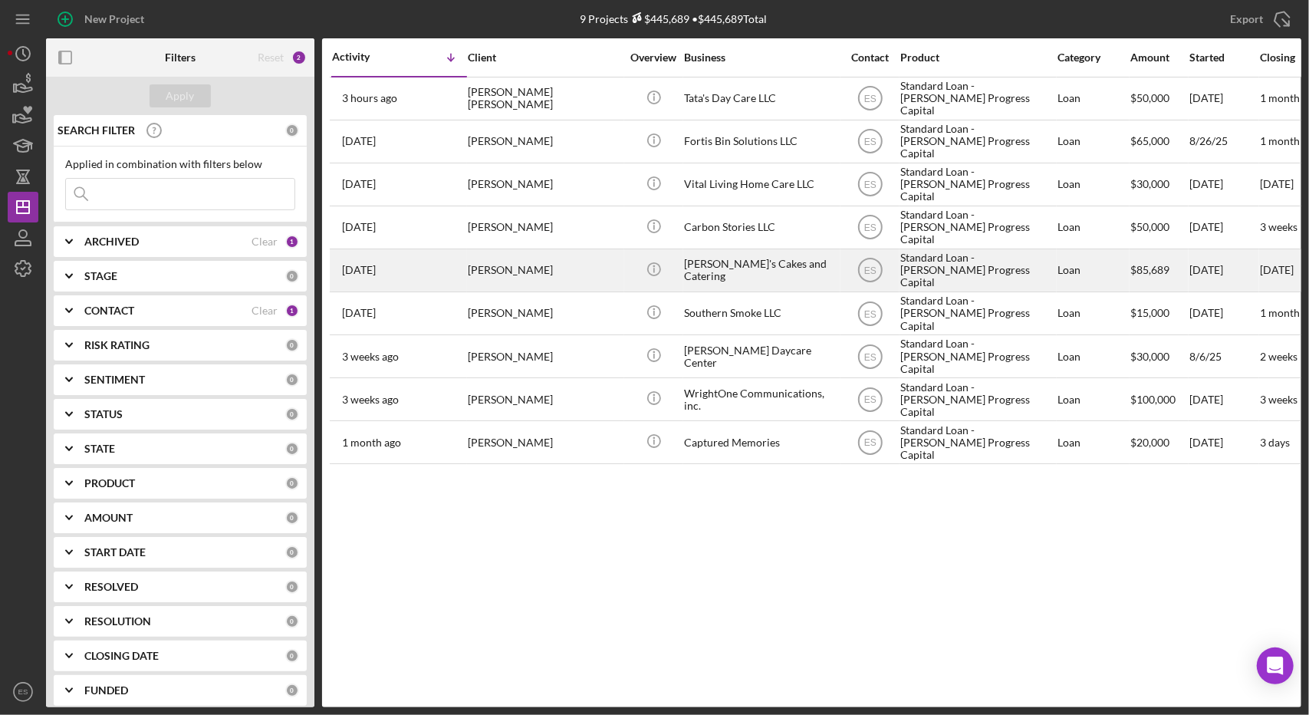
click at [812, 280] on div "[PERSON_NAME]'s Cakes and Catering" at bounding box center [760, 270] width 153 height 41
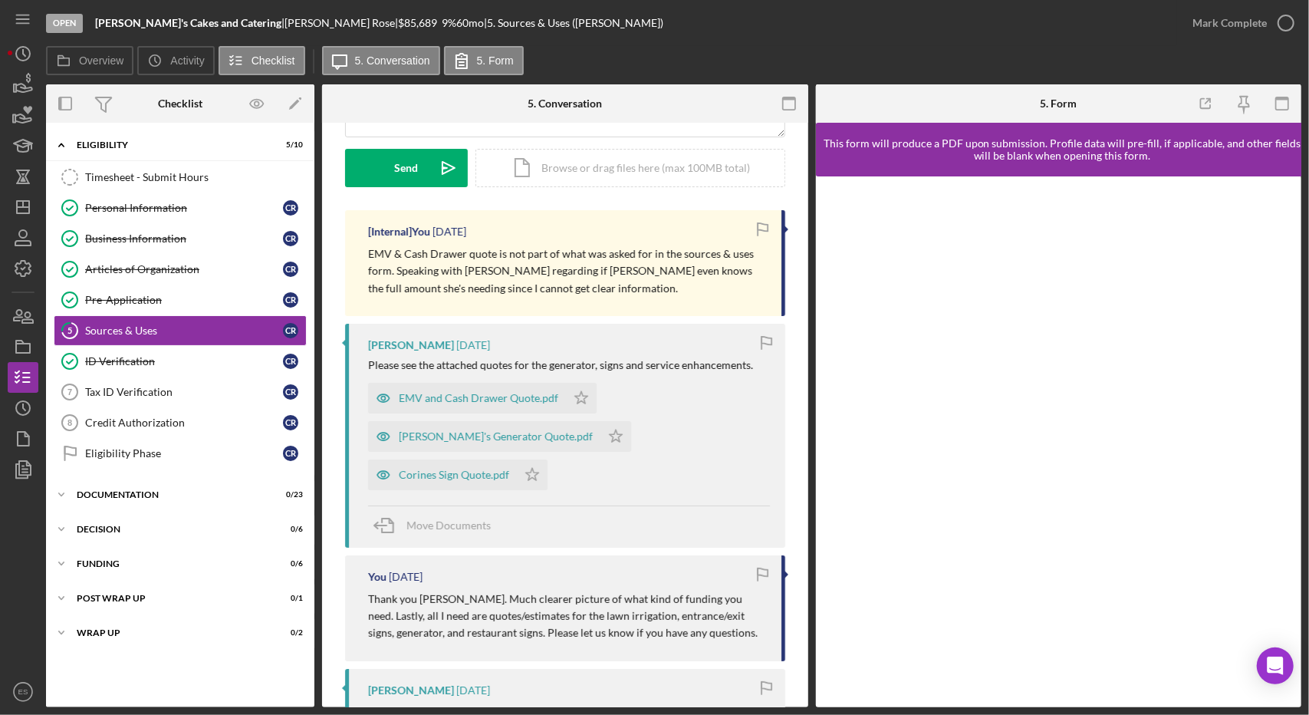
scroll to position [212, 0]
drag, startPoint x: 352, startPoint y: 327, endPoint x: 340, endPoint y: 361, distance: 35.9
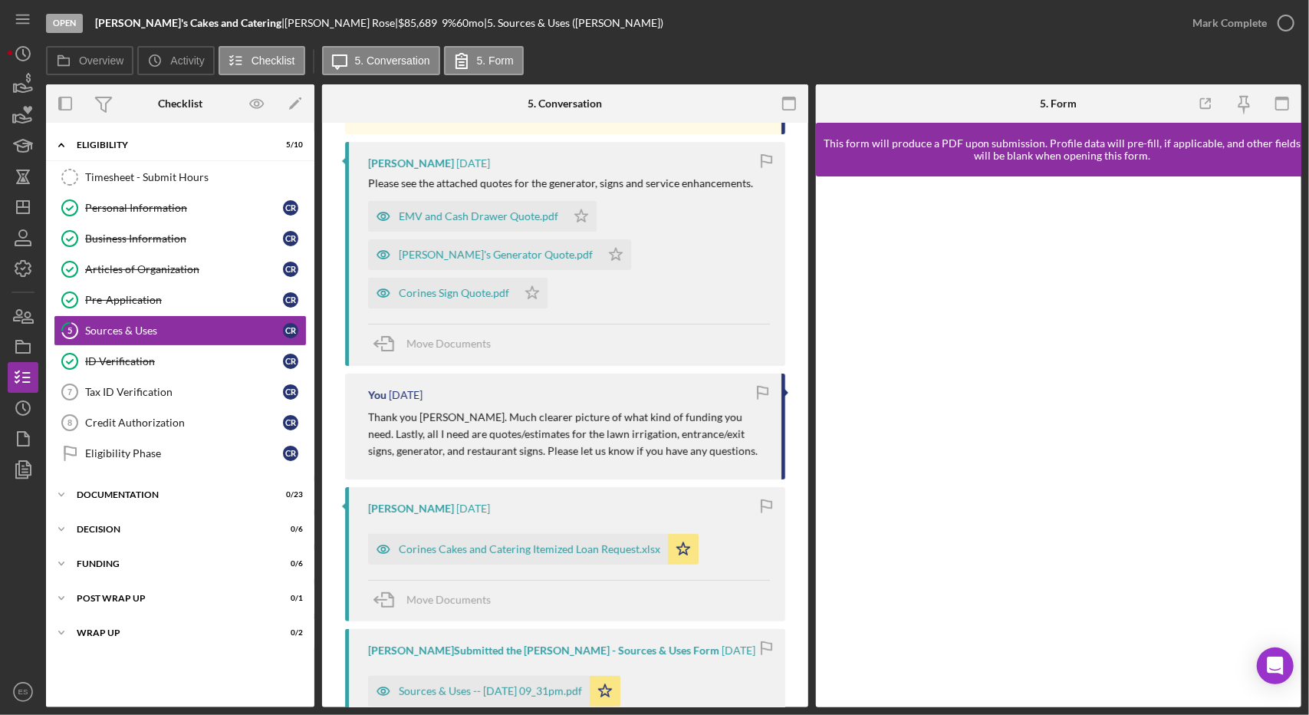
scroll to position [0, 0]
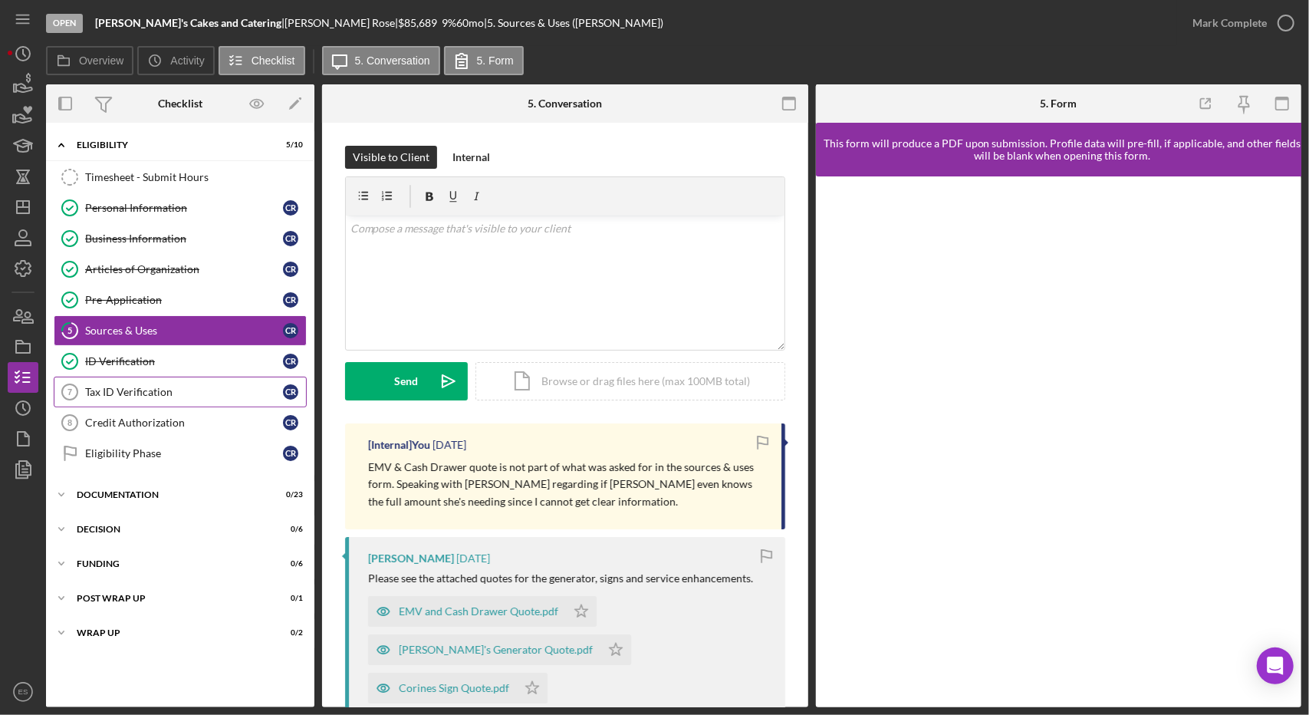
click at [175, 386] on div "Tax ID Verification" at bounding box center [184, 392] width 198 height 12
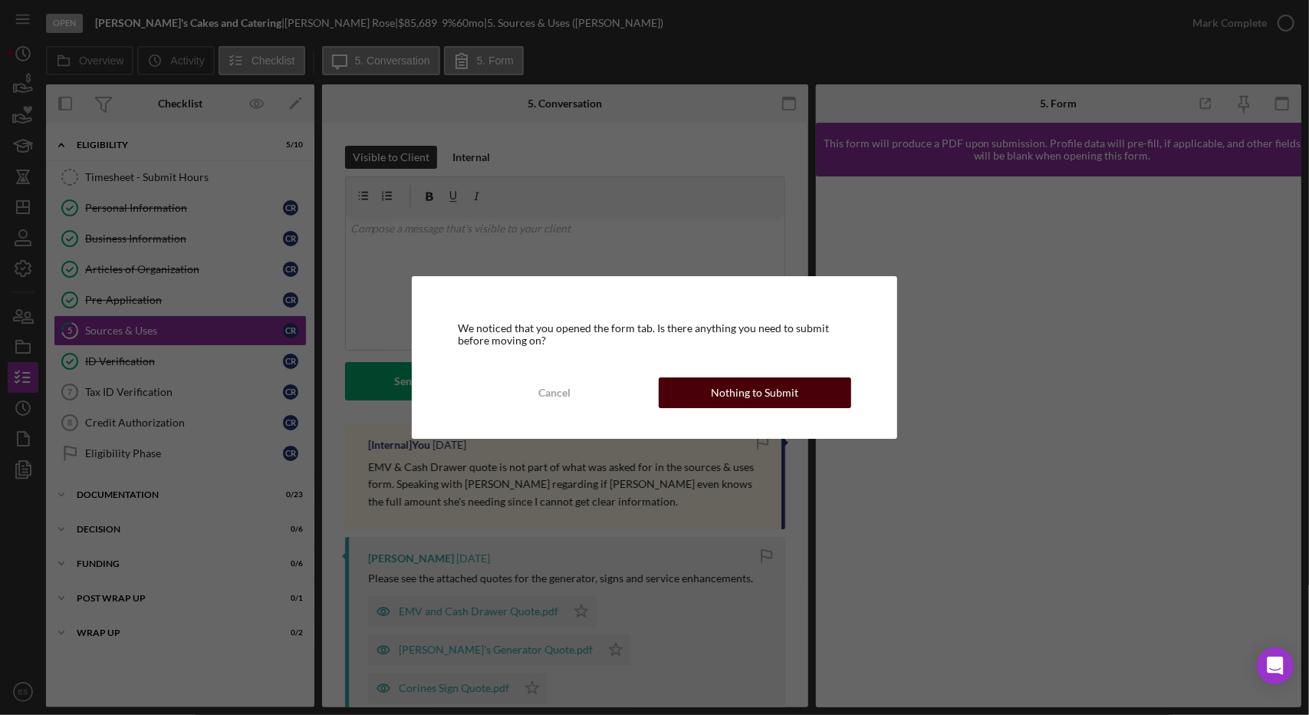
click at [709, 399] on button "Nothing to Submit" at bounding box center [755, 392] width 192 height 31
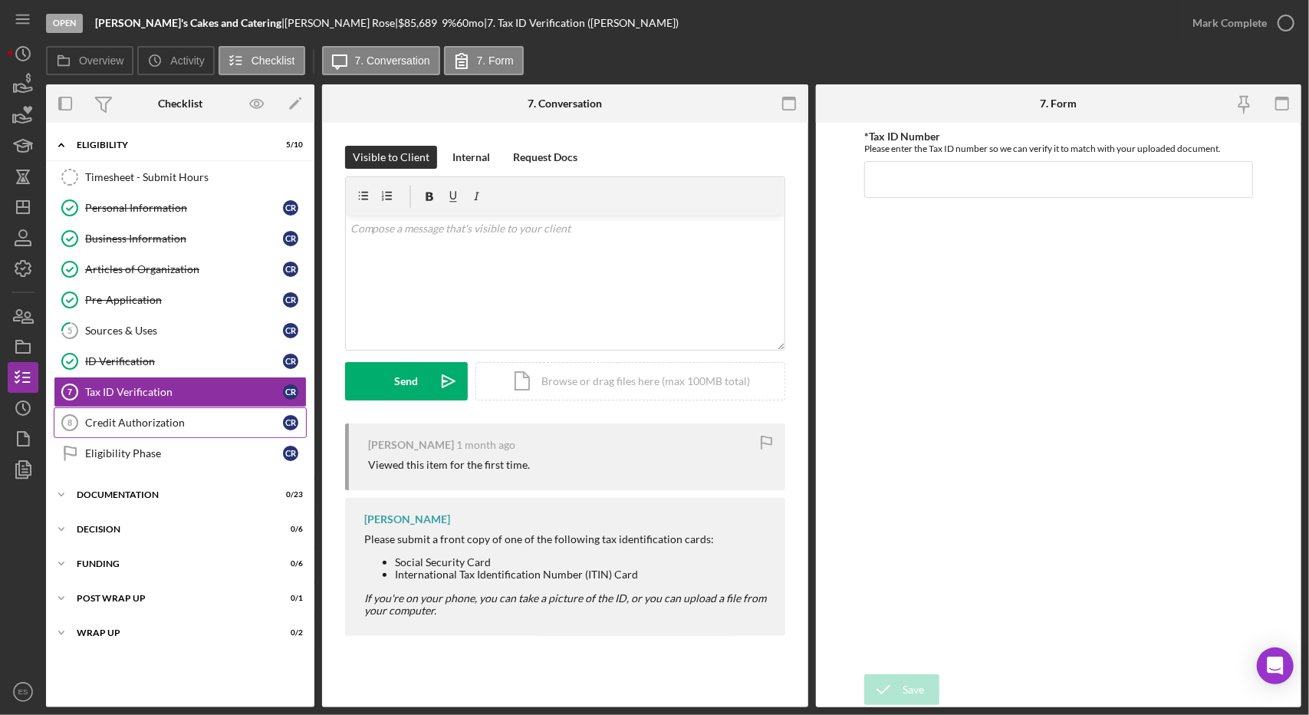
click at [151, 424] on link "Credit Authorization 8 Credit Authorization C R" at bounding box center [180, 422] width 253 height 31
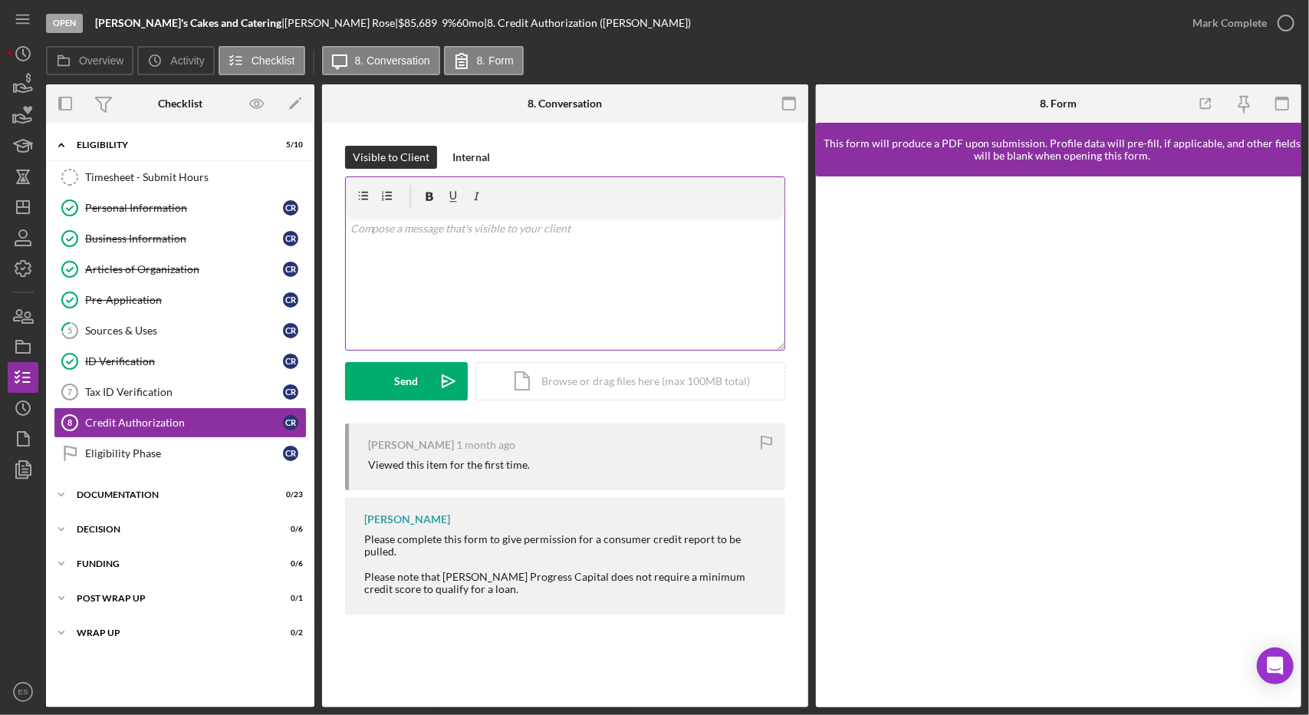
click at [620, 242] on div "v Color teal Color pink Remove color Add row above Add row below Add column bef…" at bounding box center [565, 282] width 439 height 134
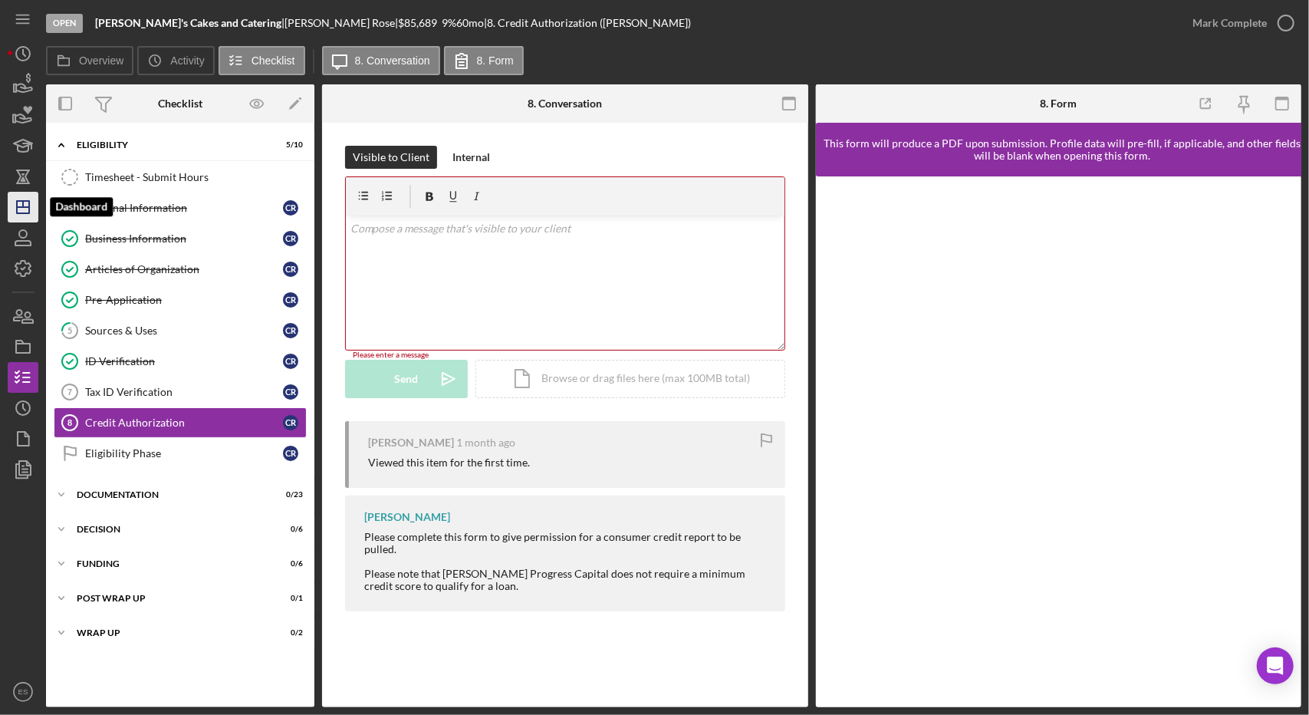
click at [8, 200] on icon "Icon/Dashboard" at bounding box center [23, 207] width 38 height 38
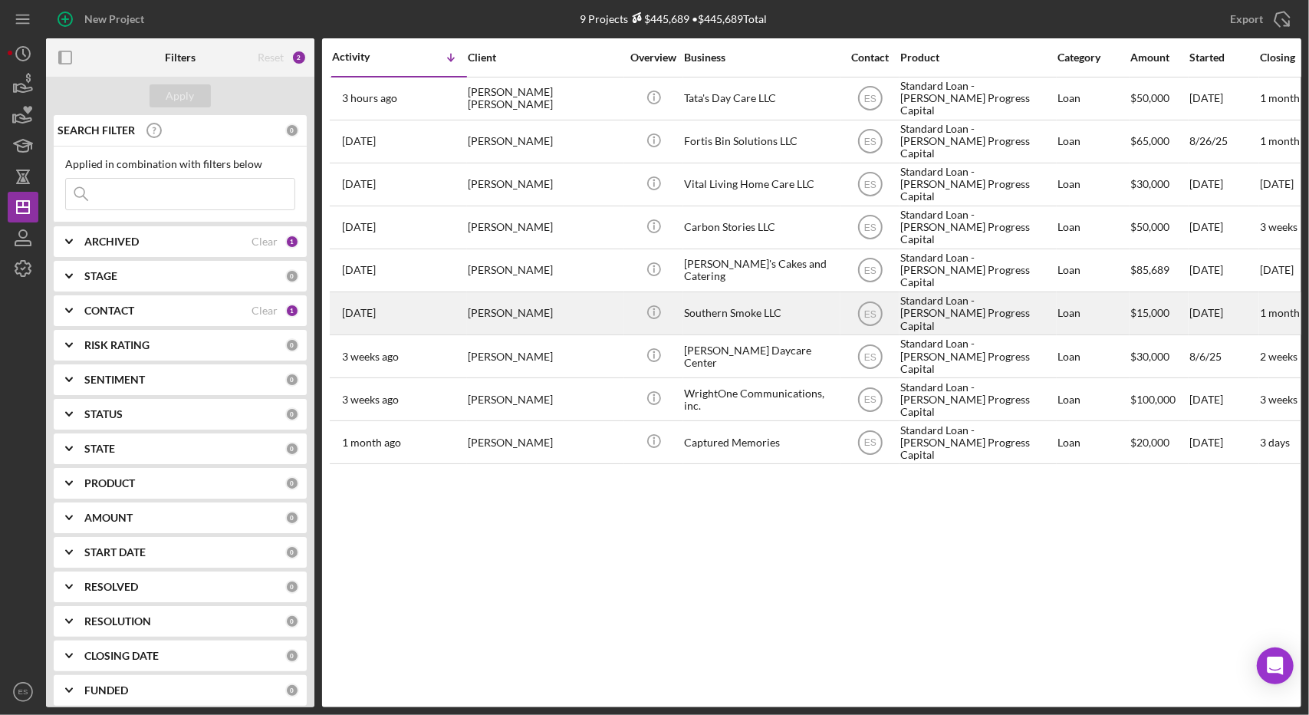
click at [793, 314] on div "Southern Smoke LLC" at bounding box center [760, 313] width 153 height 41
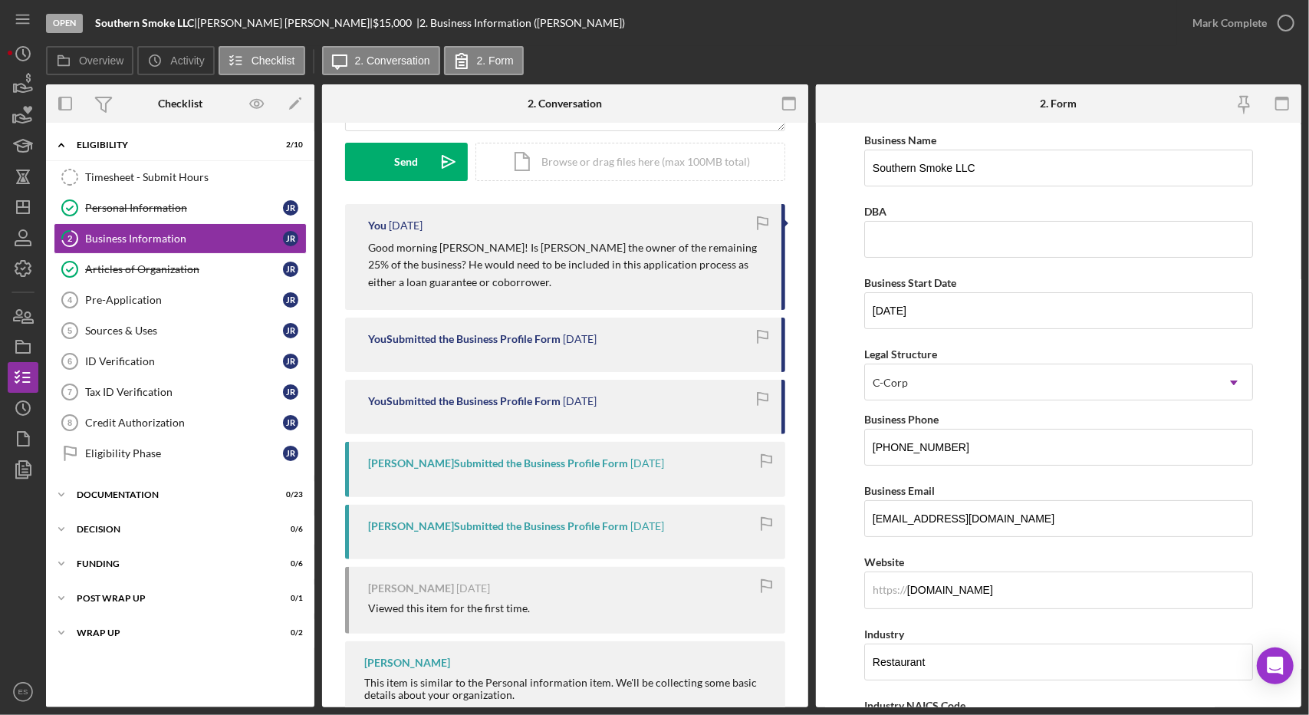
scroll to position [221, 0]
click at [127, 490] on div "Documentation" at bounding box center [186, 494] width 219 height 9
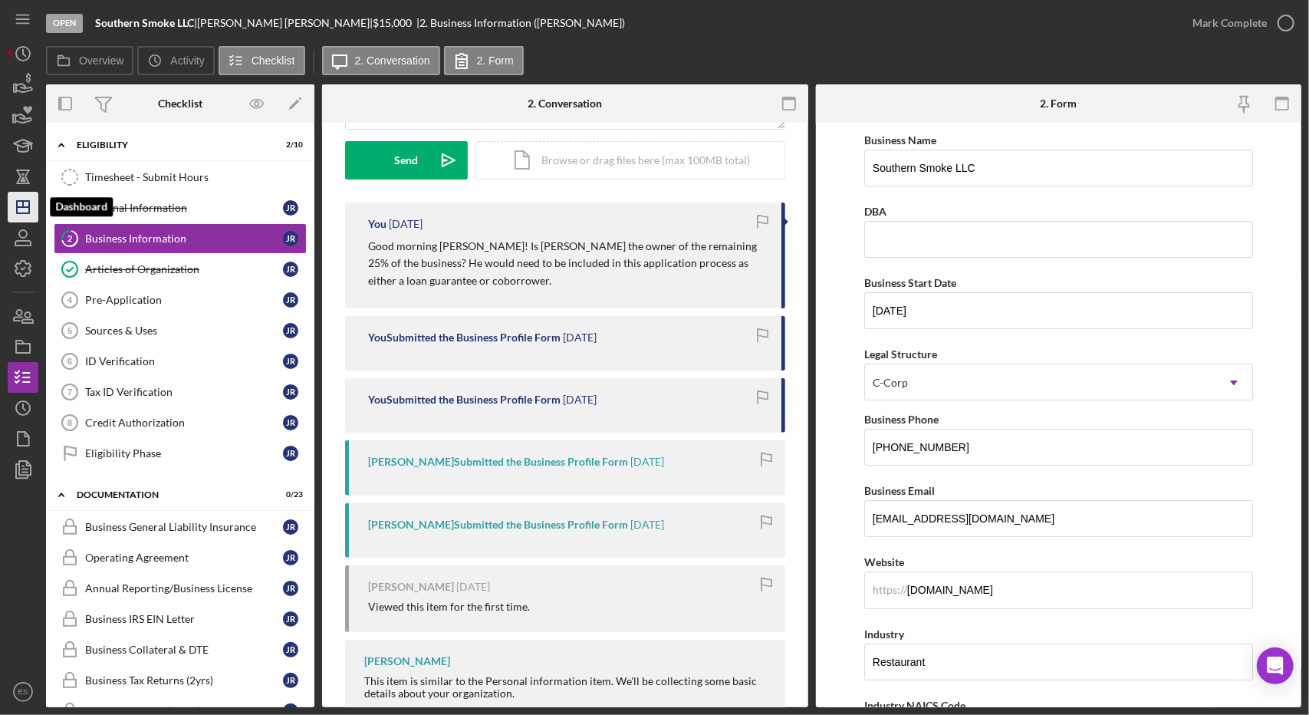
click at [21, 207] on line "button" at bounding box center [23, 207] width 12 height 0
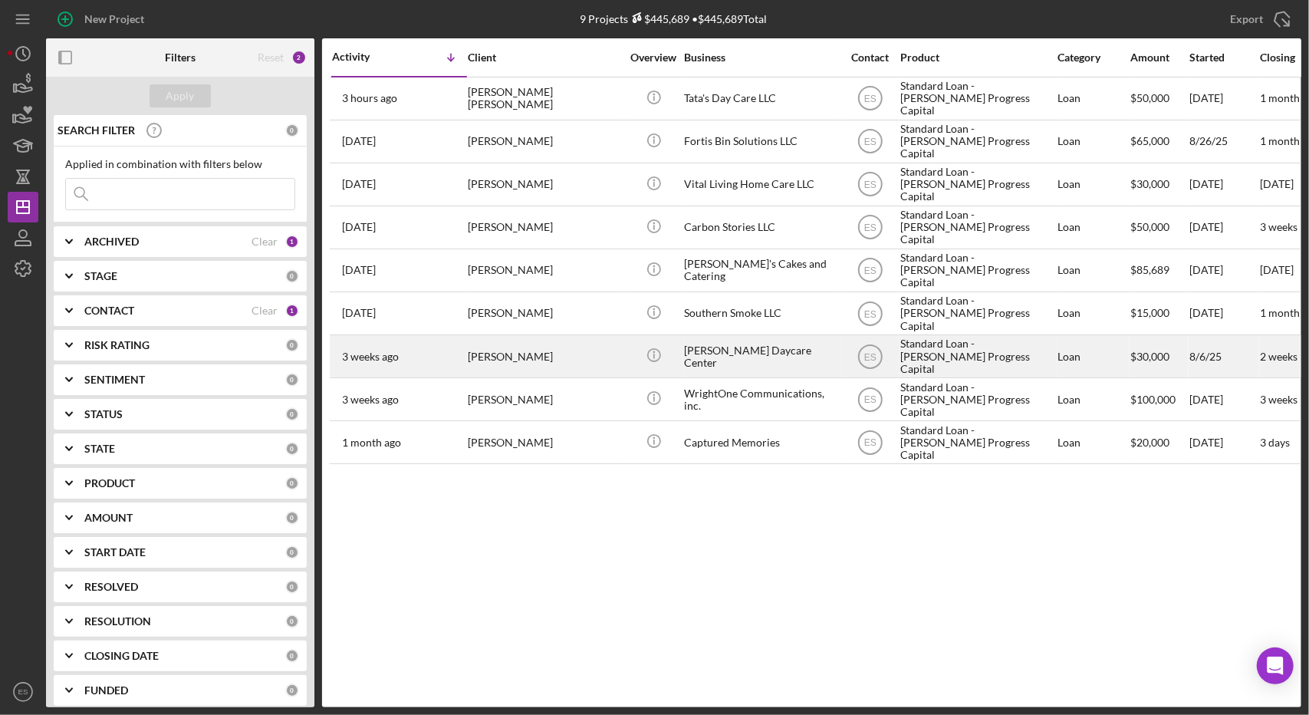
click at [714, 352] on div "[PERSON_NAME] Daycare Center" at bounding box center [760, 356] width 153 height 41
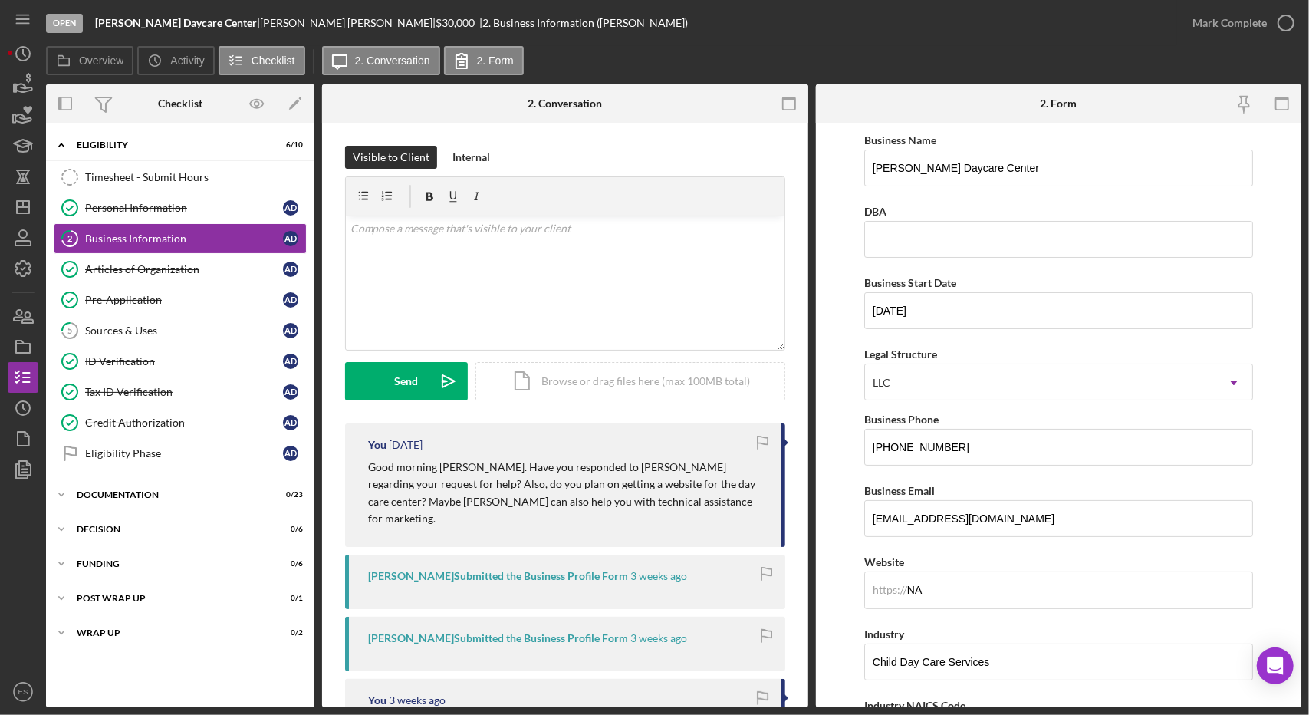
scroll to position [584, 0]
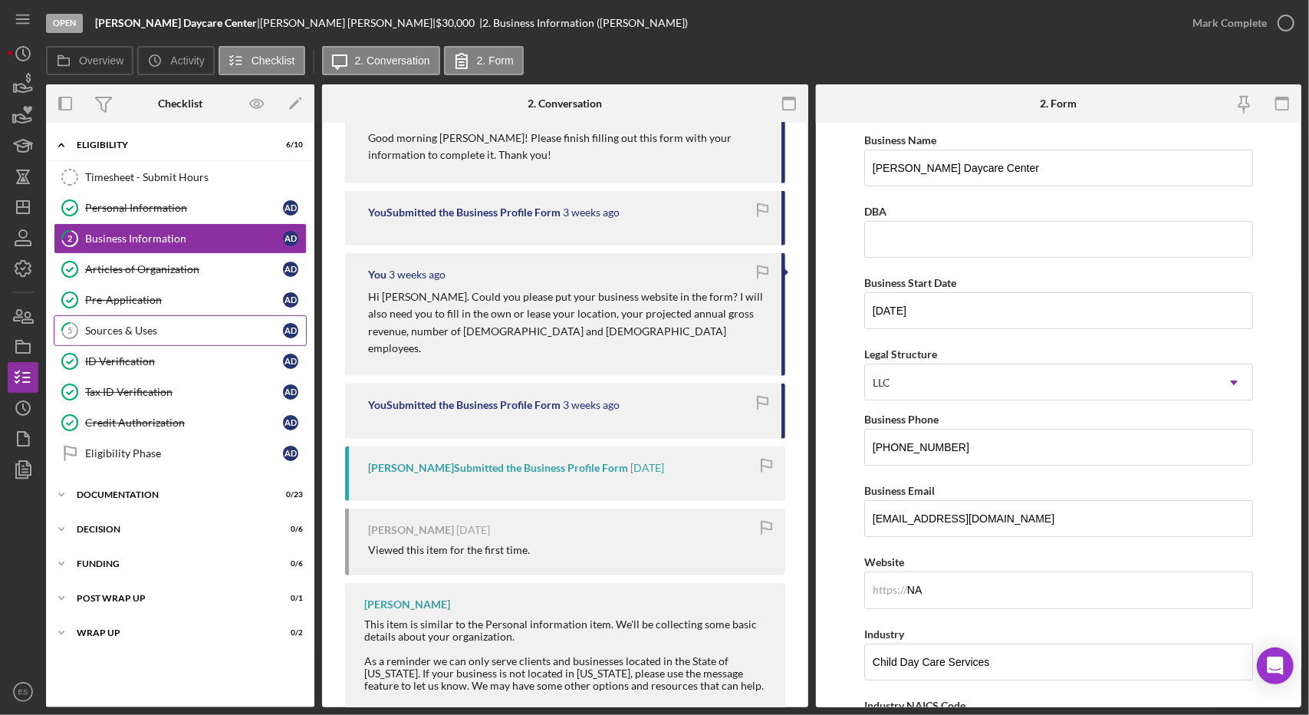
click at [150, 324] on div "Sources & Uses" at bounding box center [184, 330] width 198 height 12
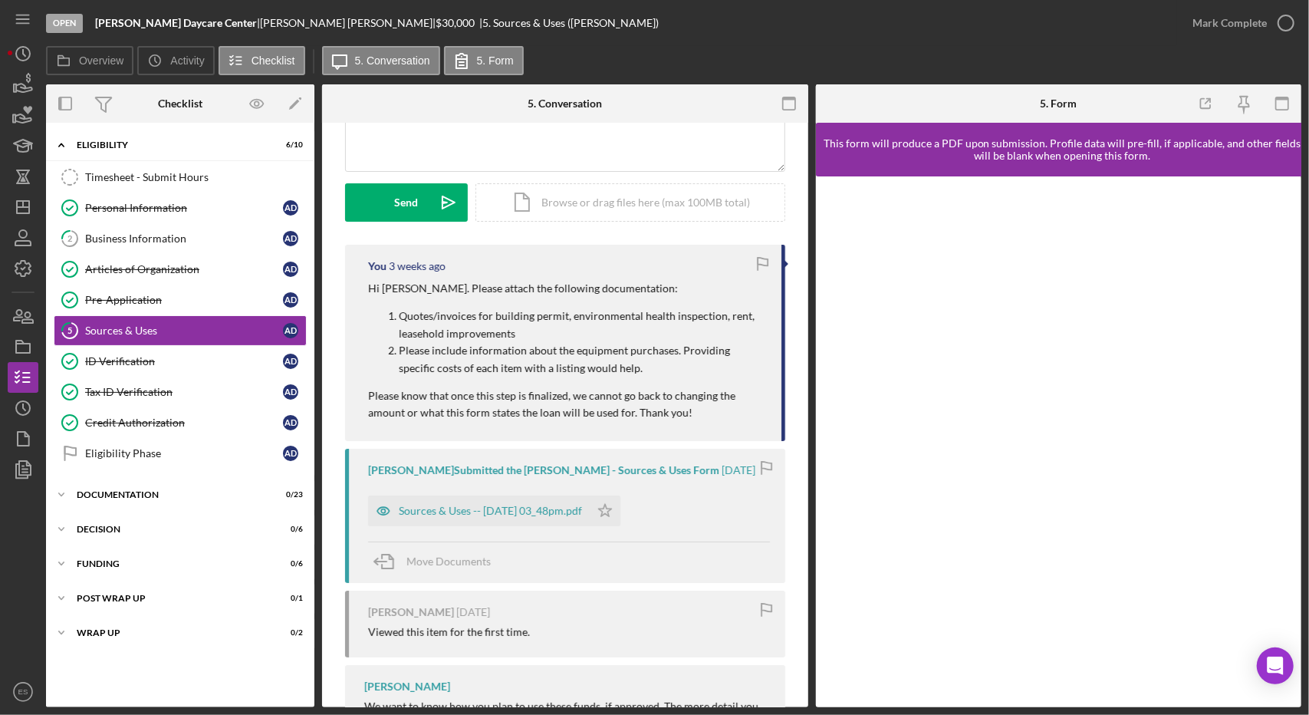
scroll to position [169, 0]
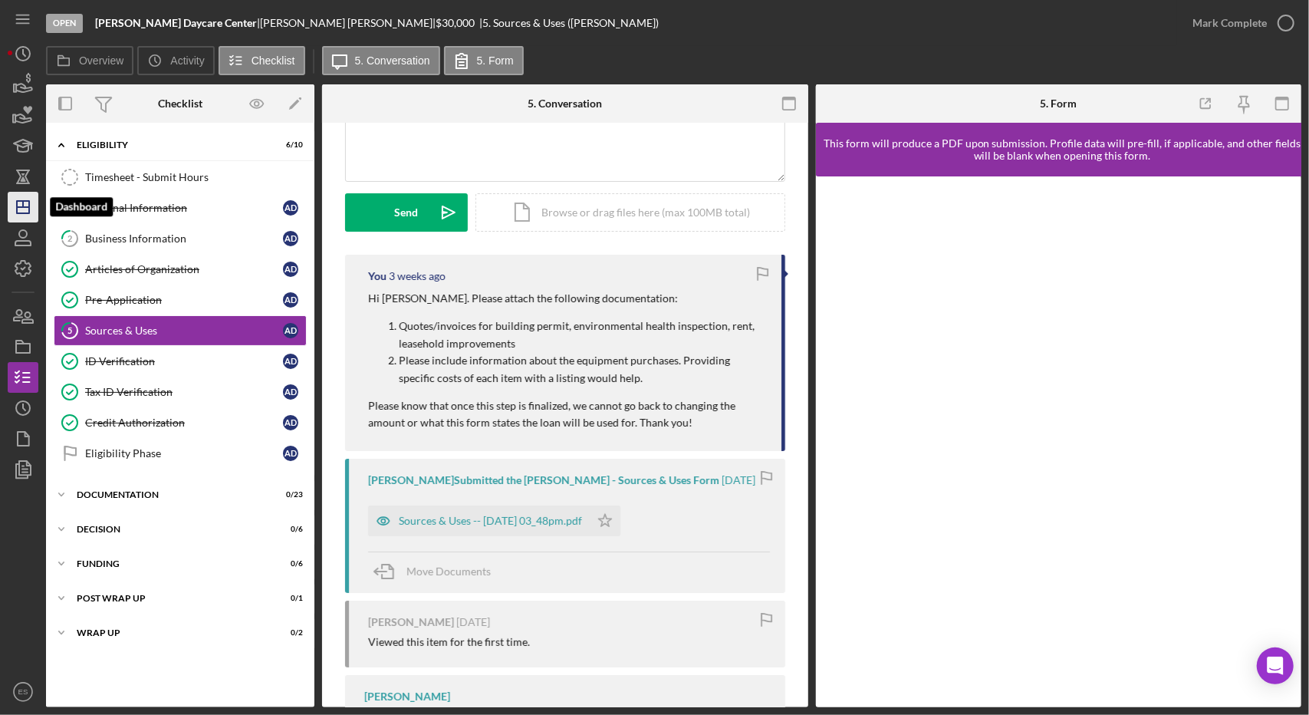
click at [18, 211] on icon "Icon/Dashboard" at bounding box center [23, 207] width 38 height 38
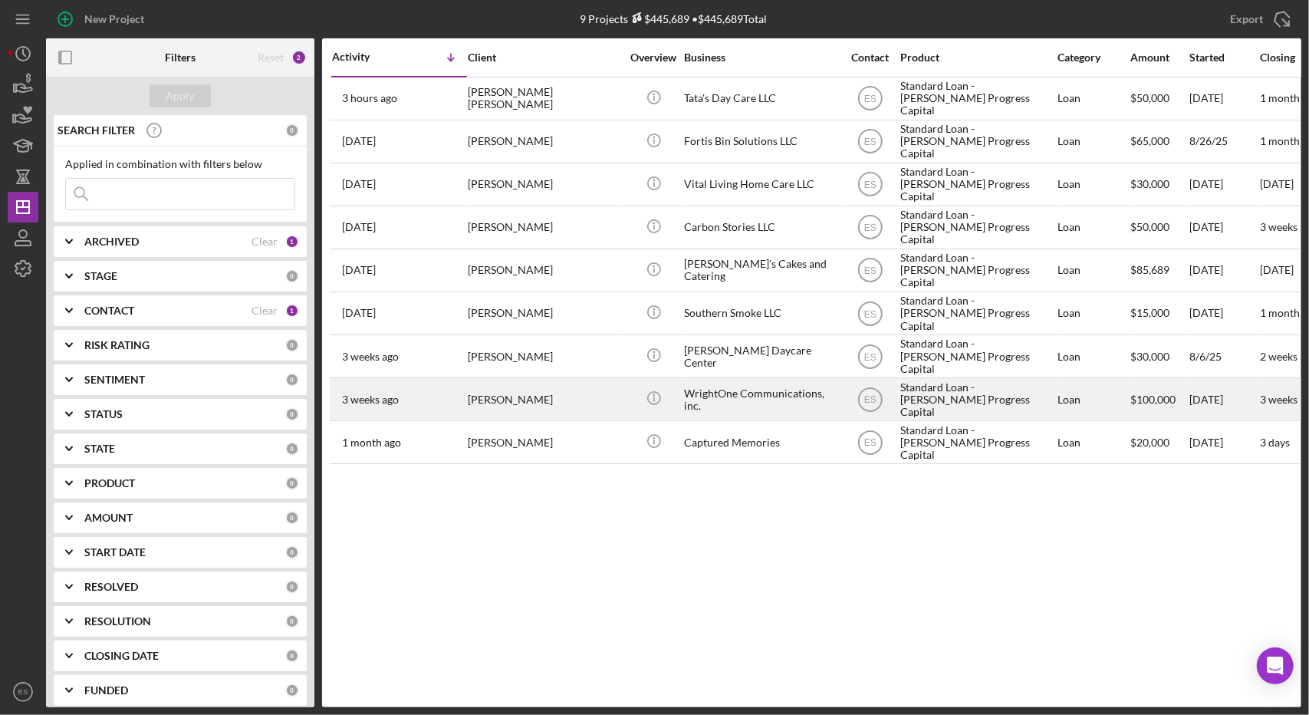
click at [961, 382] on div "Standard Loan - [PERSON_NAME] Progress Capital" at bounding box center [976, 399] width 153 height 41
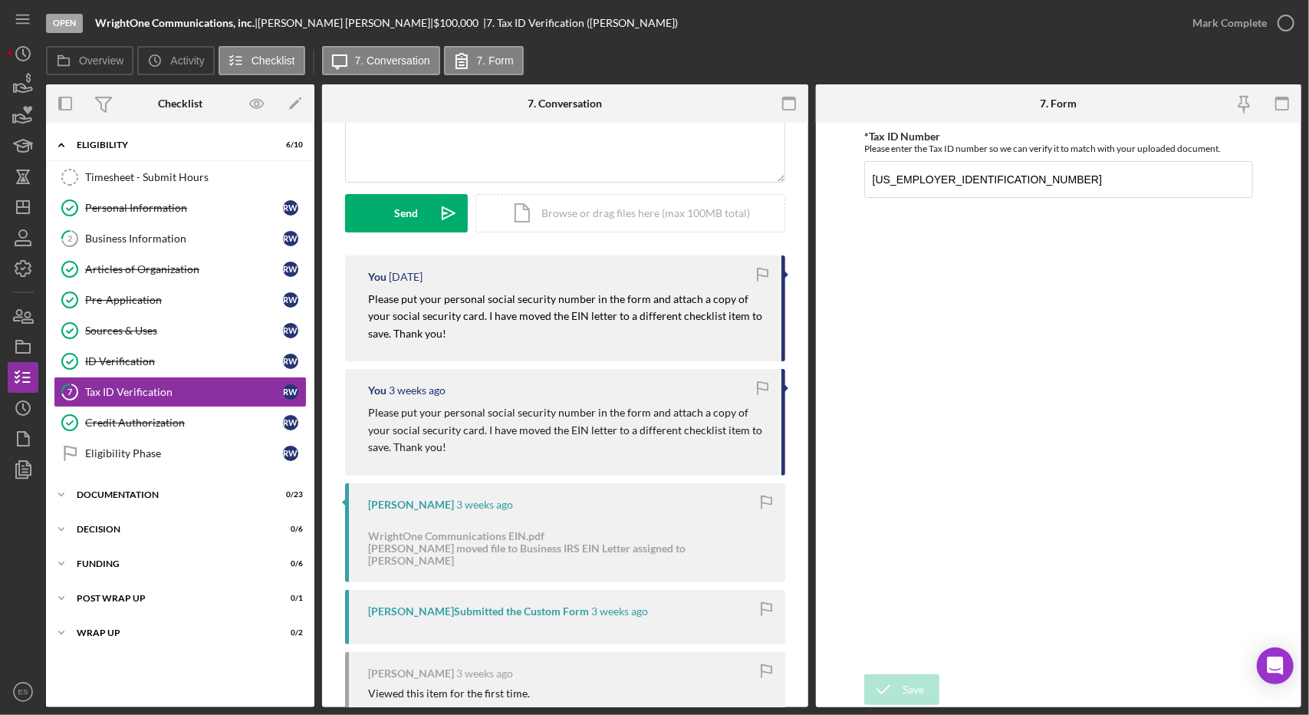
scroll to position [169, 0]
click at [156, 232] on div "Business Information" at bounding box center [184, 238] width 198 height 12
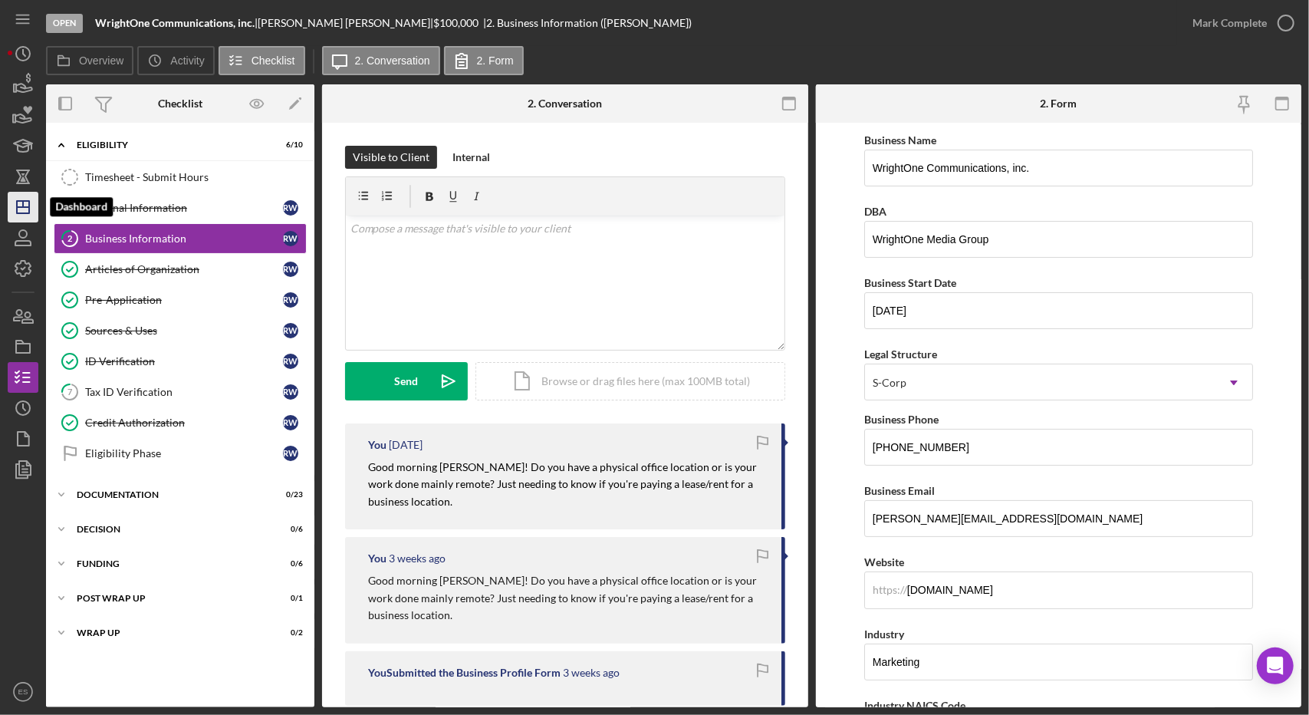
click at [17, 208] on polygon "button" at bounding box center [23, 207] width 12 height 12
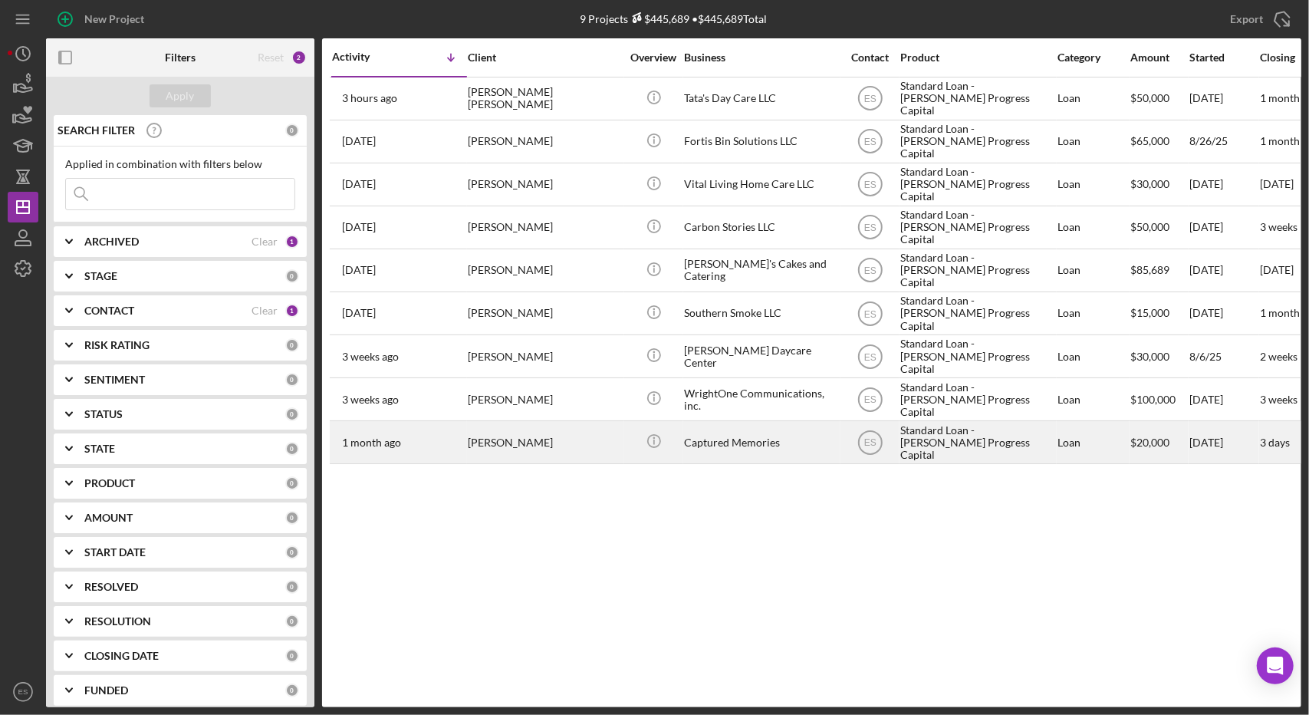
click at [971, 436] on div "Standard Loan - [PERSON_NAME] Progress Capital" at bounding box center [976, 442] width 153 height 41
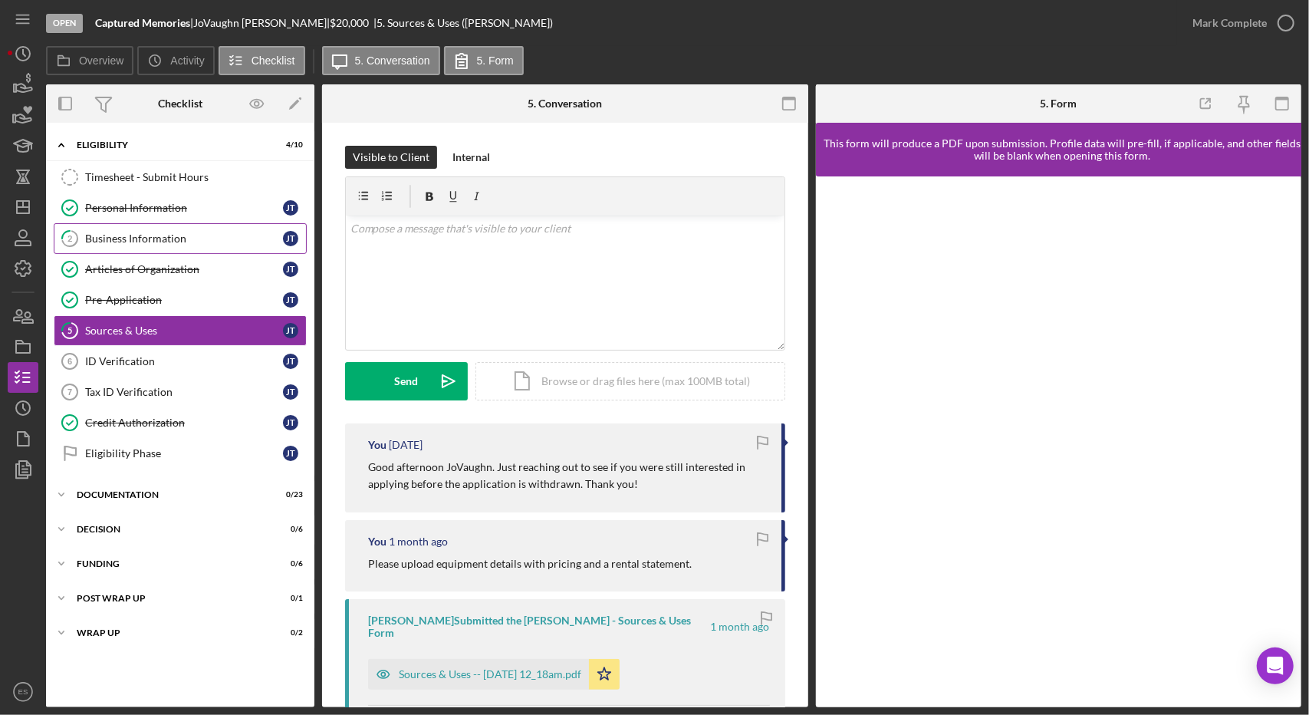
click at [129, 245] on link "2 Business Information [PERSON_NAME]" at bounding box center [180, 238] width 253 height 31
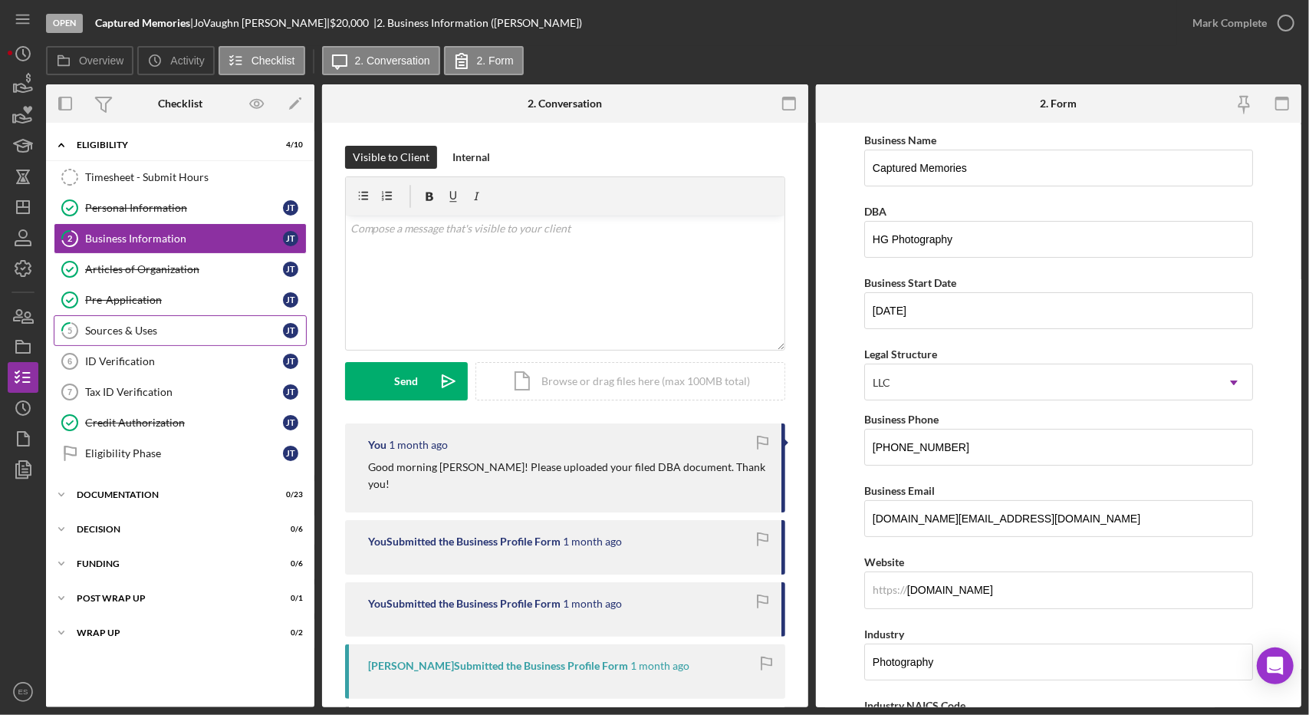
click at [143, 333] on div "Sources & Uses" at bounding box center [184, 330] width 198 height 12
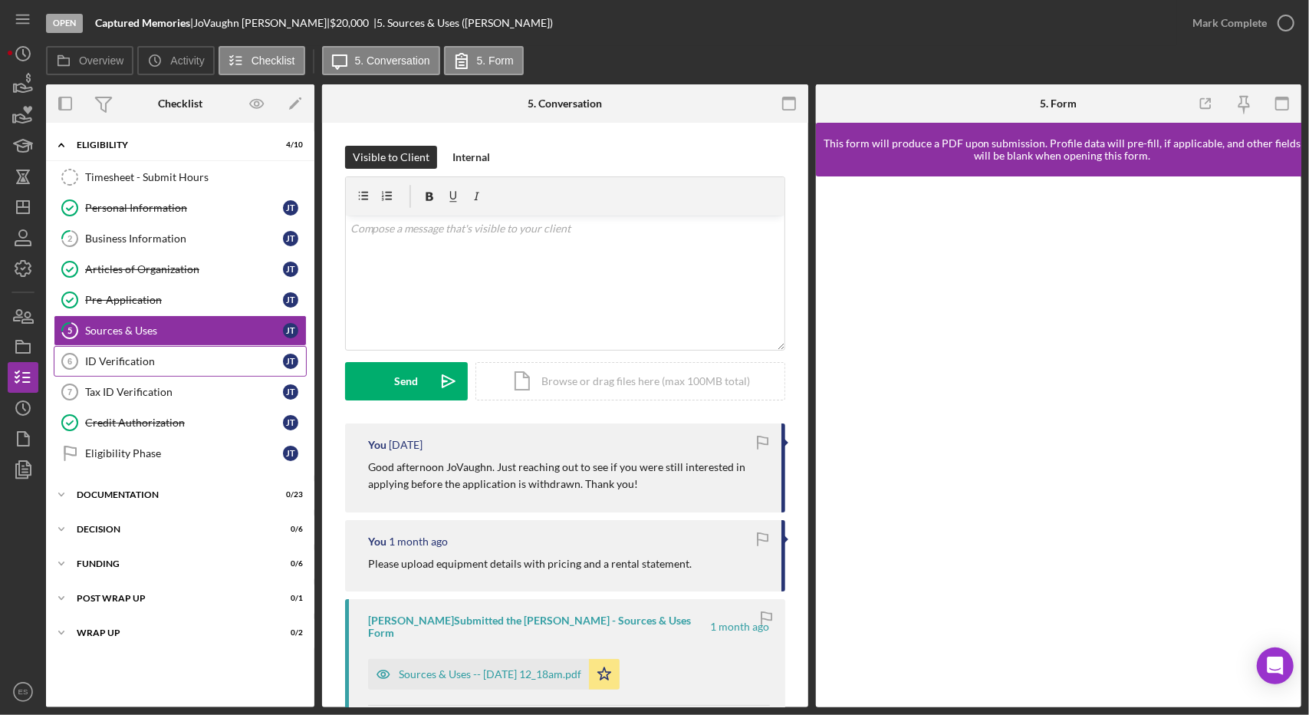
click at [153, 364] on link "ID Verification 6 ID Verification [PERSON_NAME]" at bounding box center [180, 361] width 253 height 31
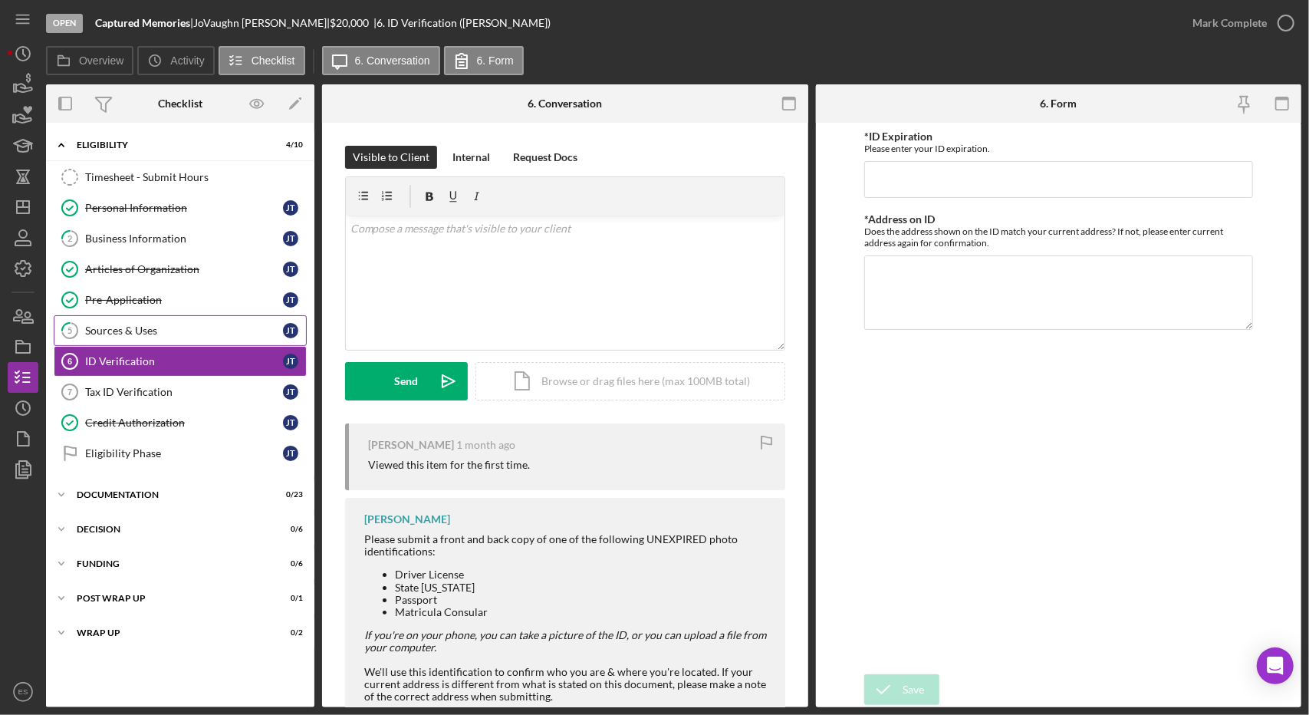
click at [146, 340] on link "5 Sources & Uses [PERSON_NAME]" at bounding box center [180, 330] width 253 height 31
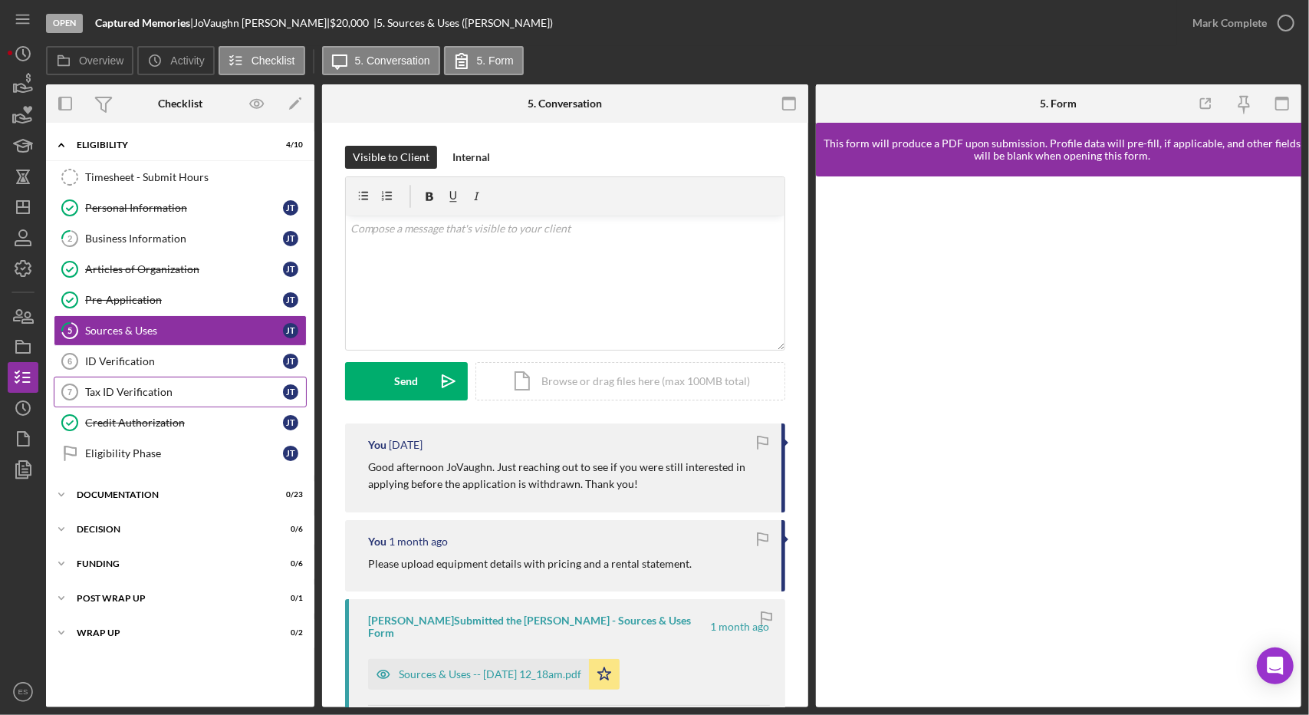
click at [156, 394] on link "Tax ID Verification 7 Tax ID Verification [PERSON_NAME]" at bounding box center [180, 391] width 253 height 31
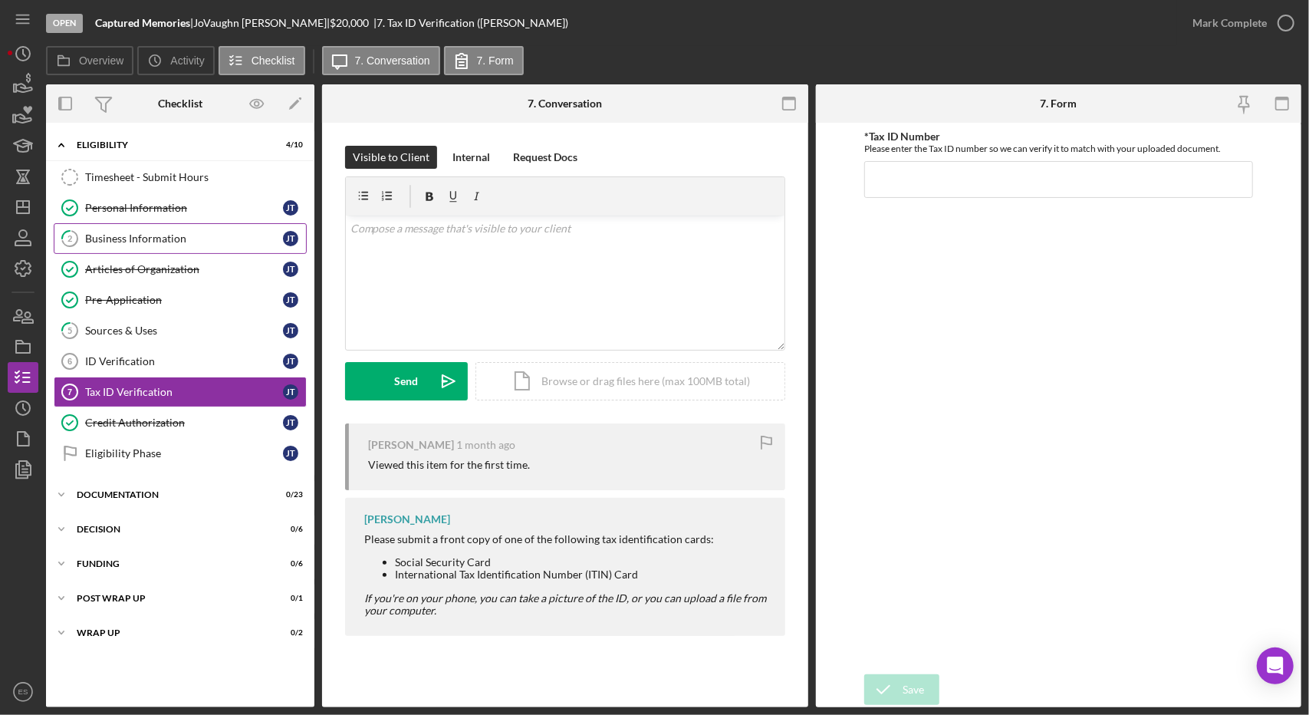
click at [112, 242] on div "Business Information" at bounding box center [184, 238] width 198 height 12
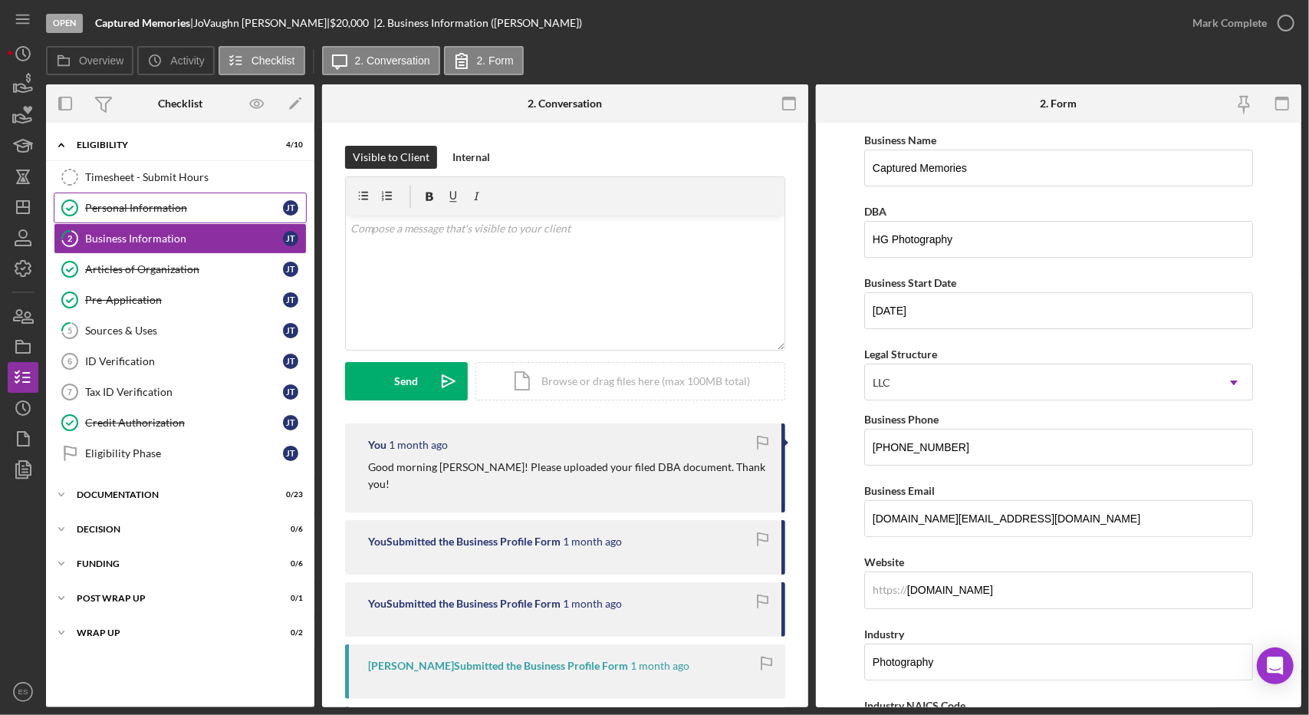
click at [139, 206] on div "Personal Information" at bounding box center [184, 208] width 198 height 12
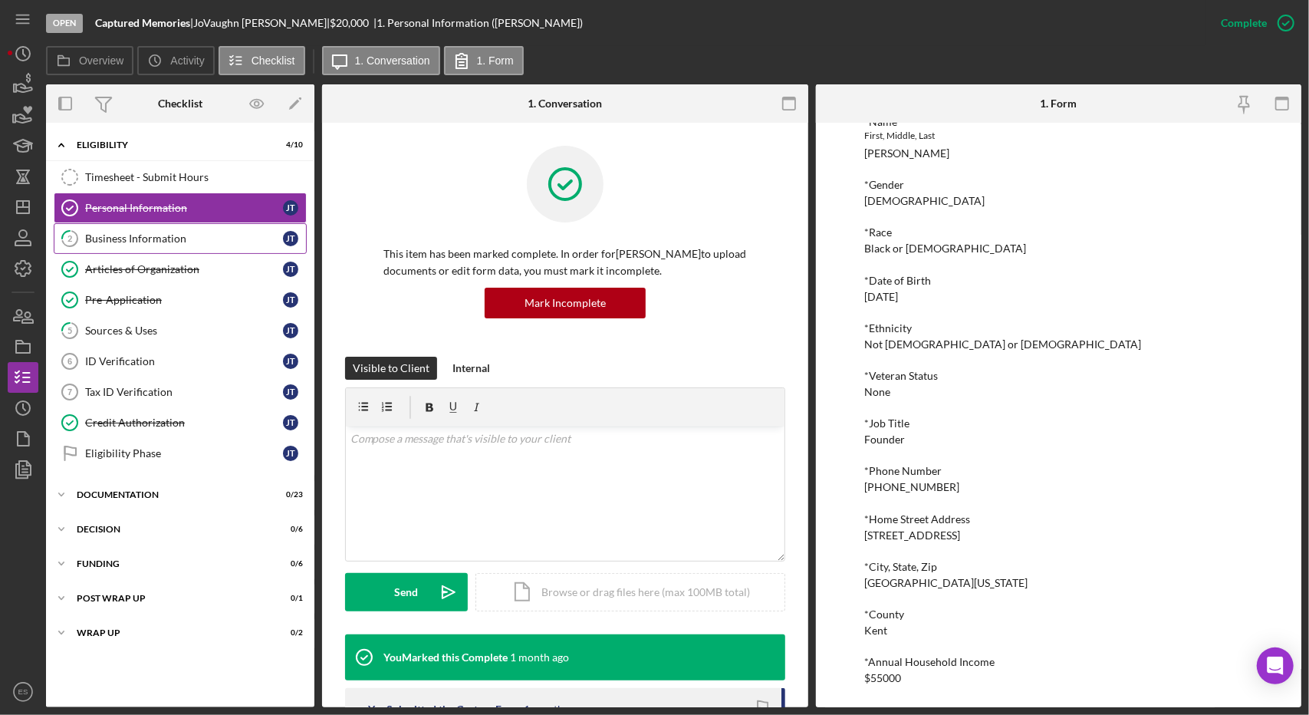
click at [146, 247] on link "2 Business Information [PERSON_NAME]" at bounding box center [180, 238] width 253 height 31
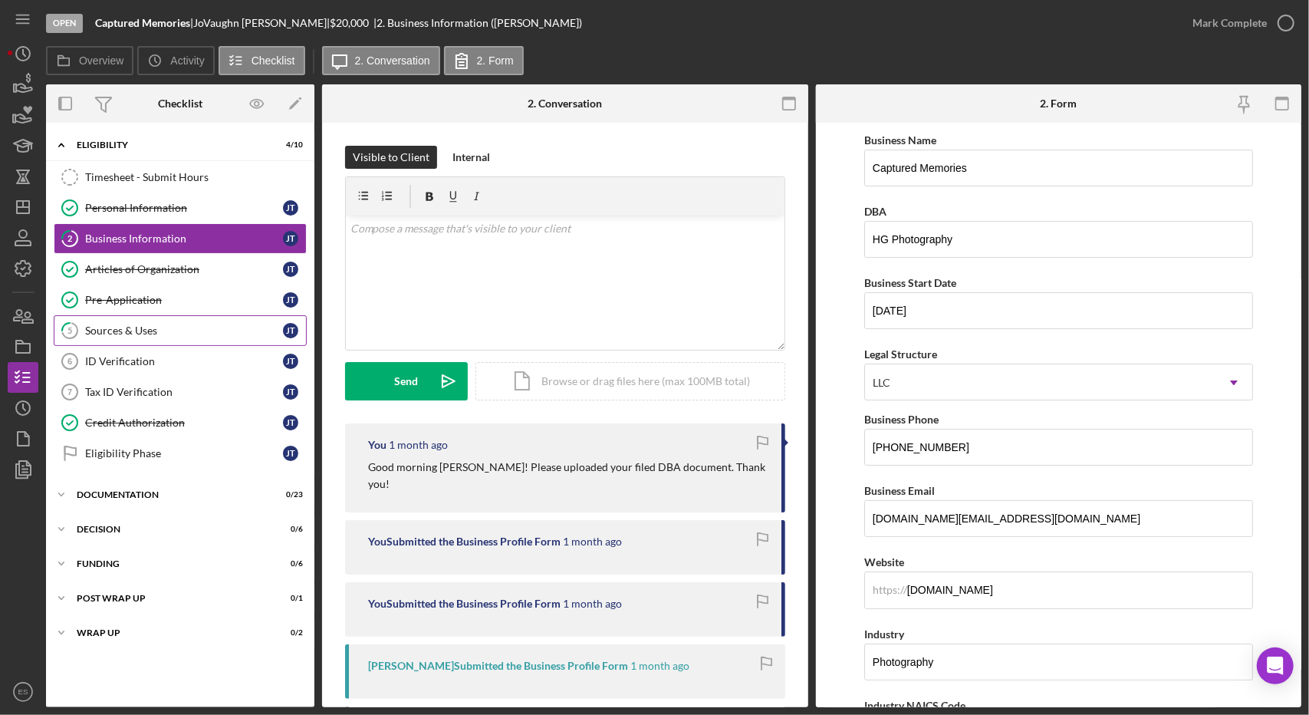
click at [133, 327] on div "Sources & Uses" at bounding box center [184, 330] width 198 height 12
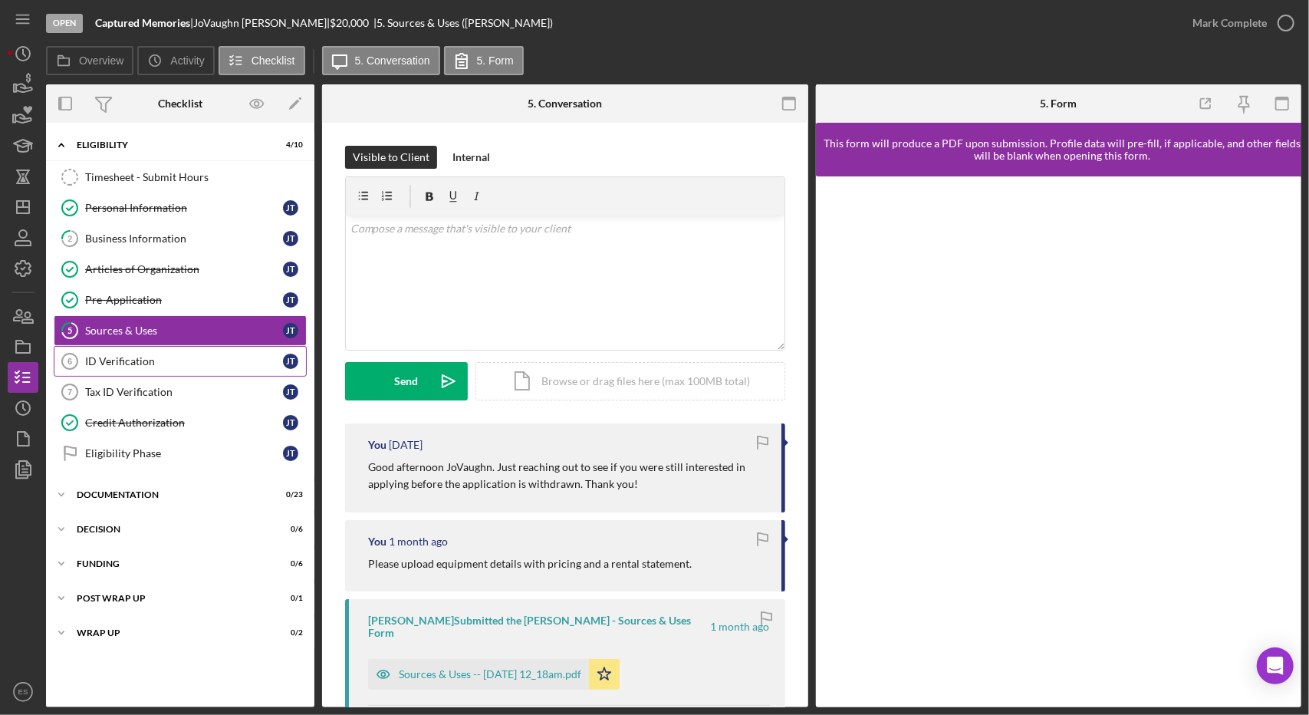
click at [155, 356] on div "ID Verification" at bounding box center [184, 361] width 198 height 12
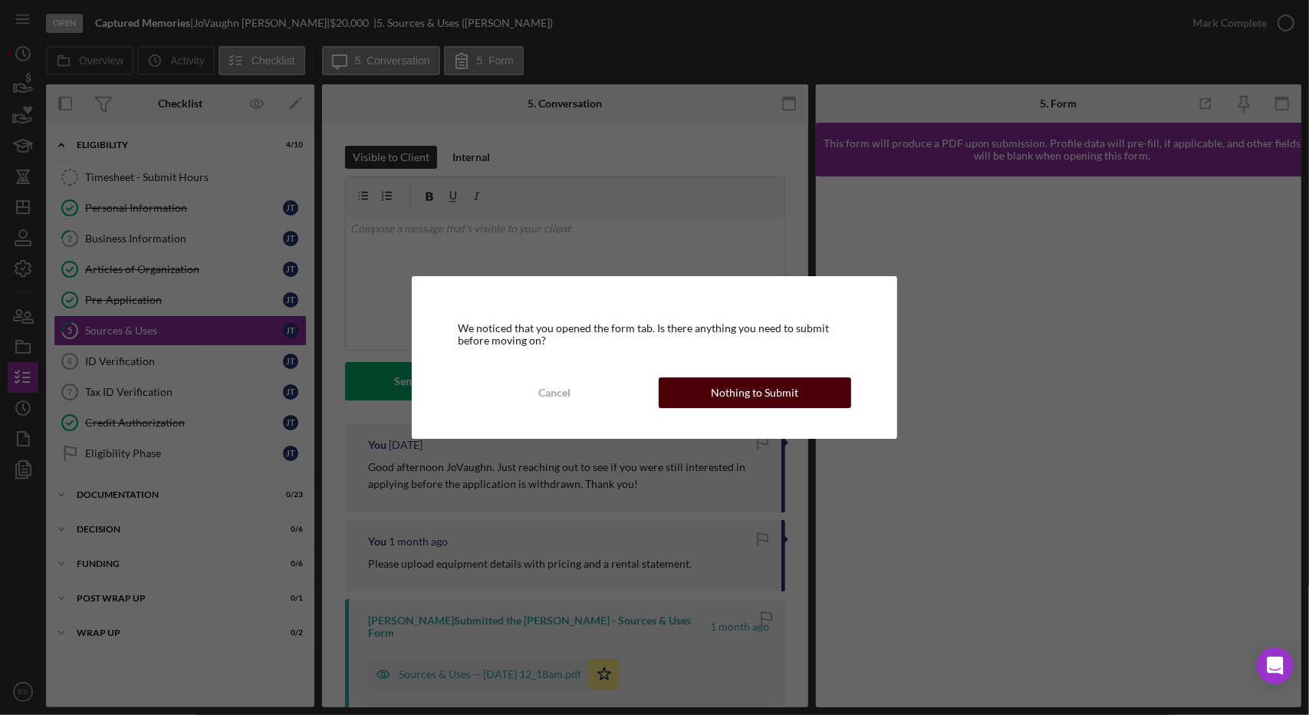
click at [743, 396] on div "Nothing to Submit" at bounding box center [754, 392] width 87 height 31
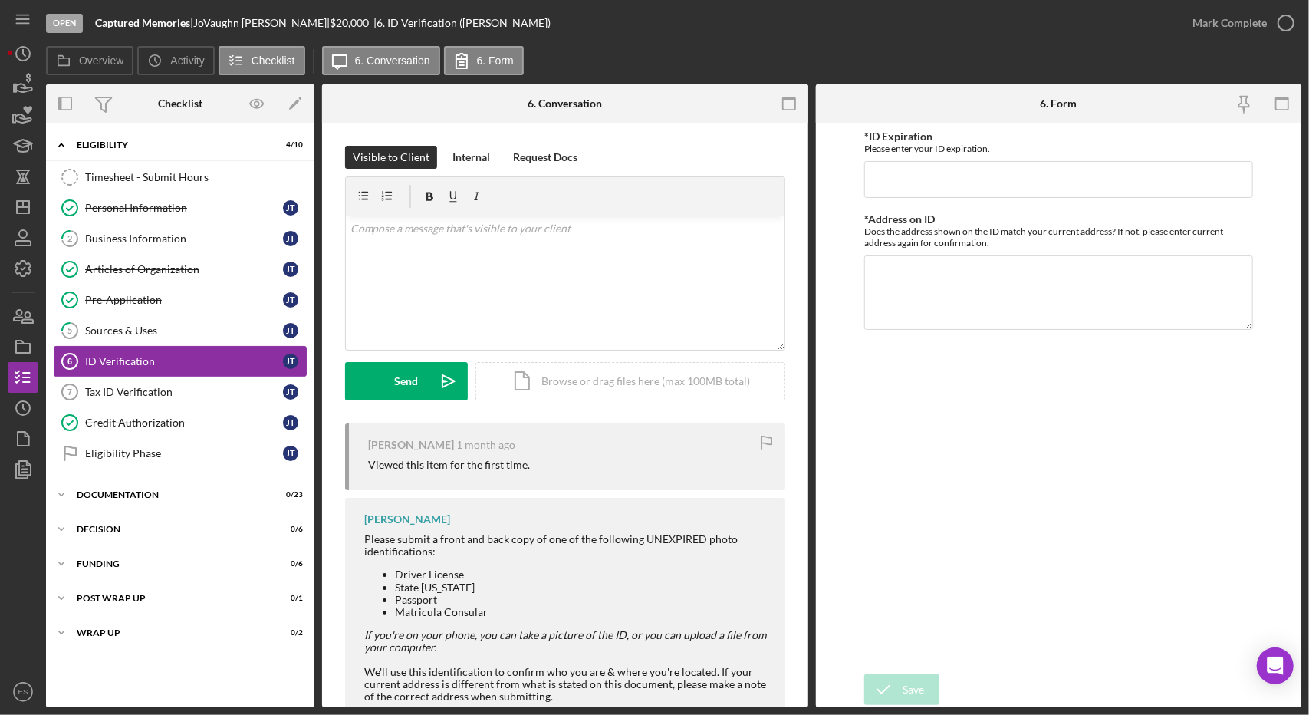
click at [205, 358] on div "ID Verification" at bounding box center [184, 361] width 198 height 12
click at [176, 386] on div "Tax ID Verification" at bounding box center [184, 392] width 198 height 12
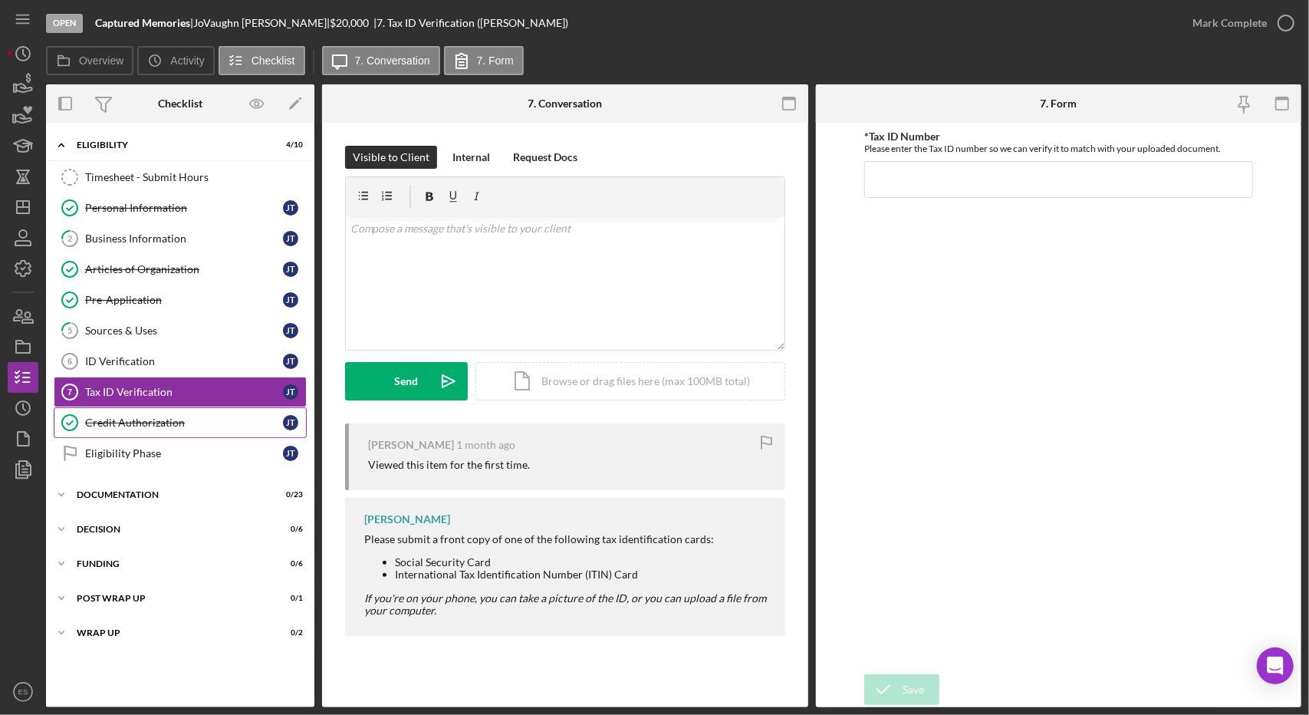
click at [124, 416] on div "Credit Authorization" at bounding box center [184, 422] width 198 height 12
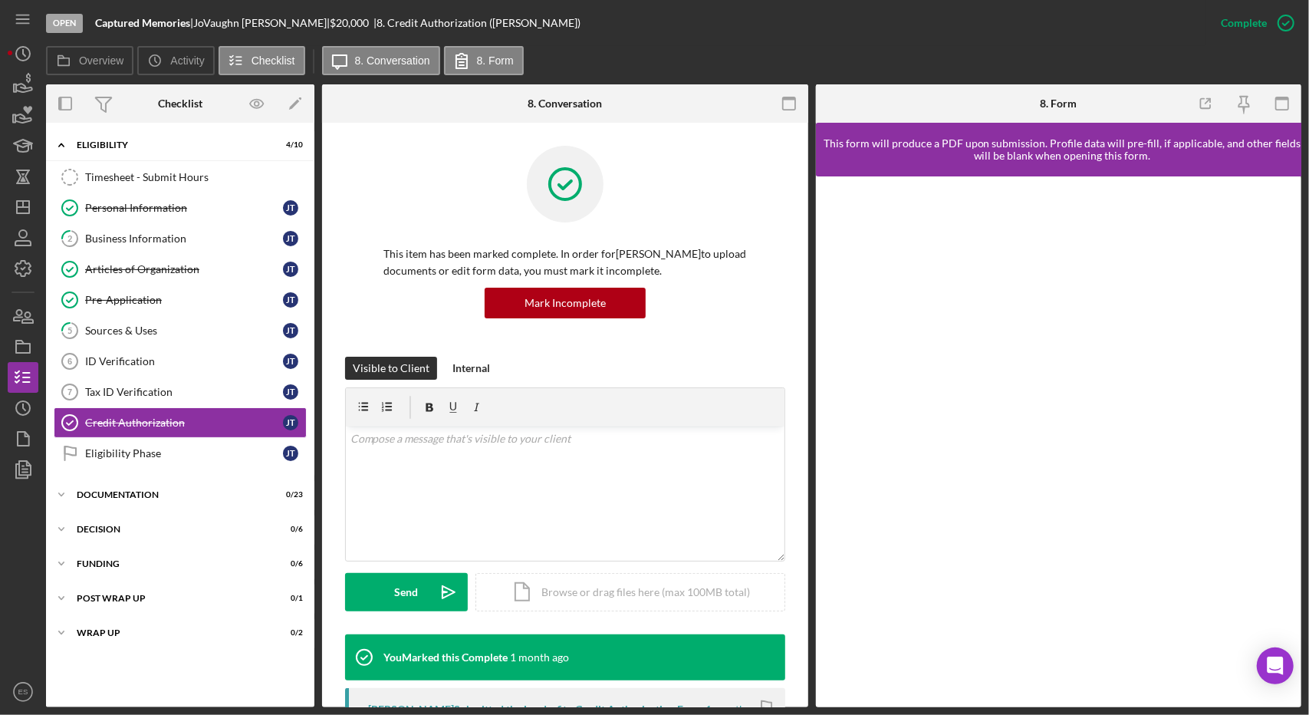
scroll to position [343, 0]
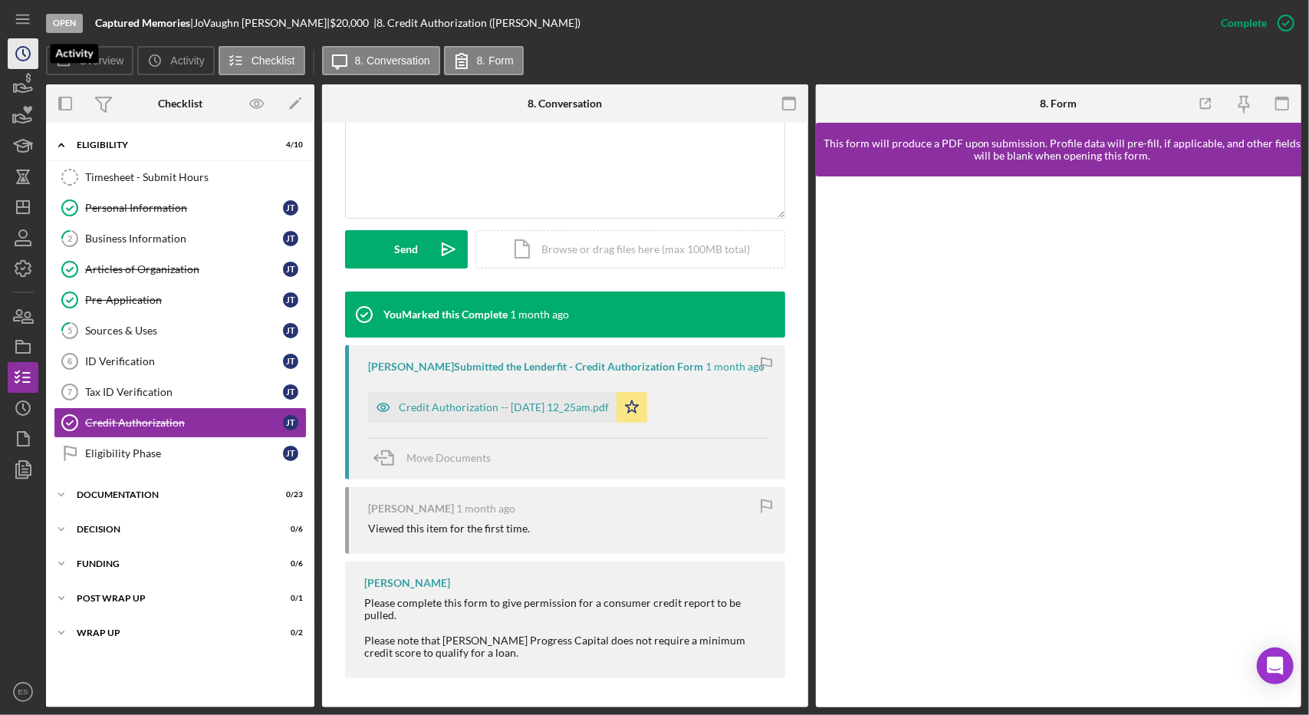
click at [23, 59] on icon "Icon/History" at bounding box center [23, 54] width 38 height 38
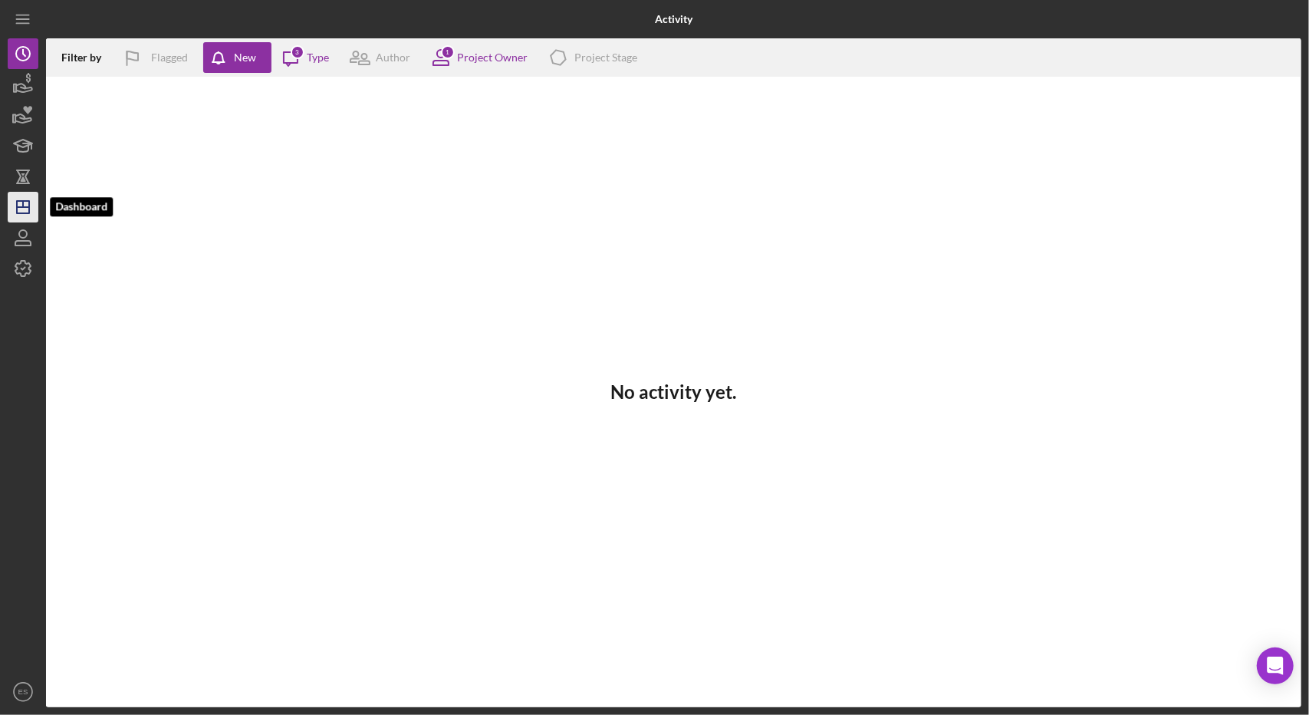
click at [32, 208] on icon "Icon/Dashboard" at bounding box center [23, 207] width 38 height 38
